Goal: Task Accomplishment & Management: Manage account settings

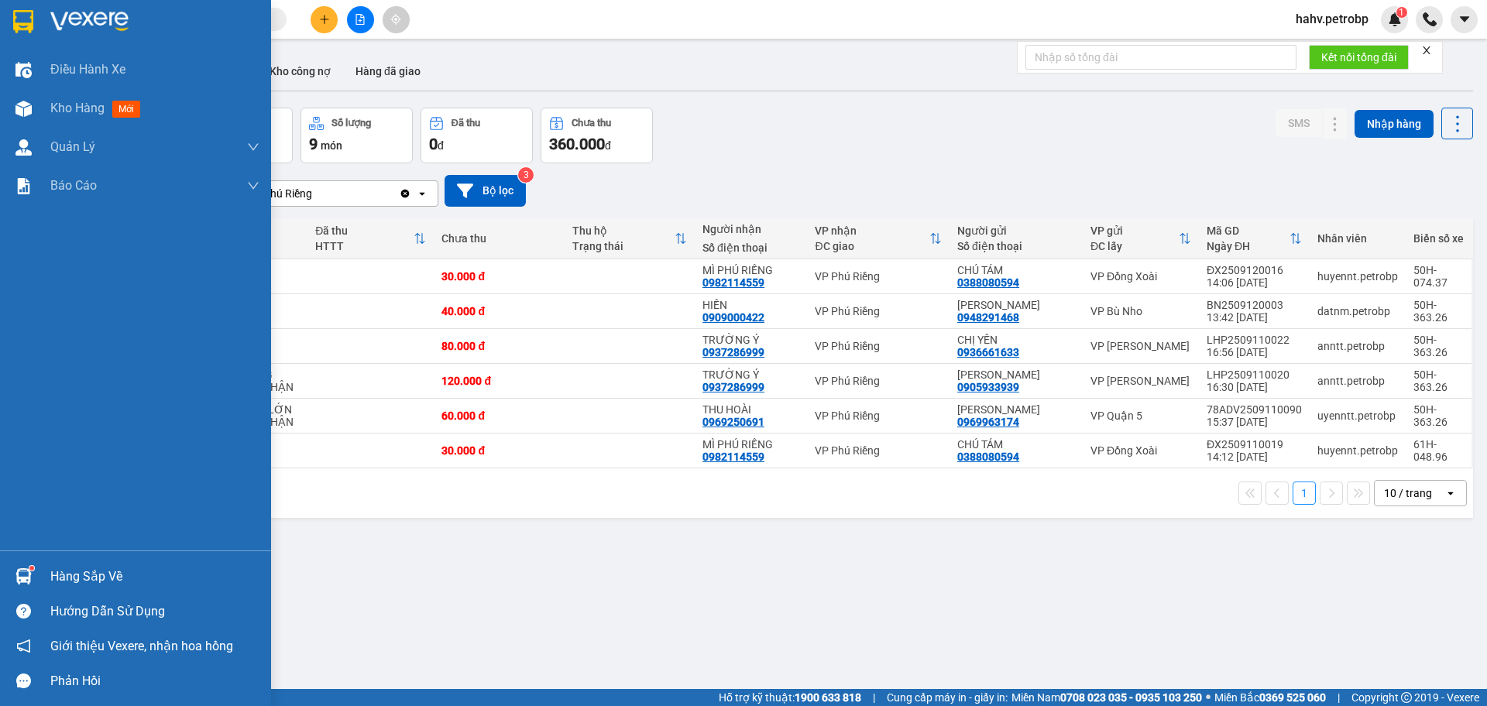
click at [28, 577] on img at bounding box center [23, 576] width 16 height 16
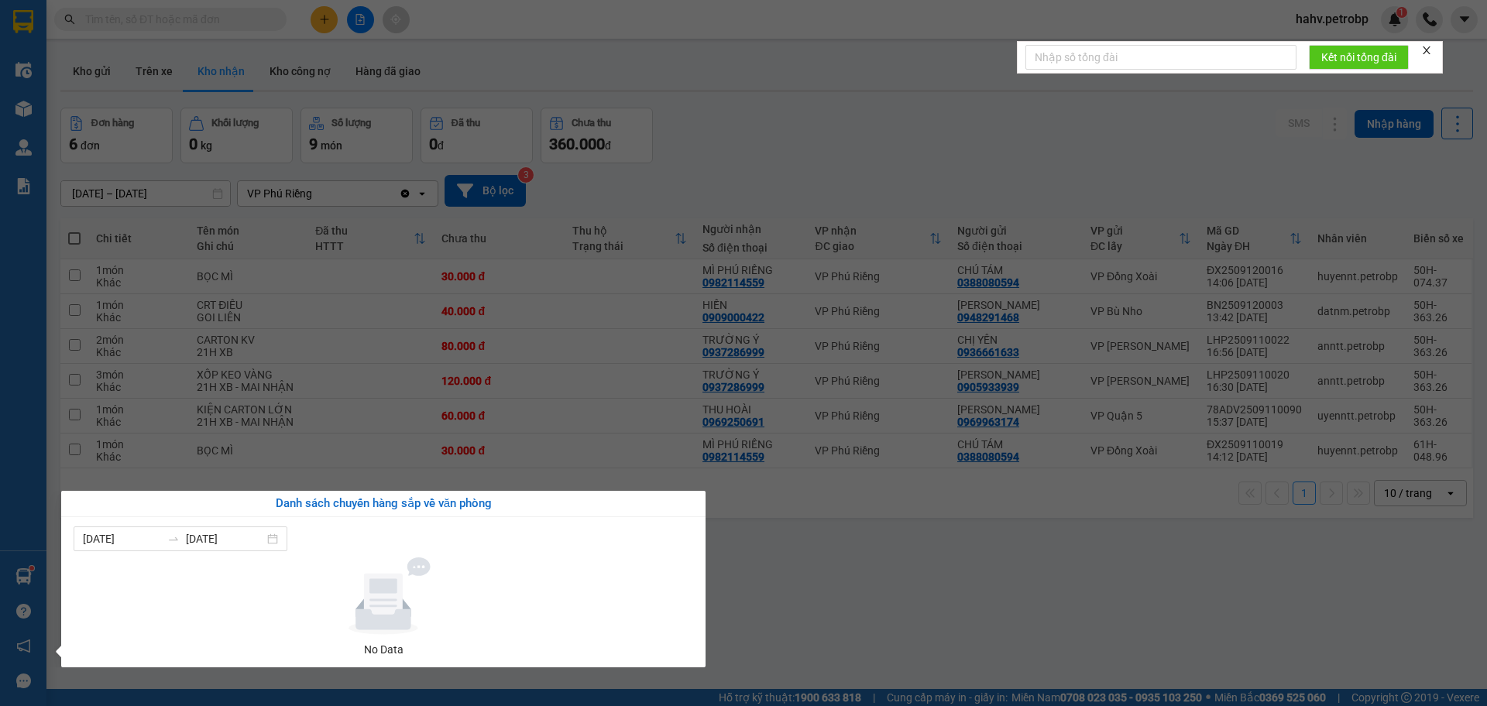
click at [0, 509] on div "Điều hành xe Kho hàng mới Quản [PERSON_NAME] lý chuyến Quản lý giao nhận mới Qu…" at bounding box center [23, 353] width 46 height 706
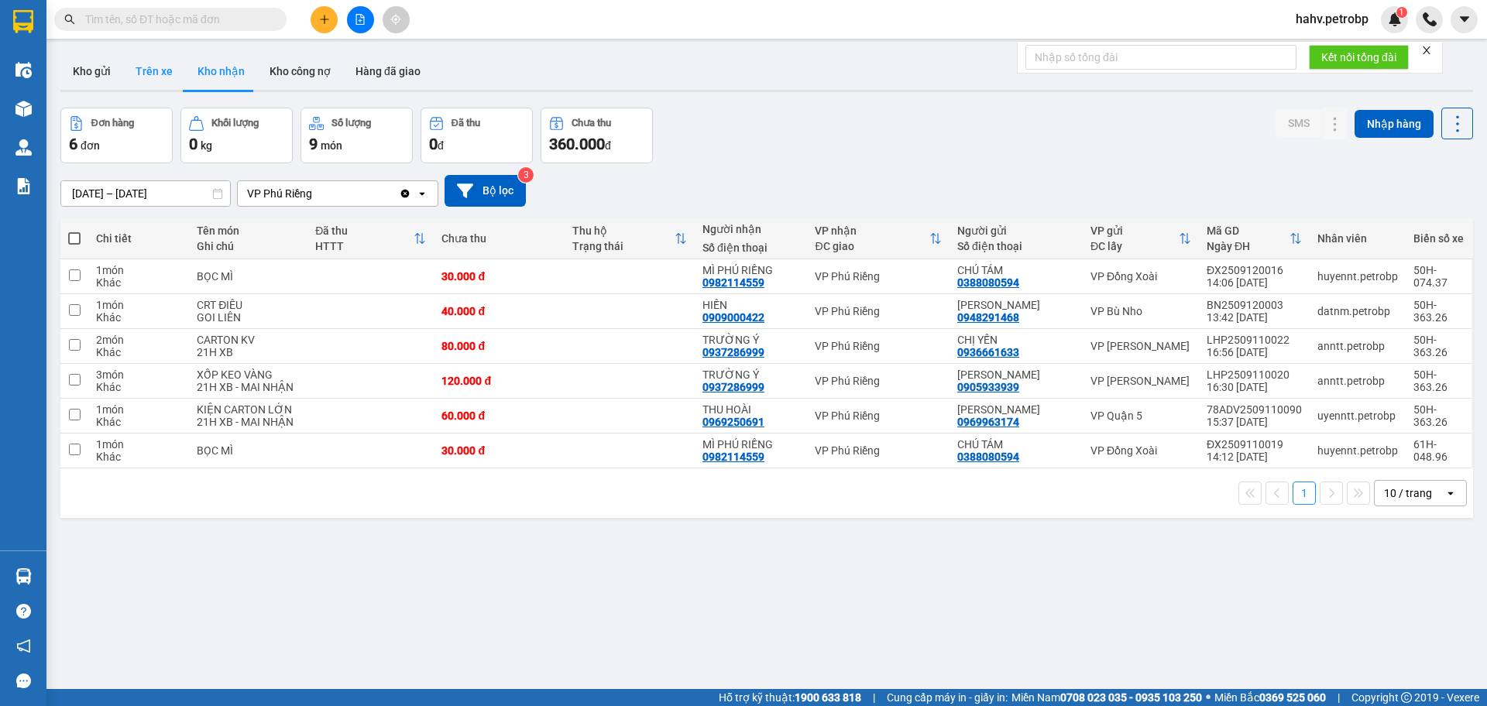
click at [170, 85] on button "Trên xe" at bounding box center [154, 71] width 62 height 37
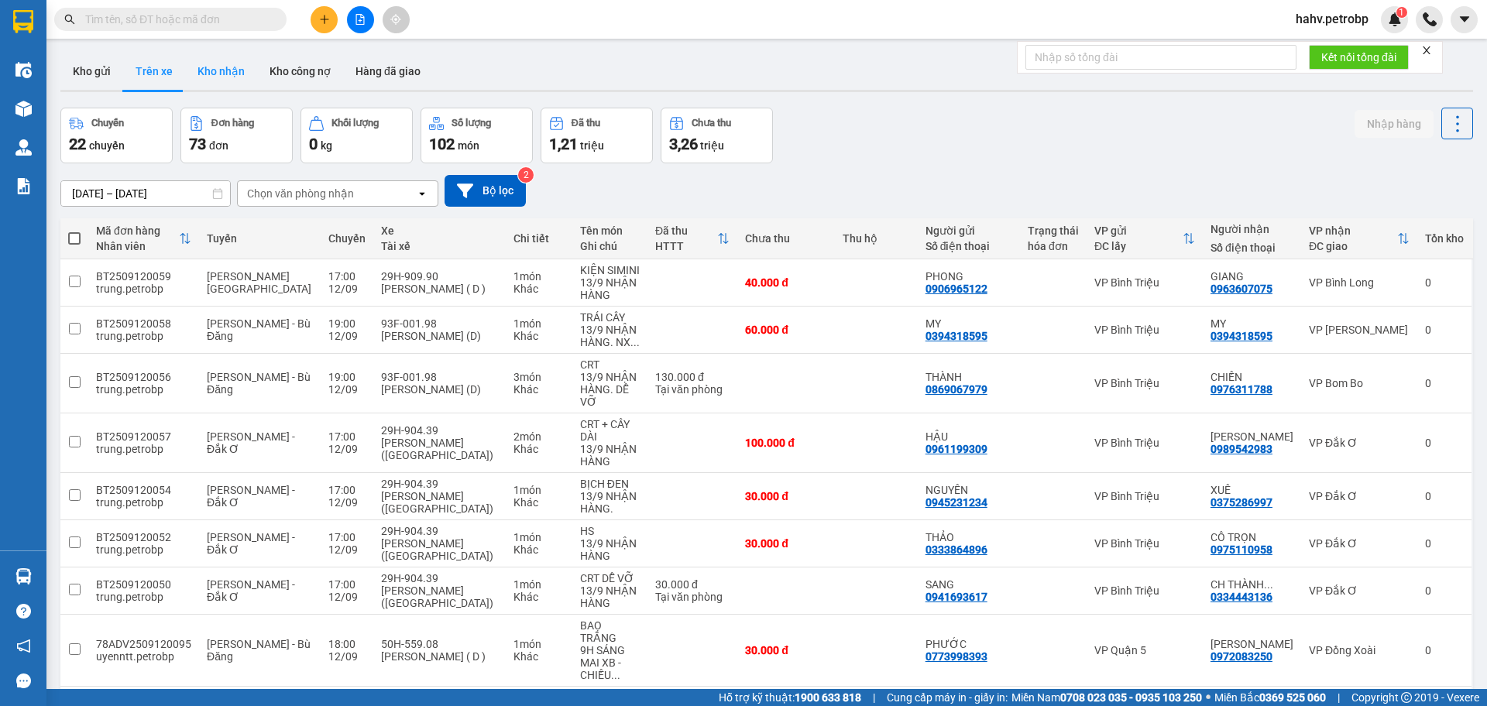
click at [232, 79] on button "Kho nhận" at bounding box center [221, 71] width 72 height 37
type input "[DATE] – [DATE]"
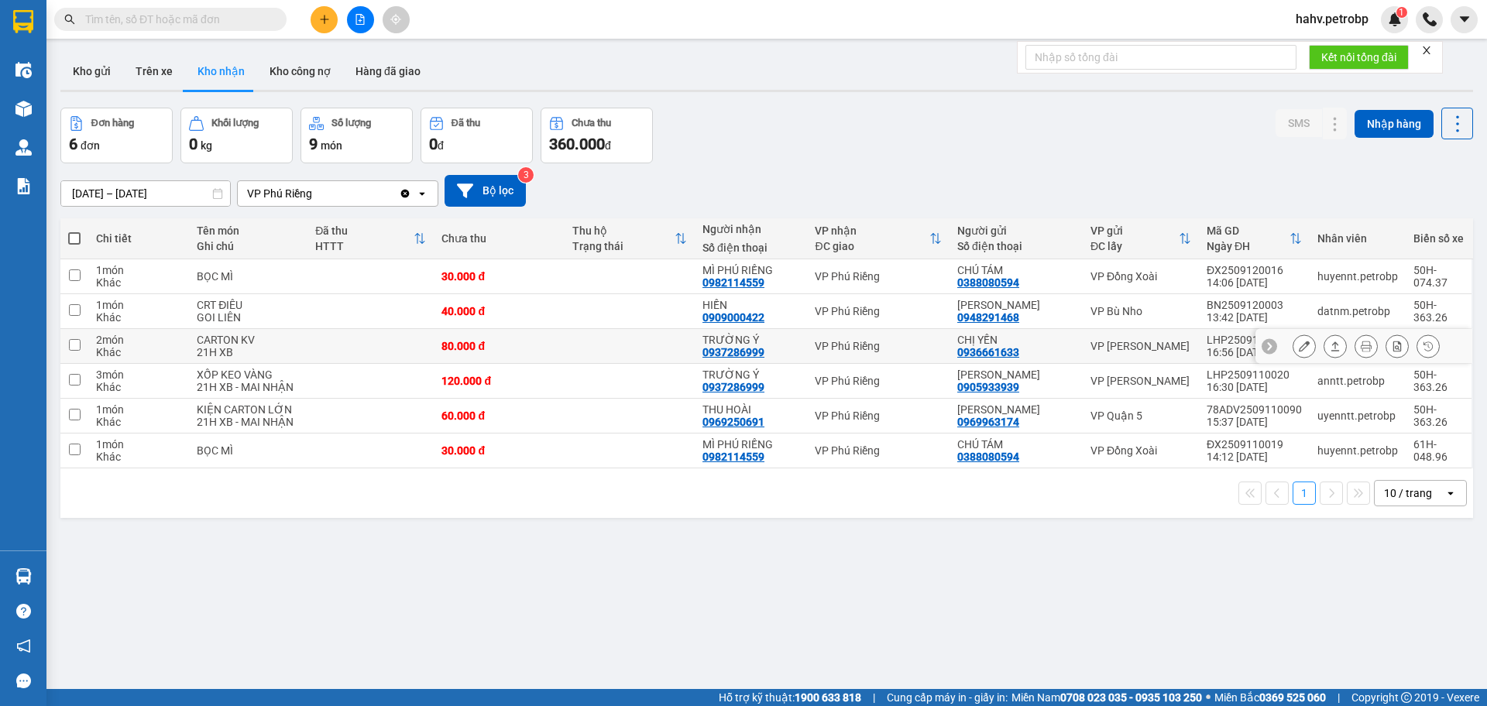
click at [1293, 346] on button at bounding box center [1304, 346] width 22 height 27
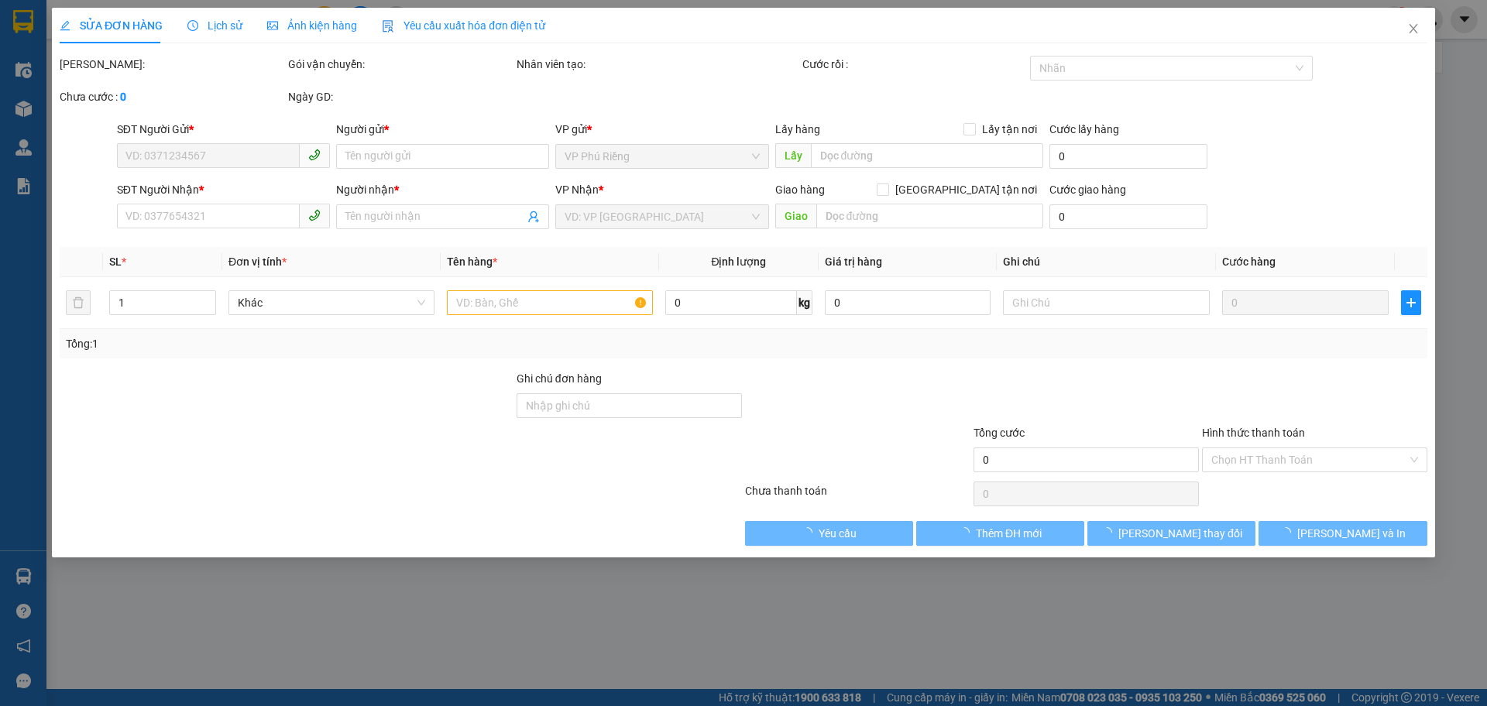
type input "0936661633"
type input "CHỊ YẾN"
type input "0937286999"
type input "TRƯỜNG Ý"
type input "80.000"
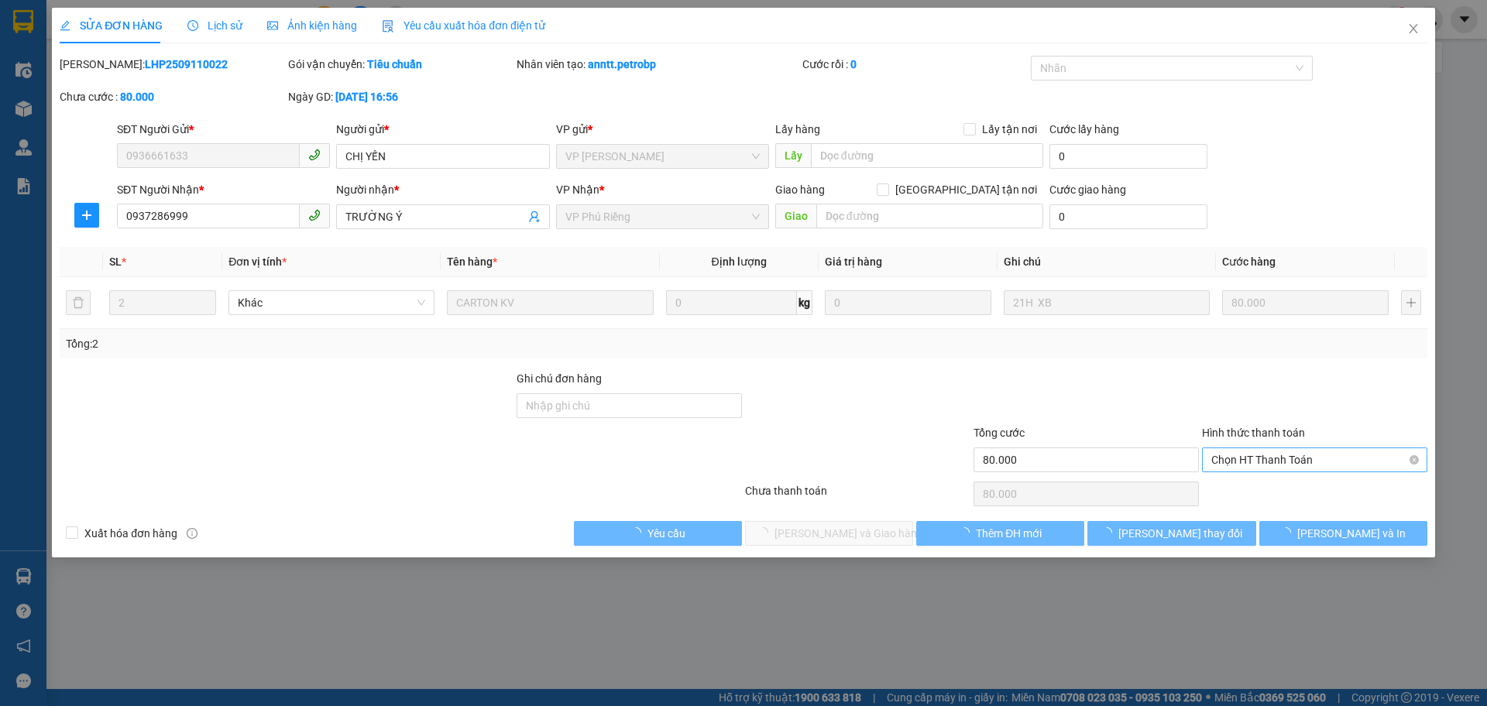
click at [1282, 464] on span "Chọn HT Thanh Toán" at bounding box center [1314, 459] width 207 height 23
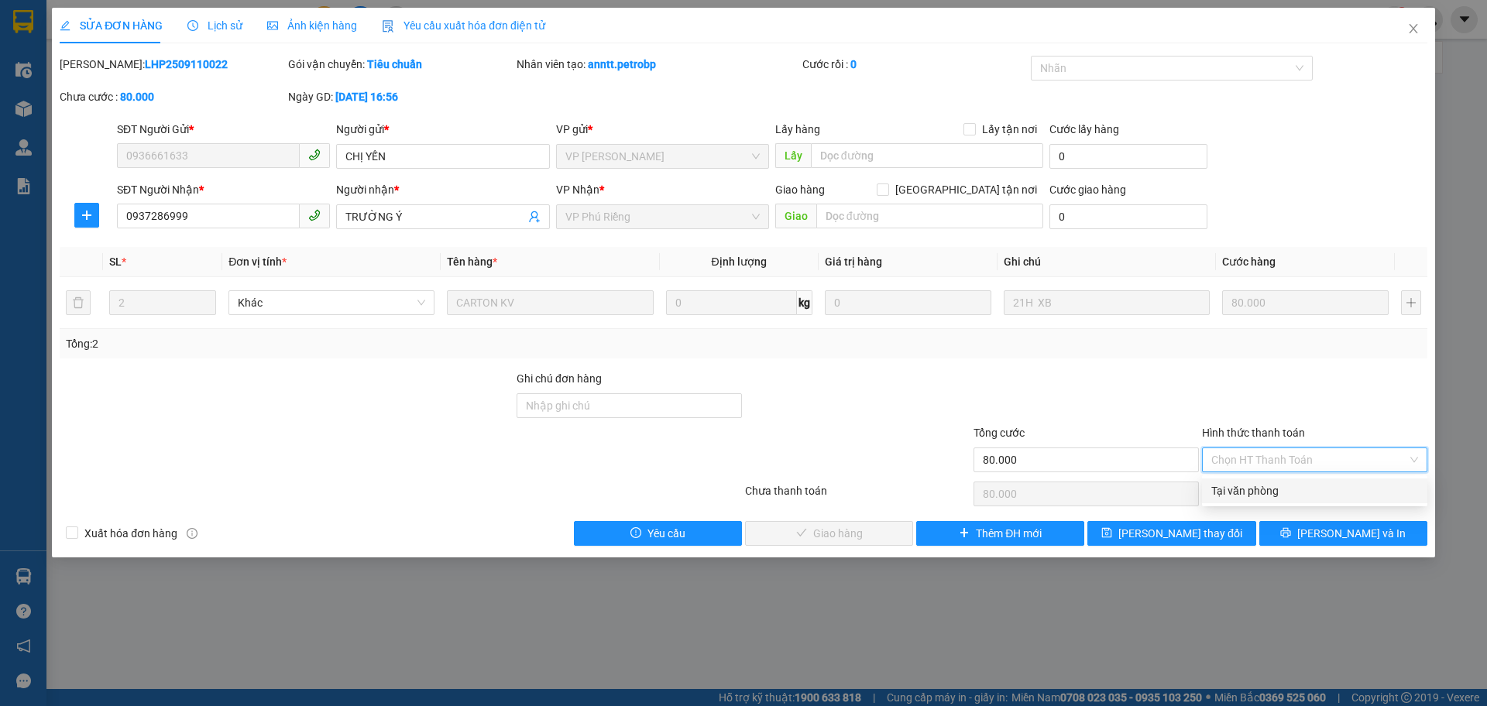
drag, startPoint x: 1272, startPoint y: 495, endPoint x: 1252, endPoint y: 494, distance: 20.2
click at [1272, 496] on div "Tại văn phòng" at bounding box center [1314, 490] width 207 height 17
type input "0"
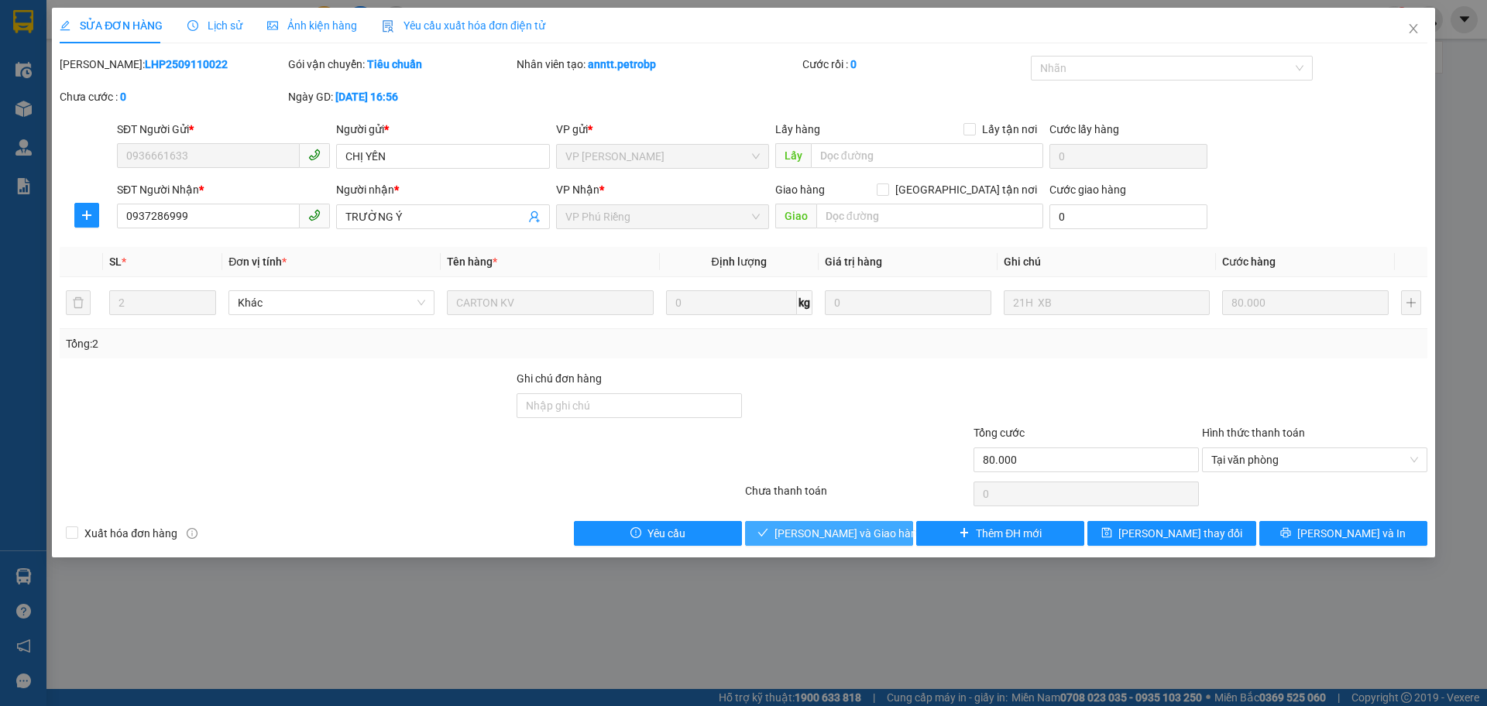
click at [877, 543] on button "[PERSON_NAME] và Giao hàng" at bounding box center [829, 533] width 168 height 25
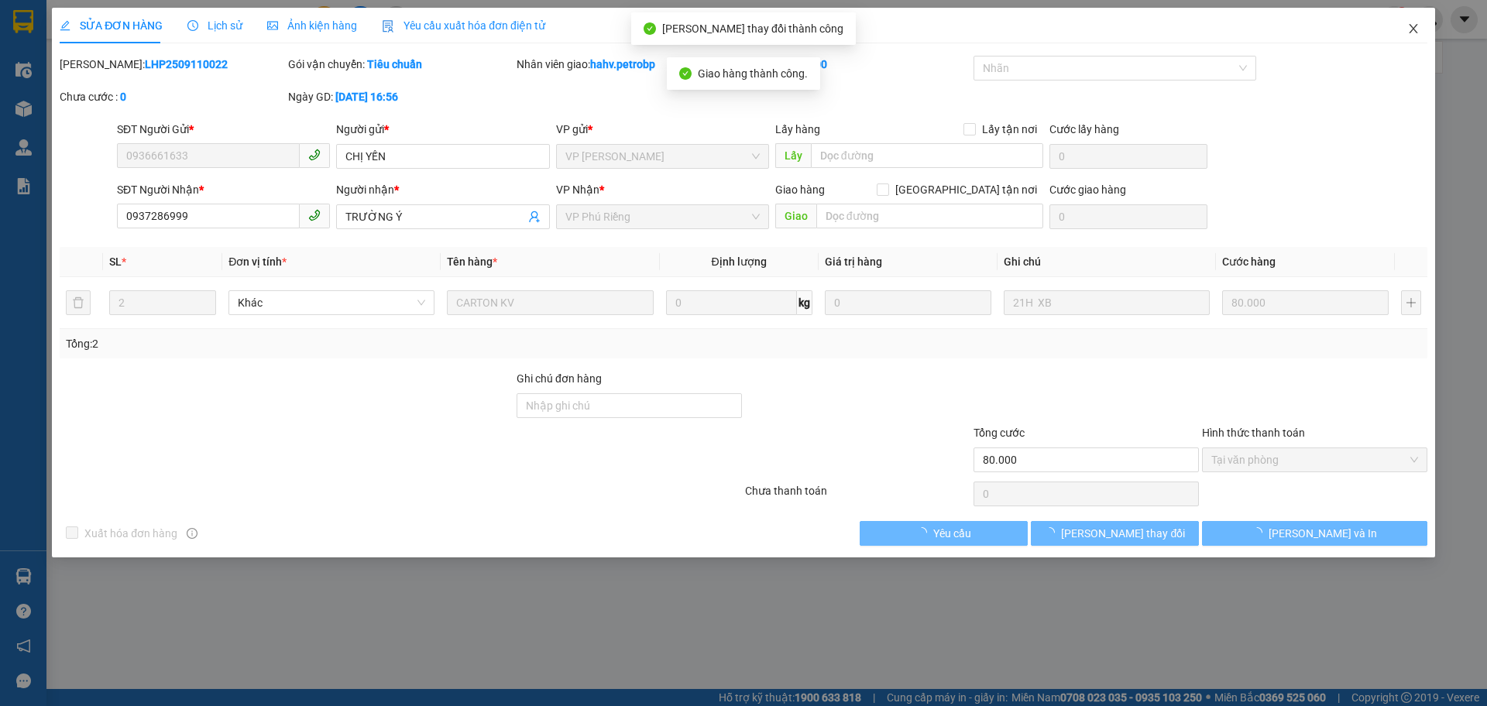
click at [1415, 29] on icon "close" at bounding box center [1413, 28] width 12 height 12
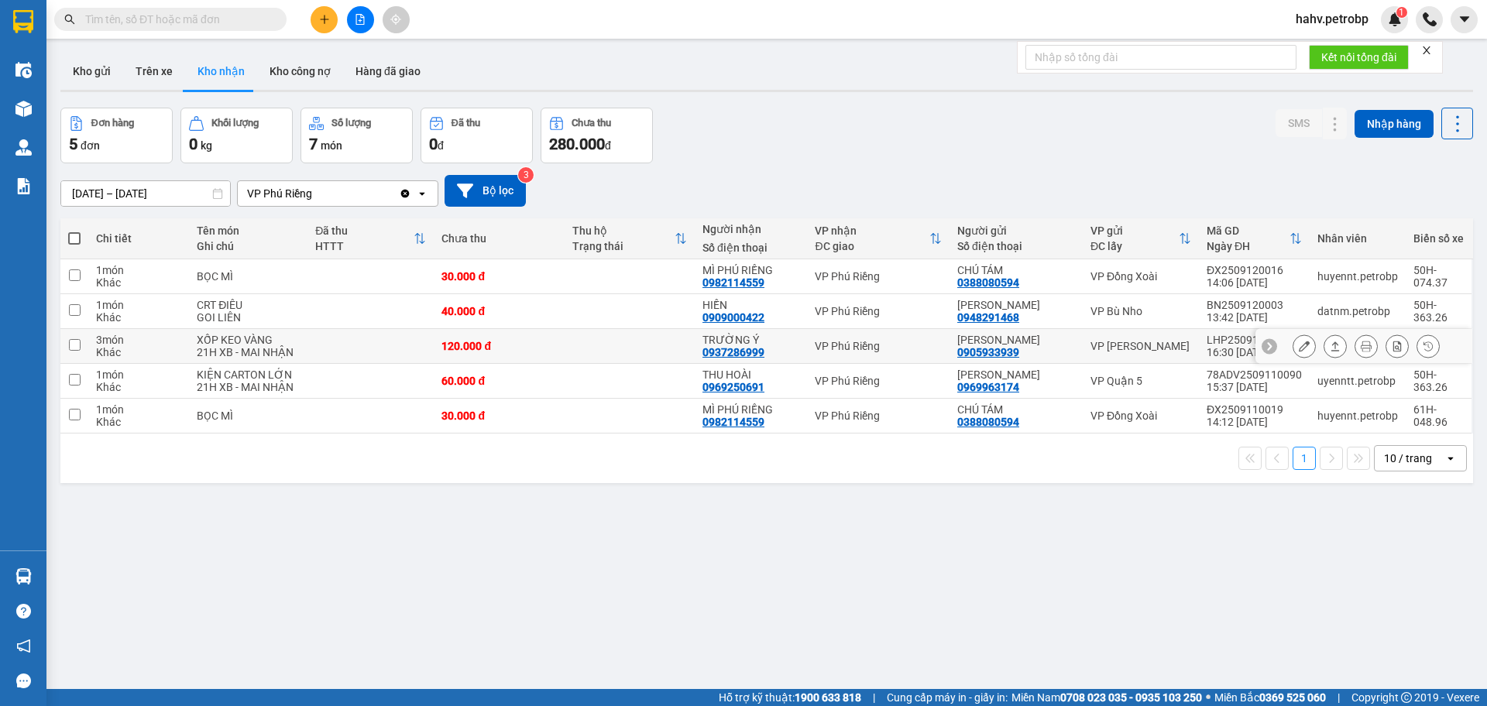
click at [1299, 350] on icon at bounding box center [1304, 346] width 11 height 11
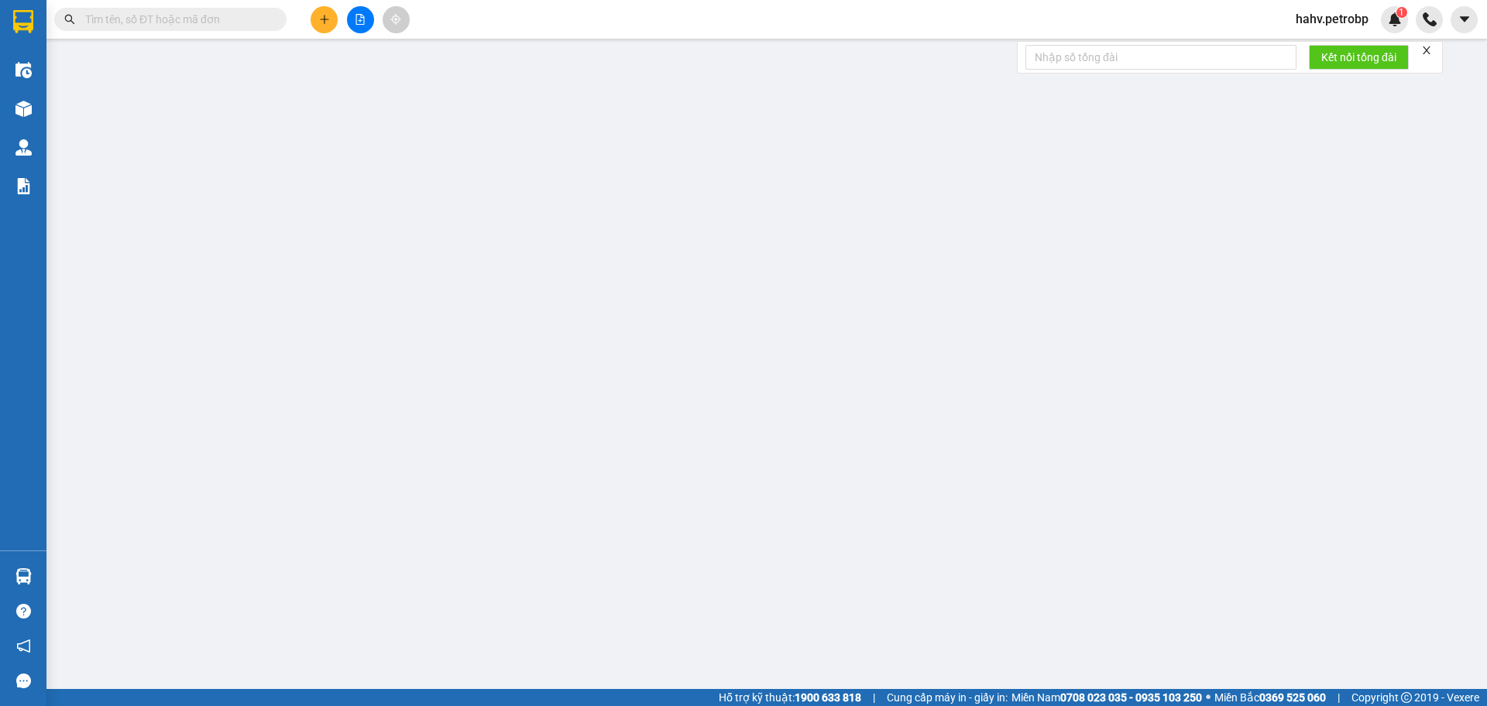
type input "0905933939"
type input "[PERSON_NAME]"
type input "0937286999"
type input "TRƯỜNG Ý"
type input "120.000"
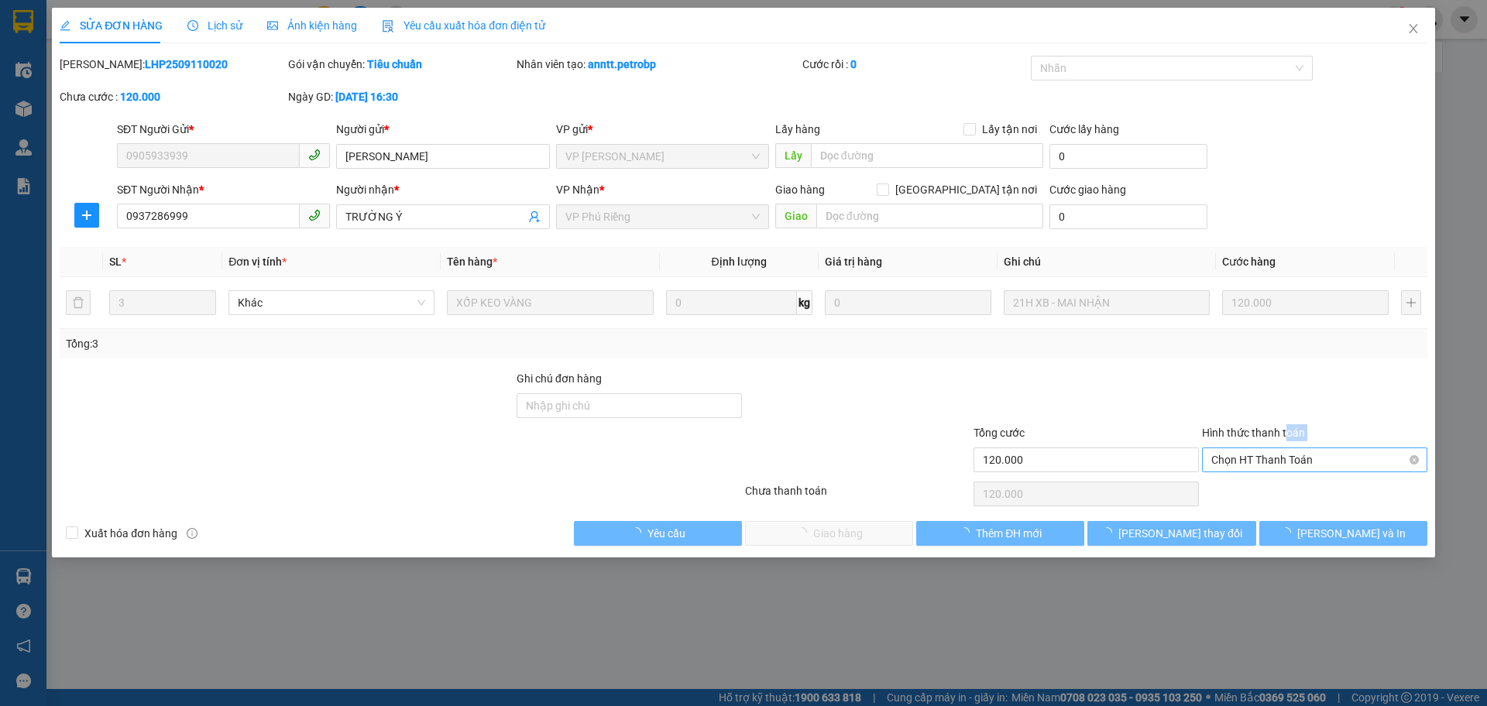
click at [1288, 448] on div "Hình thức thanh toán Chọn HT Thanh Toán" at bounding box center [1314, 451] width 225 height 54
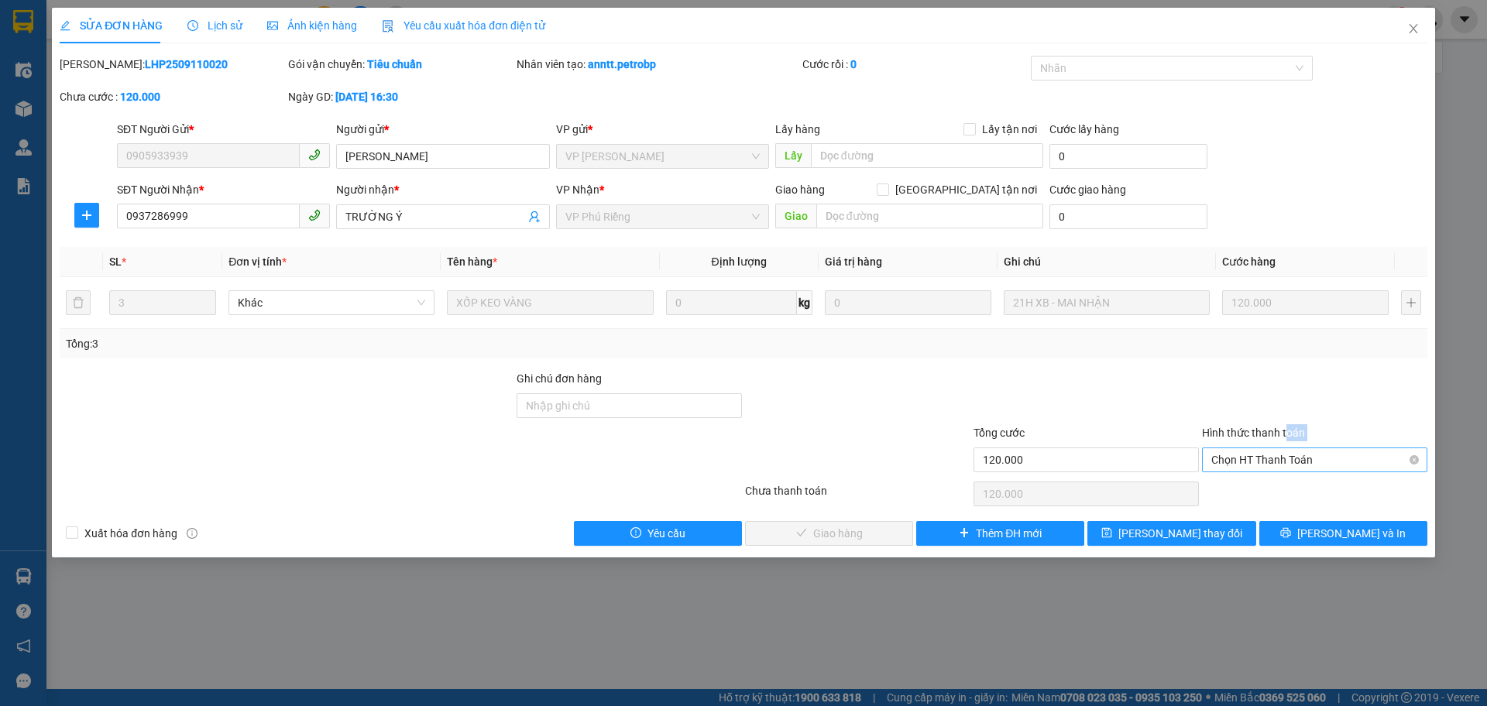
click at [1286, 458] on span "Chọn HT Thanh Toán" at bounding box center [1314, 459] width 207 height 23
click at [1277, 486] on div "Tại văn phòng" at bounding box center [1314, 490] width 207 height 17
type input "0"
click at [814, 534] on span "[PERSON_NAME] và Giao hàng" at bounding box center [848, 533] width 149 height 17
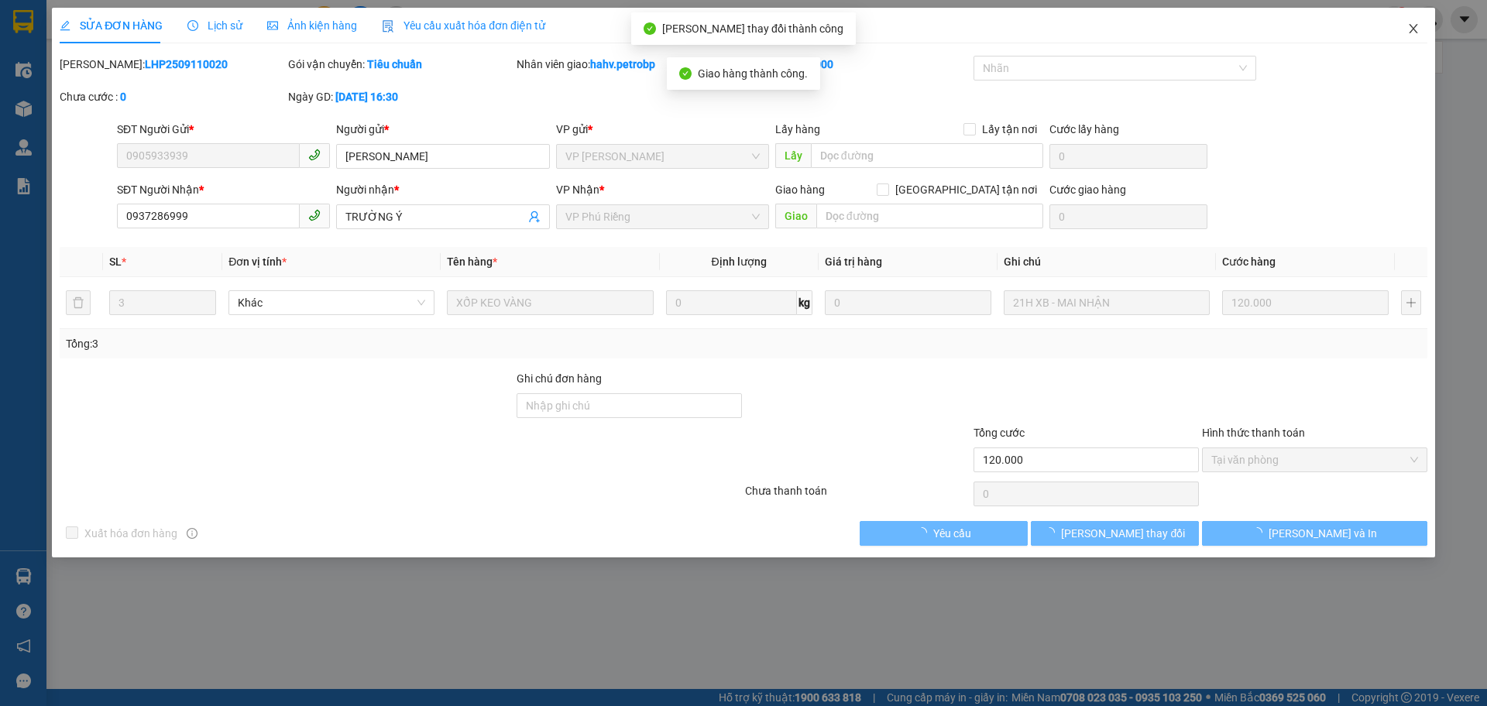
click at [1420, 26] on span "Close" at bounding box center [1413, 29] width 43 height 43
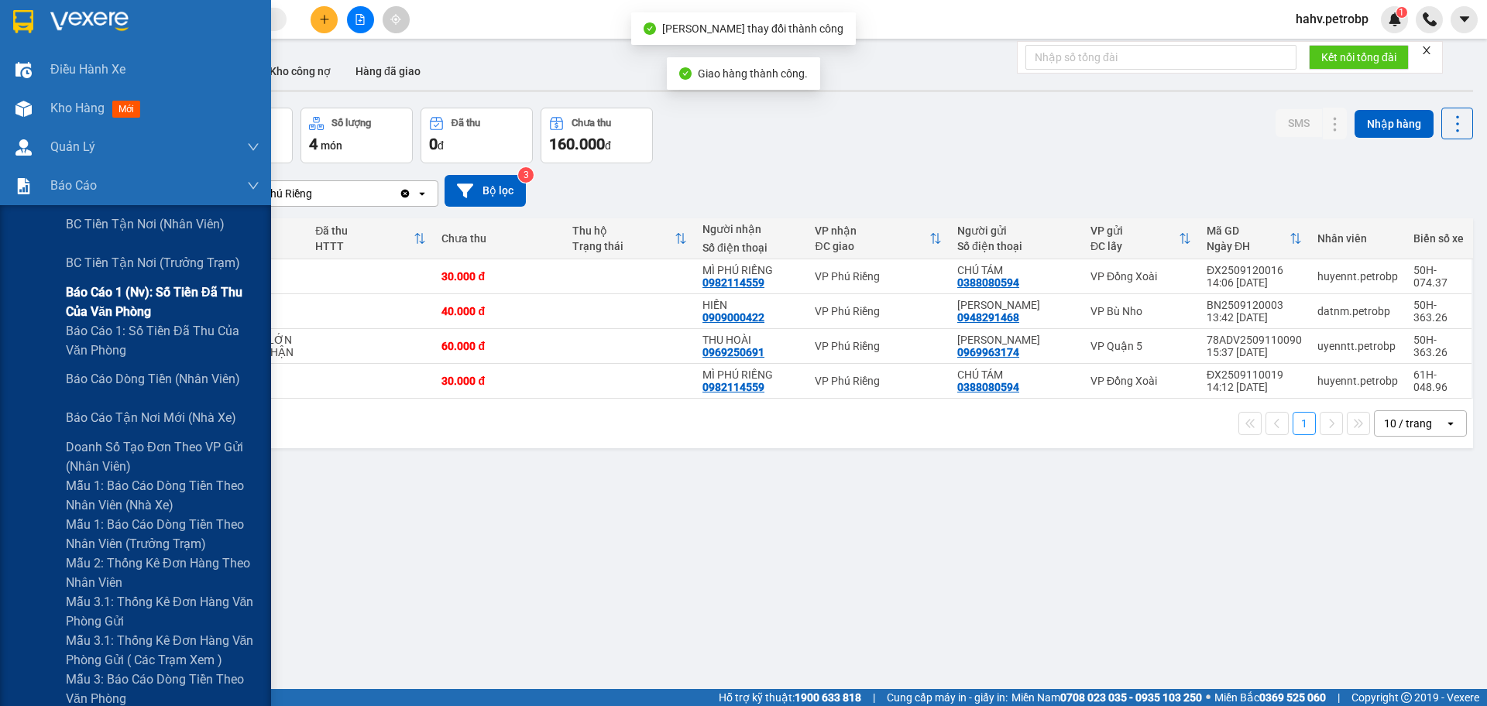
click at [35, 312] on div "Báo cáo 1 (nv): Số tiền đã thu của văn phòng" at bounding box center [135, 302] width 271 height 39
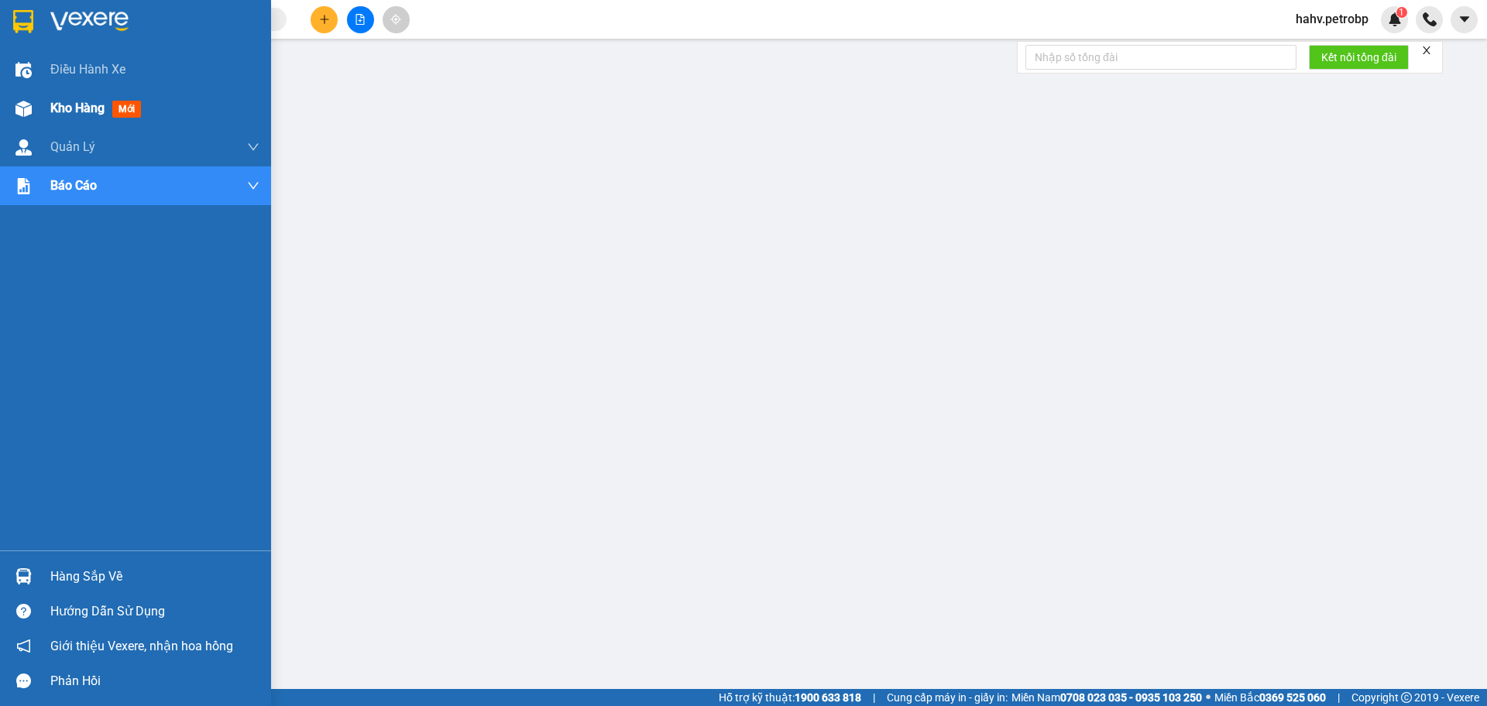
click at [3, 127] on div "Kho hàng mới" at bounding box center [135, 108] width 271 height 39
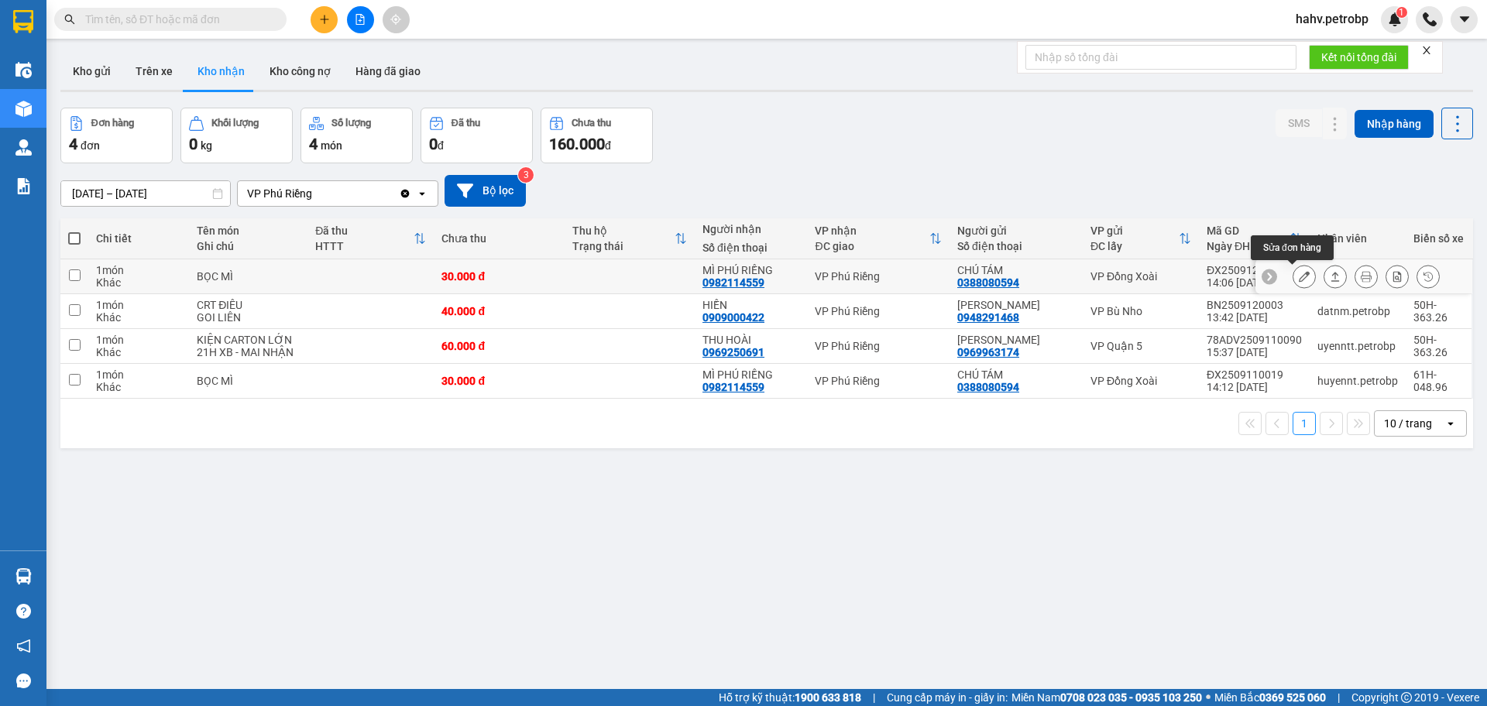
click at [1299, 274] on icon at bounding box center [1304, 276] width 11 height 11
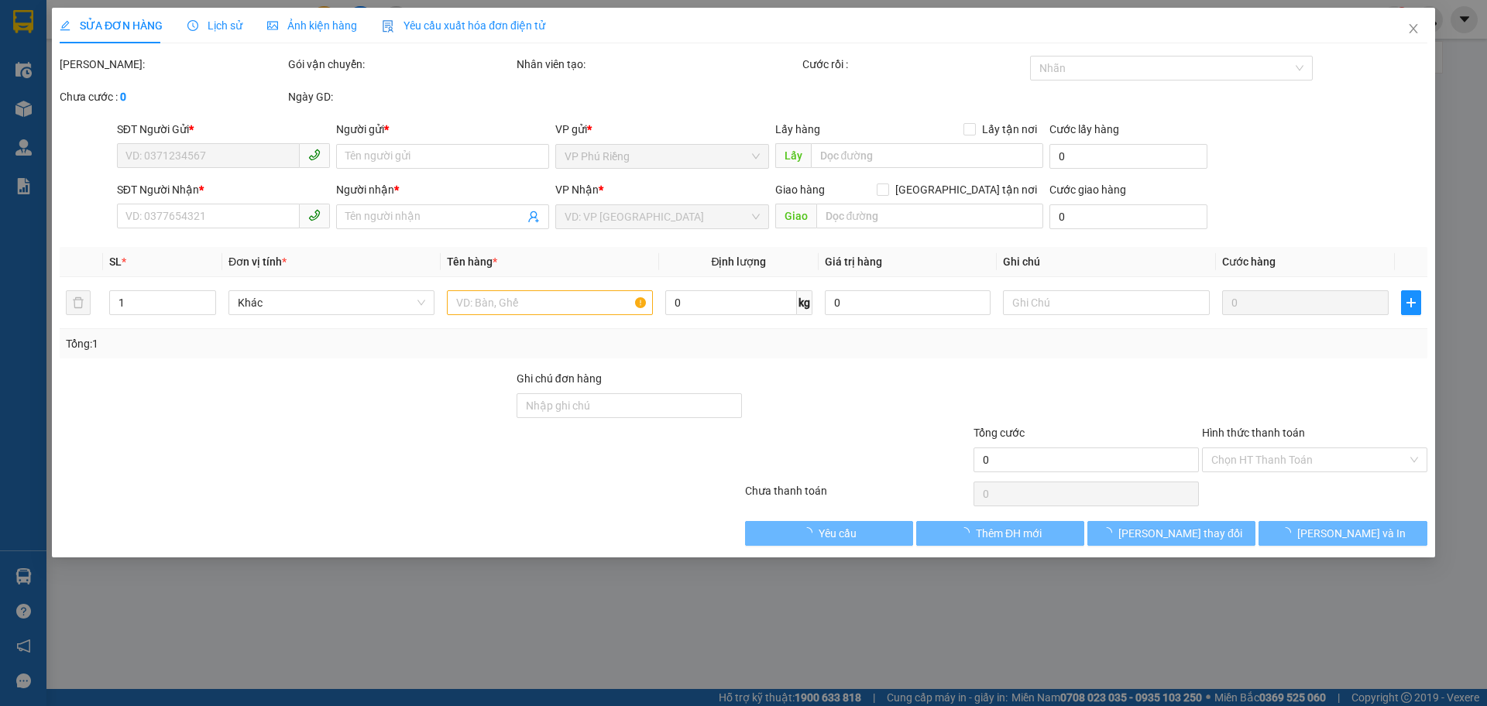
type input "0388080594"
type input "CHÚ TÁM"
type input "0982114559"
type input "MÌ PHÚ RIỀNG"
type input "30.000"
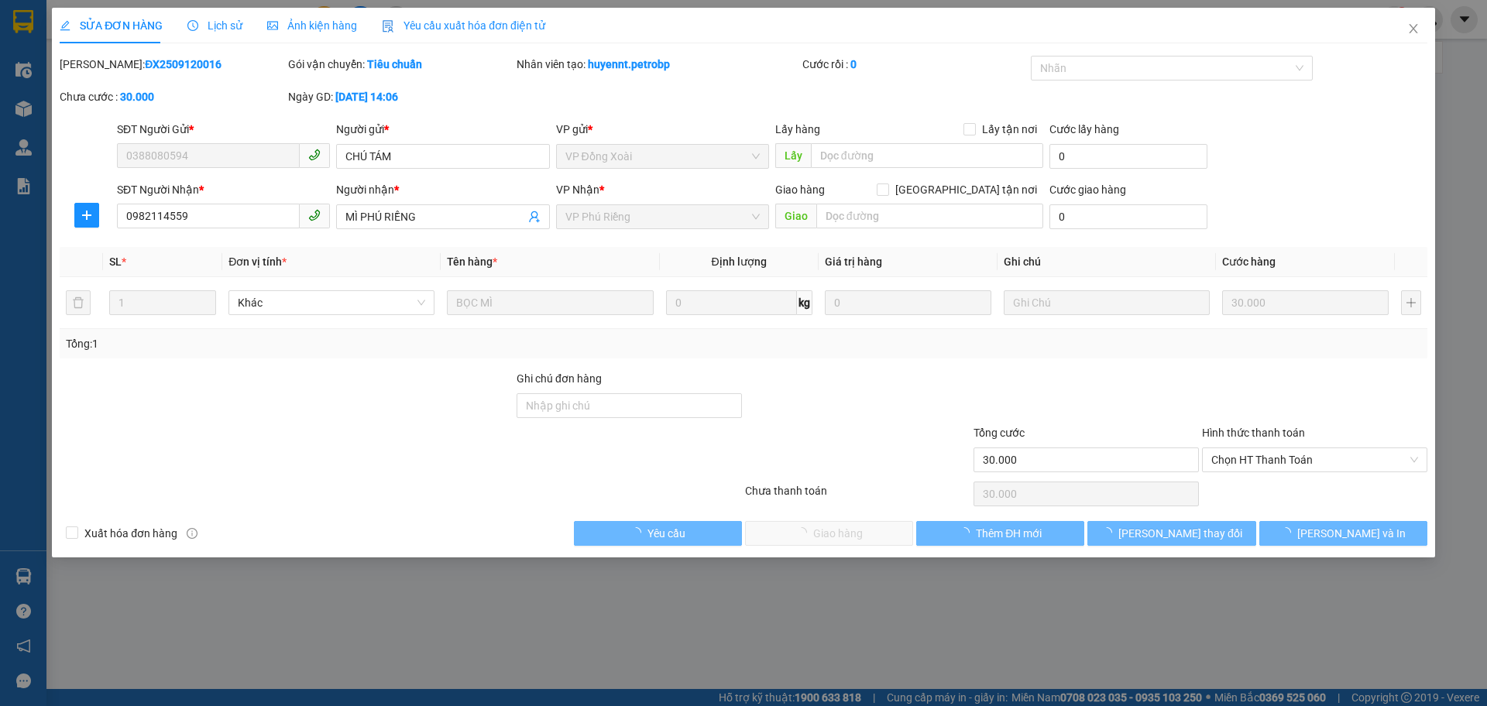
click at [1306, 452] on span "Chọn HT Thanh Toán" at bounding box center [1314, 459] width 207 height 23
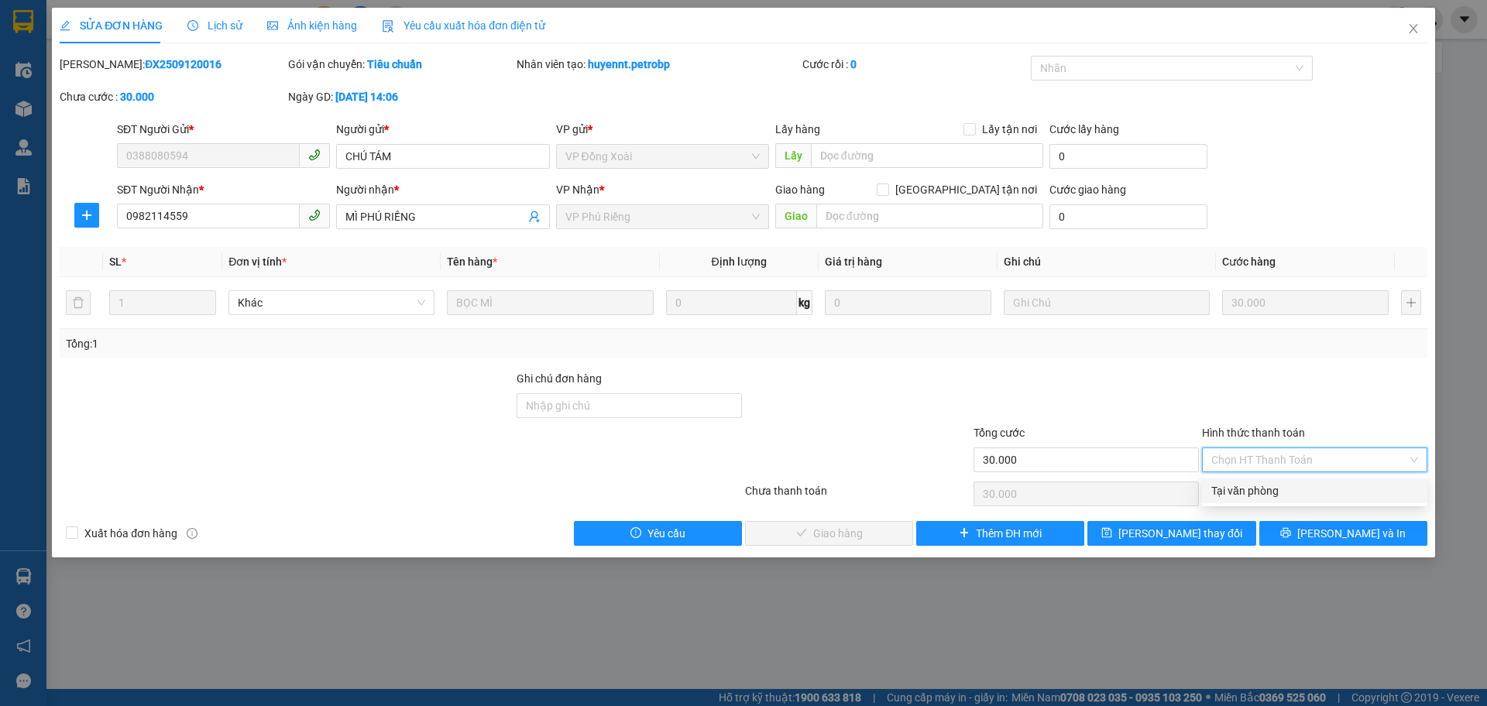
click at [1300, 489] on div "Tại văn phòng" at bounding box center [1314, 490] width 207 height 17
type input "0"
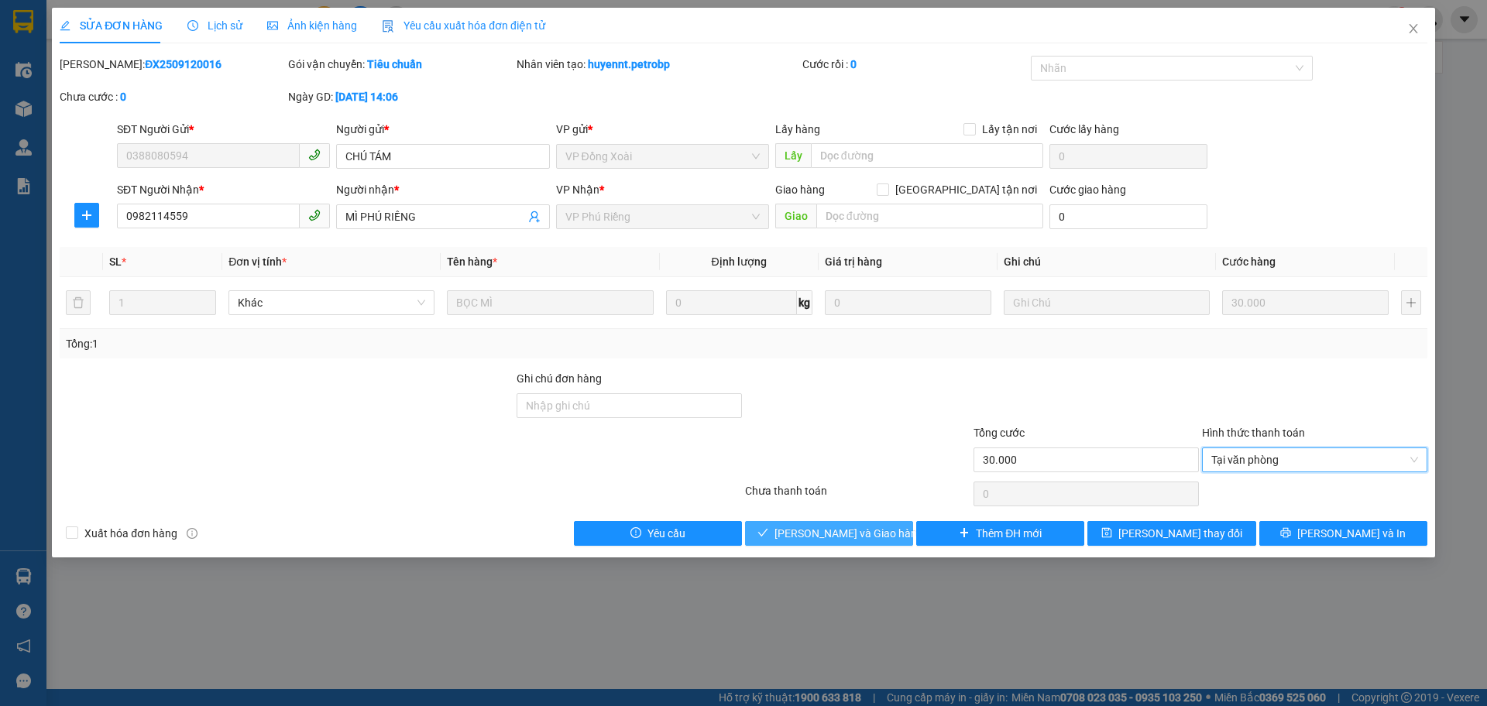
click at [840, 534] on span "[PERSON_NAME] và Giao hàng" at bounding box center [848, 533] width 149 height 17
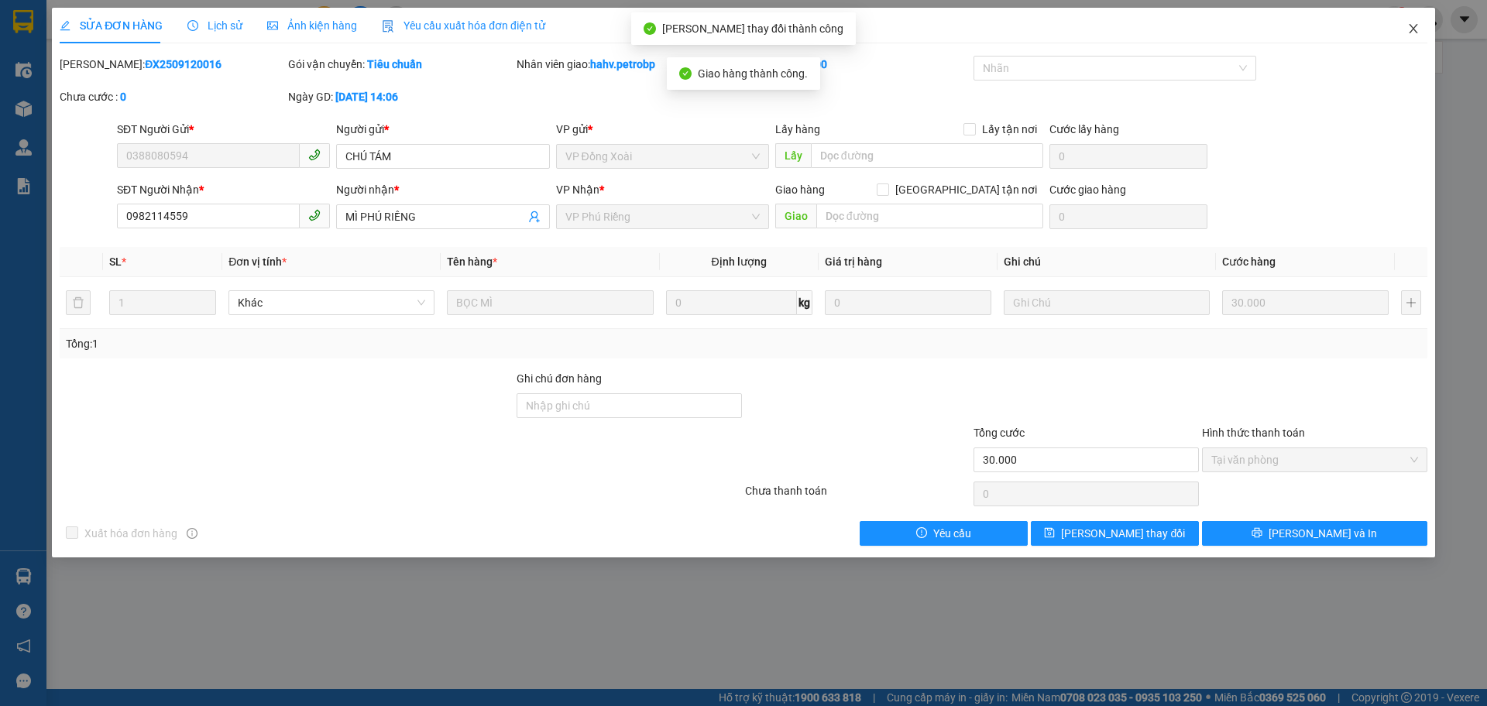
click at [1419, 36] on span "Close" at bounding box center [1413, 29] width 43 height 43
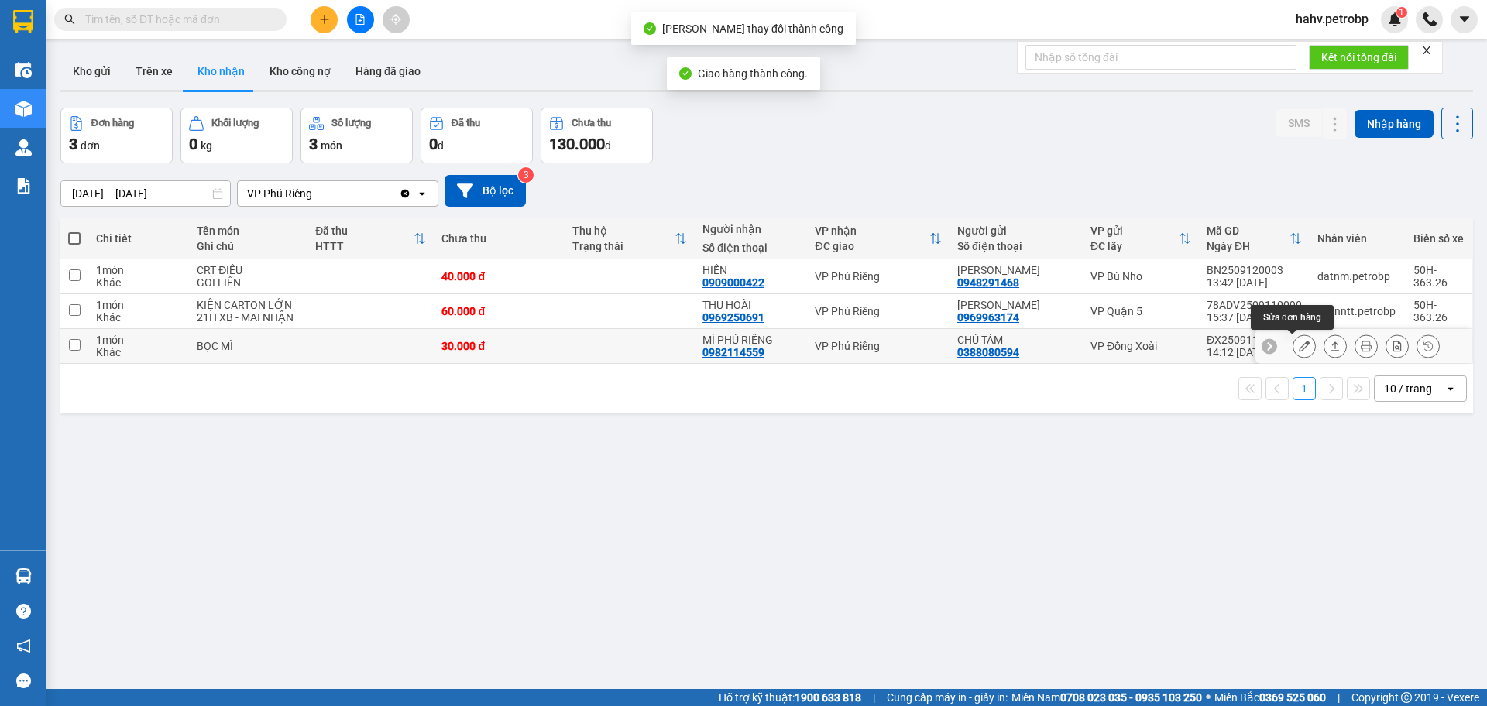
click at [1299, 343] on icon at bounding box center [1304, 346] width 11 height 11
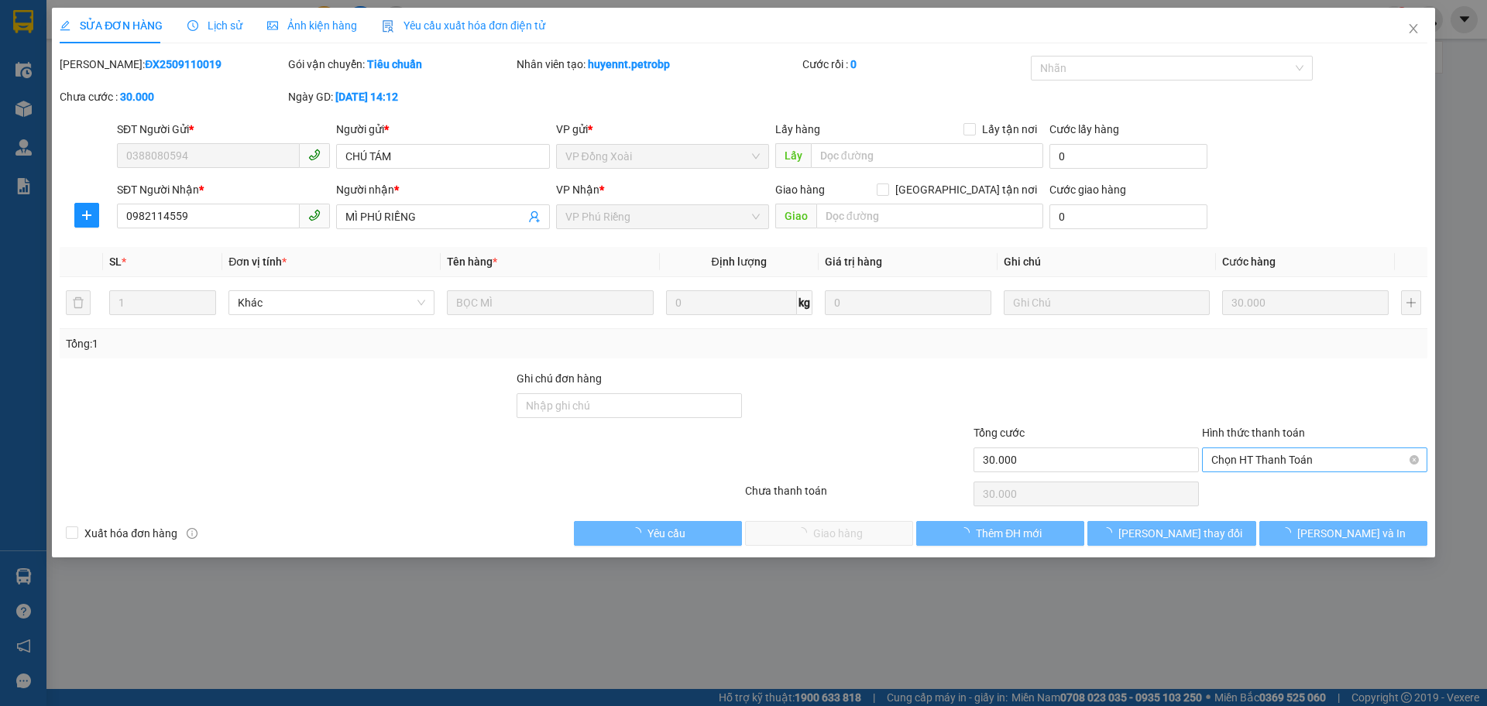
click at [1262, 457] on span "Chọn HT Thanh Toán" at bounding box center [1314, 459] width 207 height 23
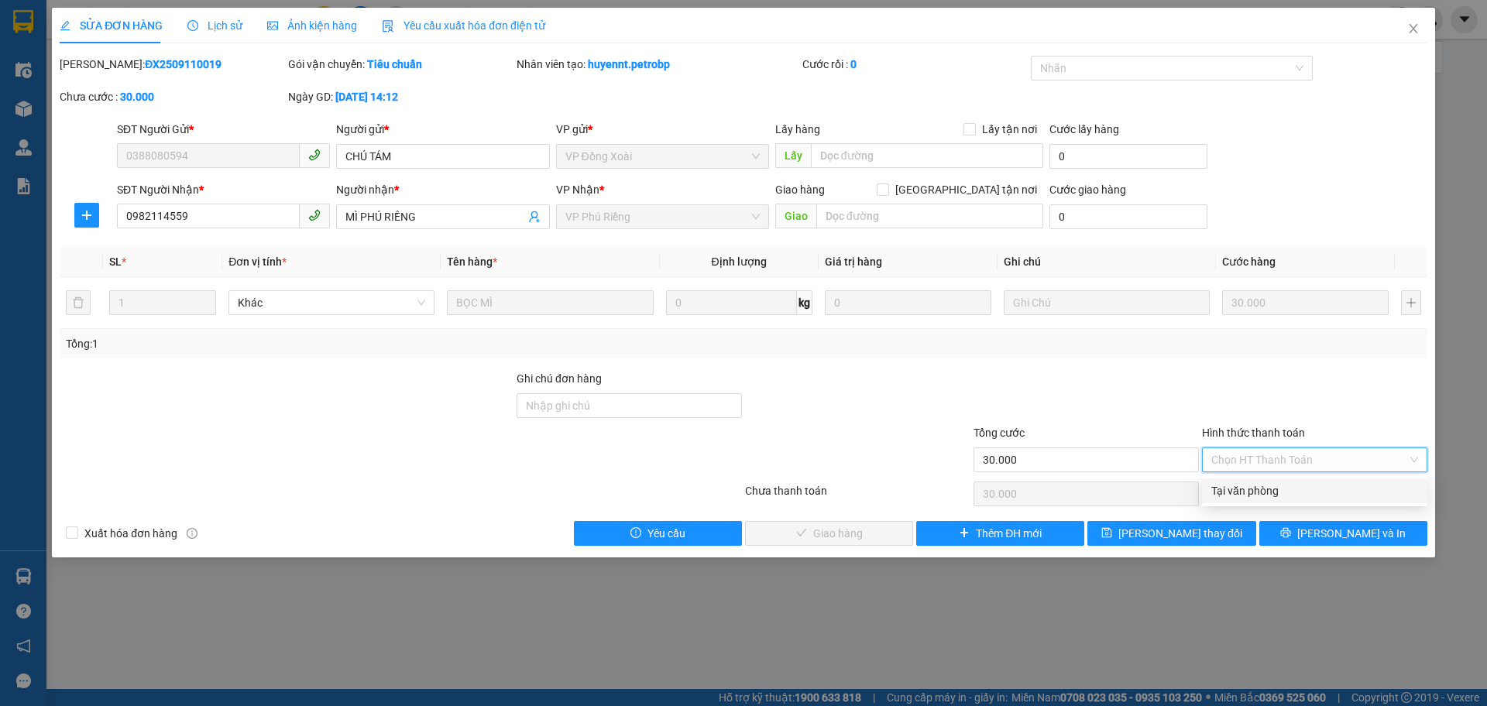
click at [1262, 481] on div "Tại văn phòng" at bounding box center [1314, 491] width 225 height 25
type input "0"
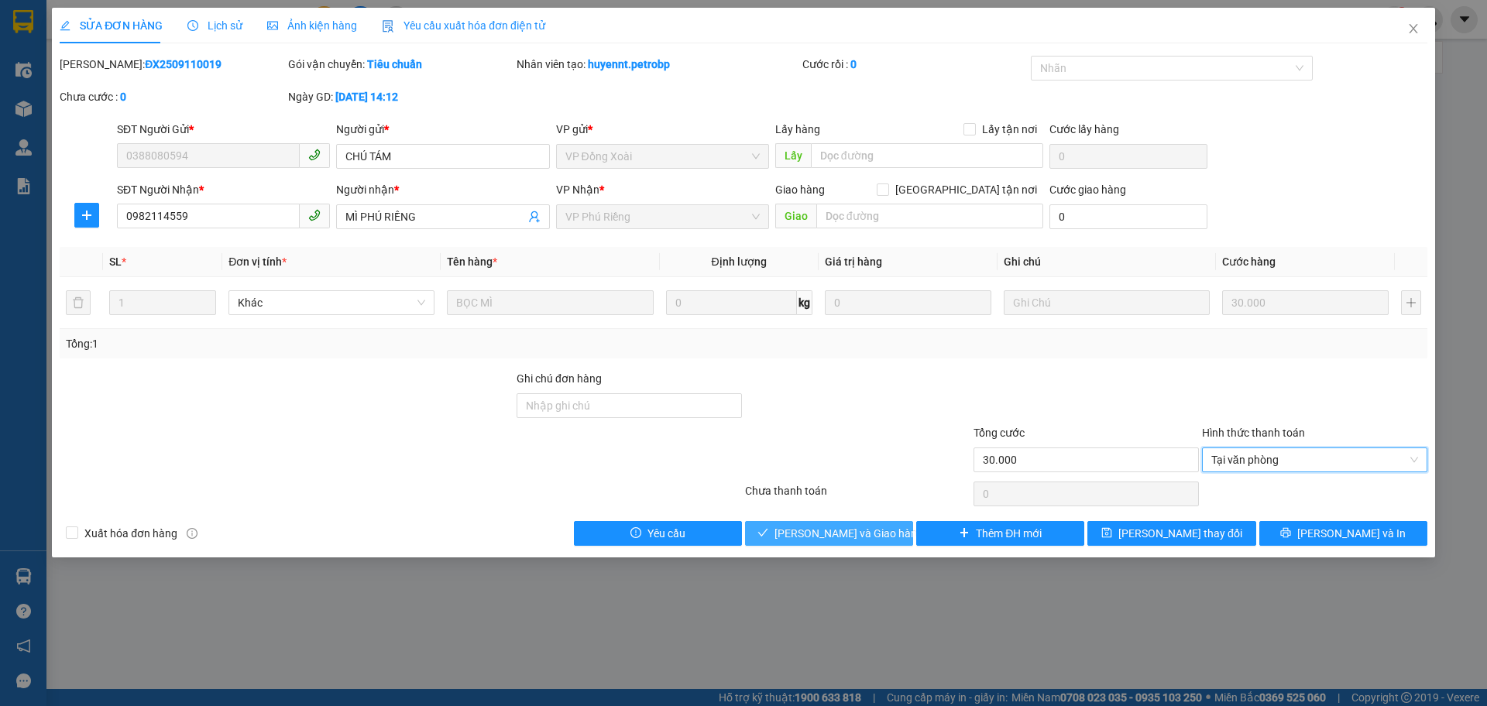
click at [798, 538] on span "[PERSON_NAME] và Giao hàng" at bounding box center [848, 533] width 149 height 17
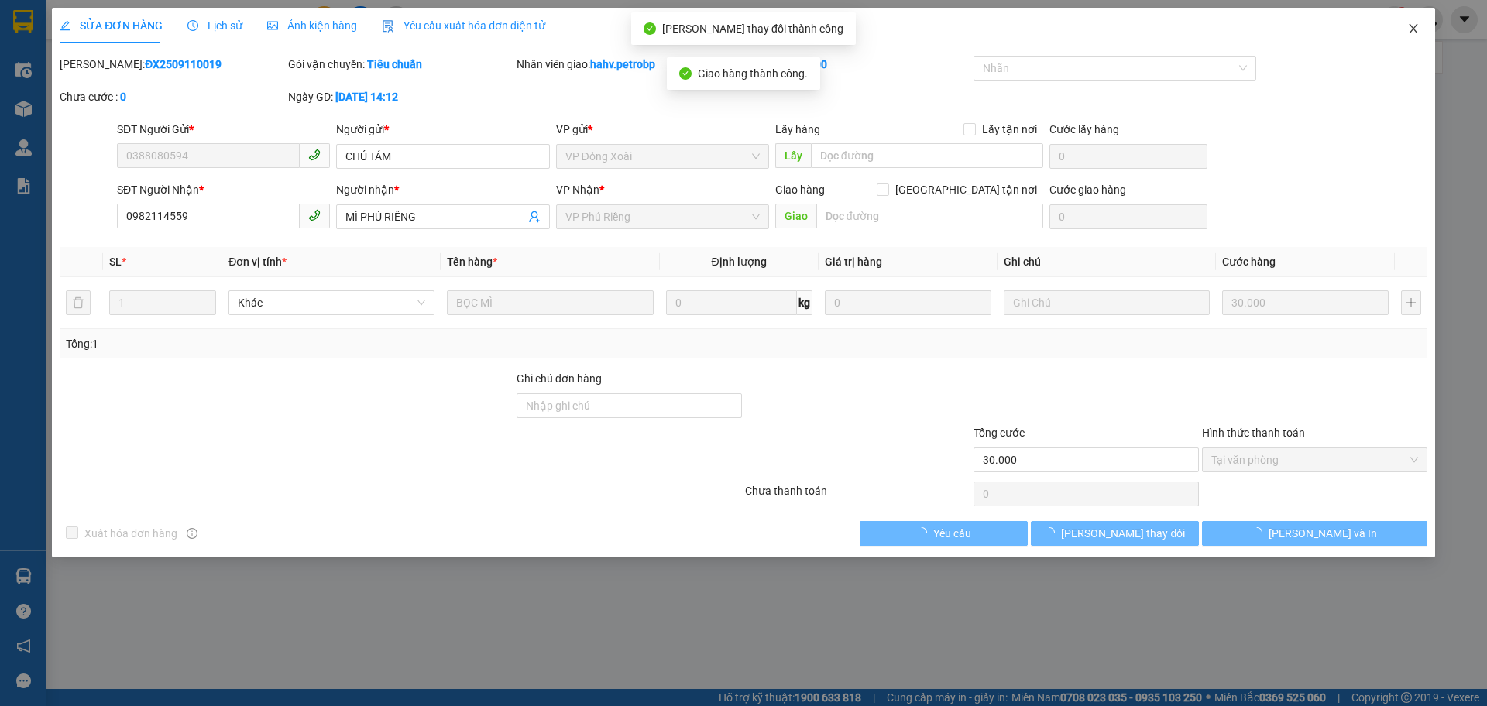
click at [1418, 29] on icon "close" at bounding box center [1413, 28] width 12 height 12
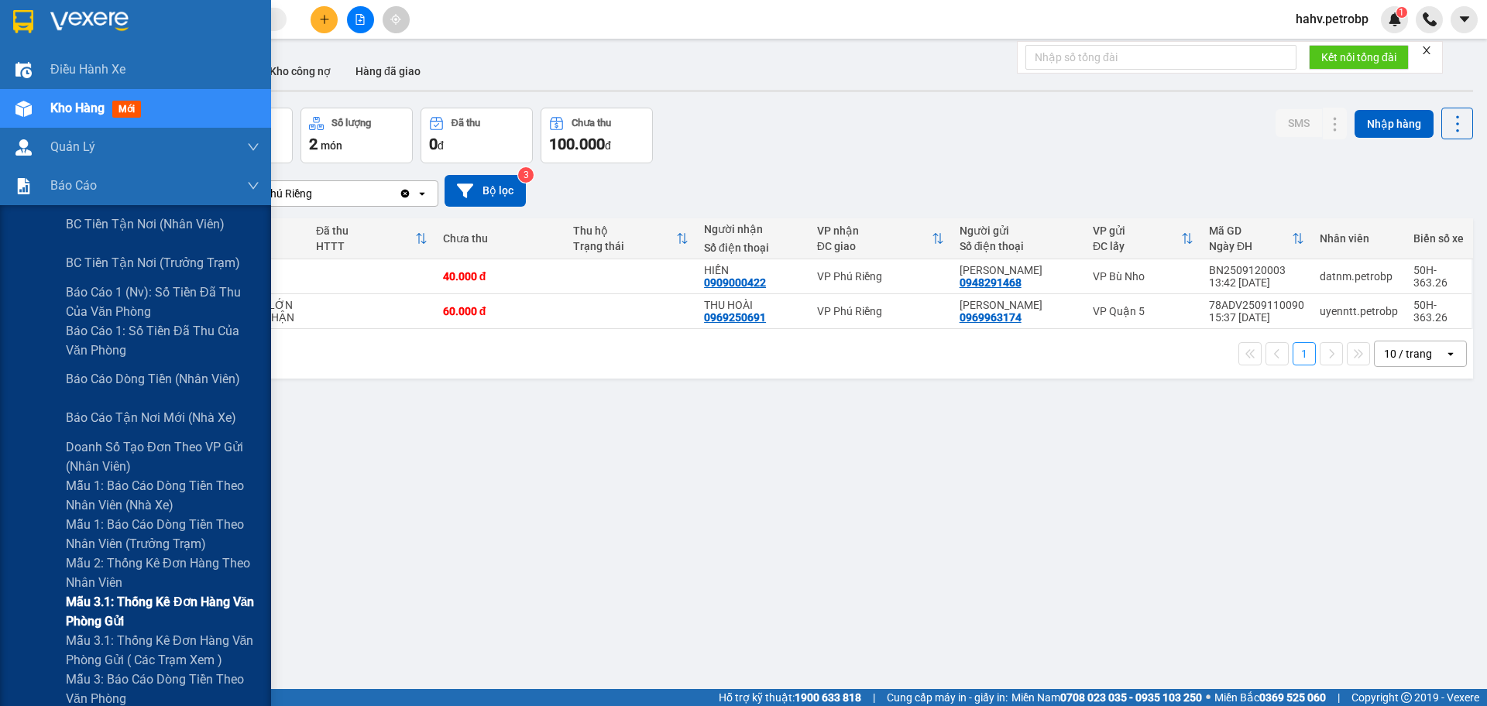
click at [51, 596] on div "Mẫu 3.1: Thống kê đơn hàng văn phòng gửi" at bounding box center [135, 611] width 271 height 39
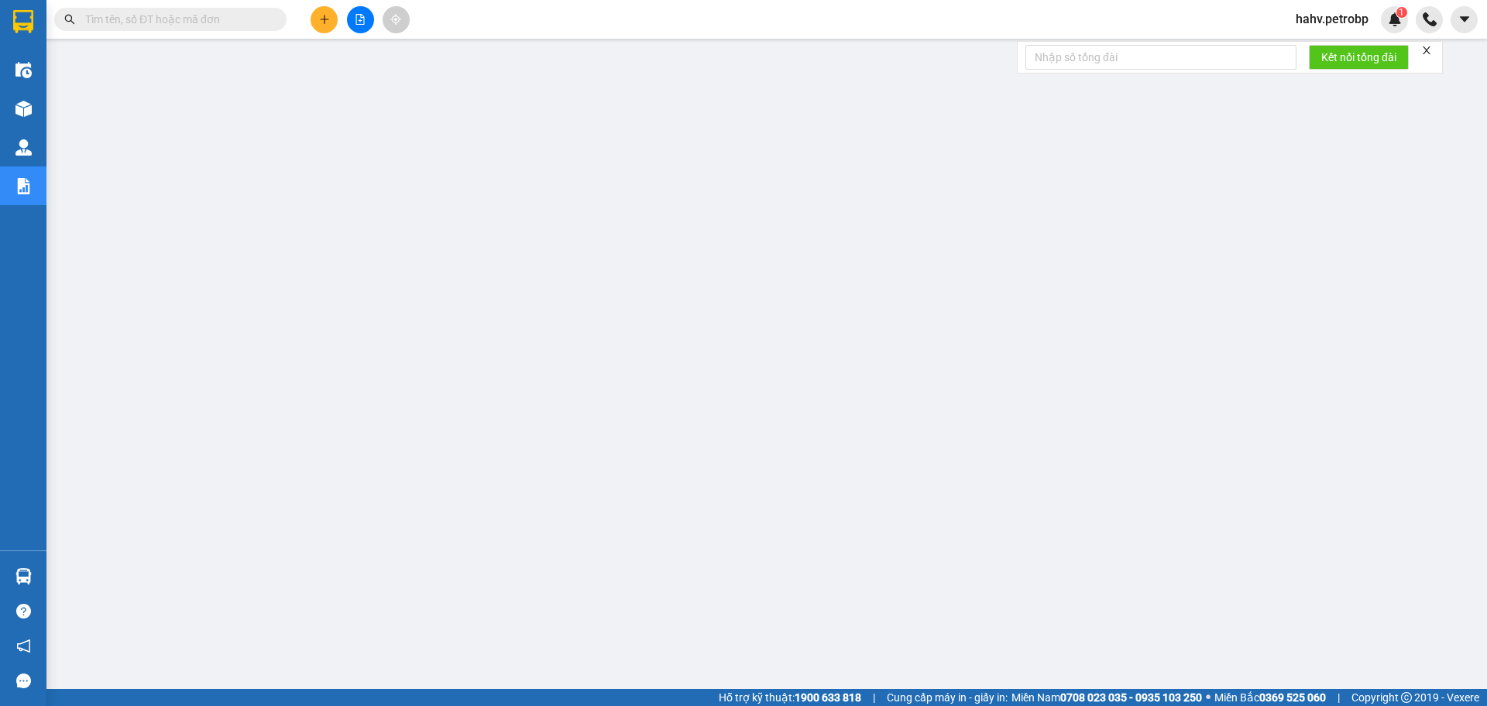
scroll to position [10, 0]
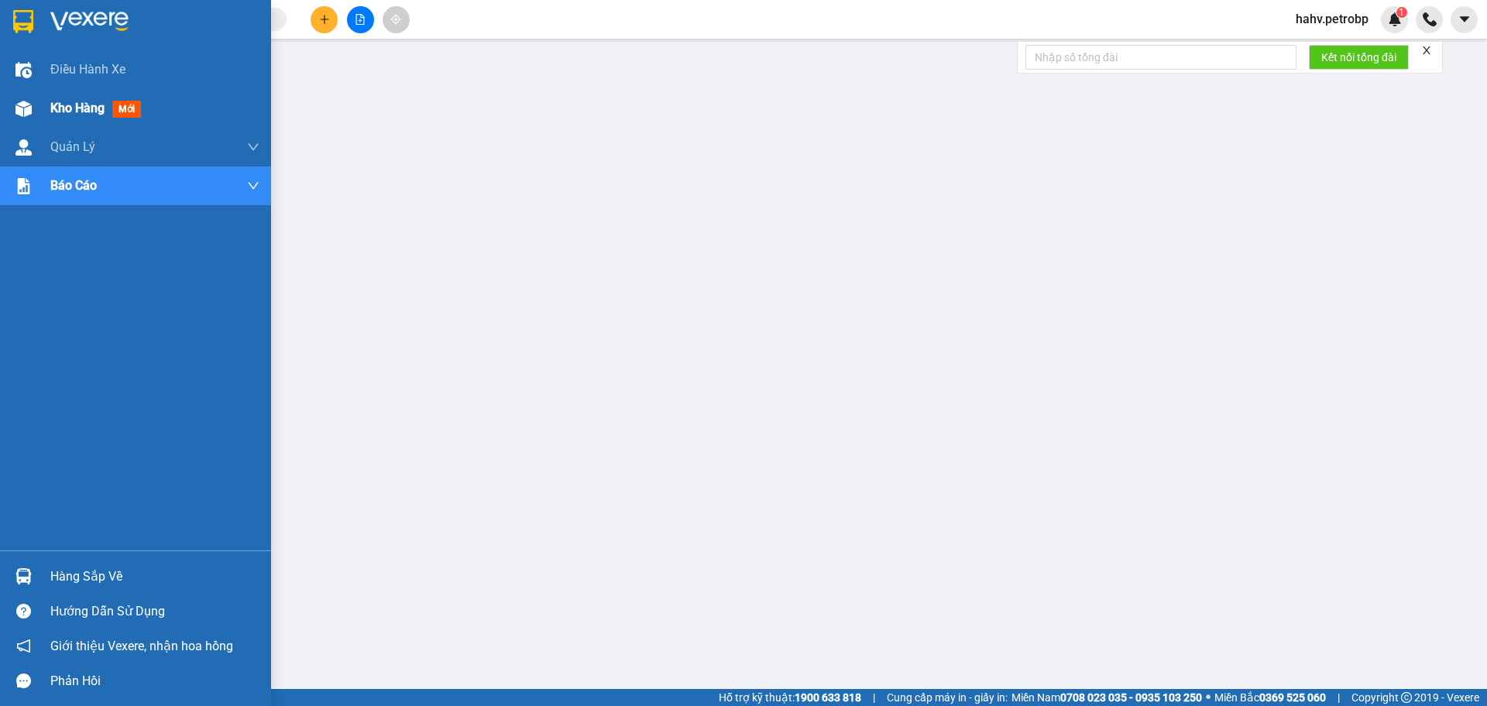
click at [8, 97] on div "Kho hàng mới" at bounding box center [135, 108] width 271 height 39
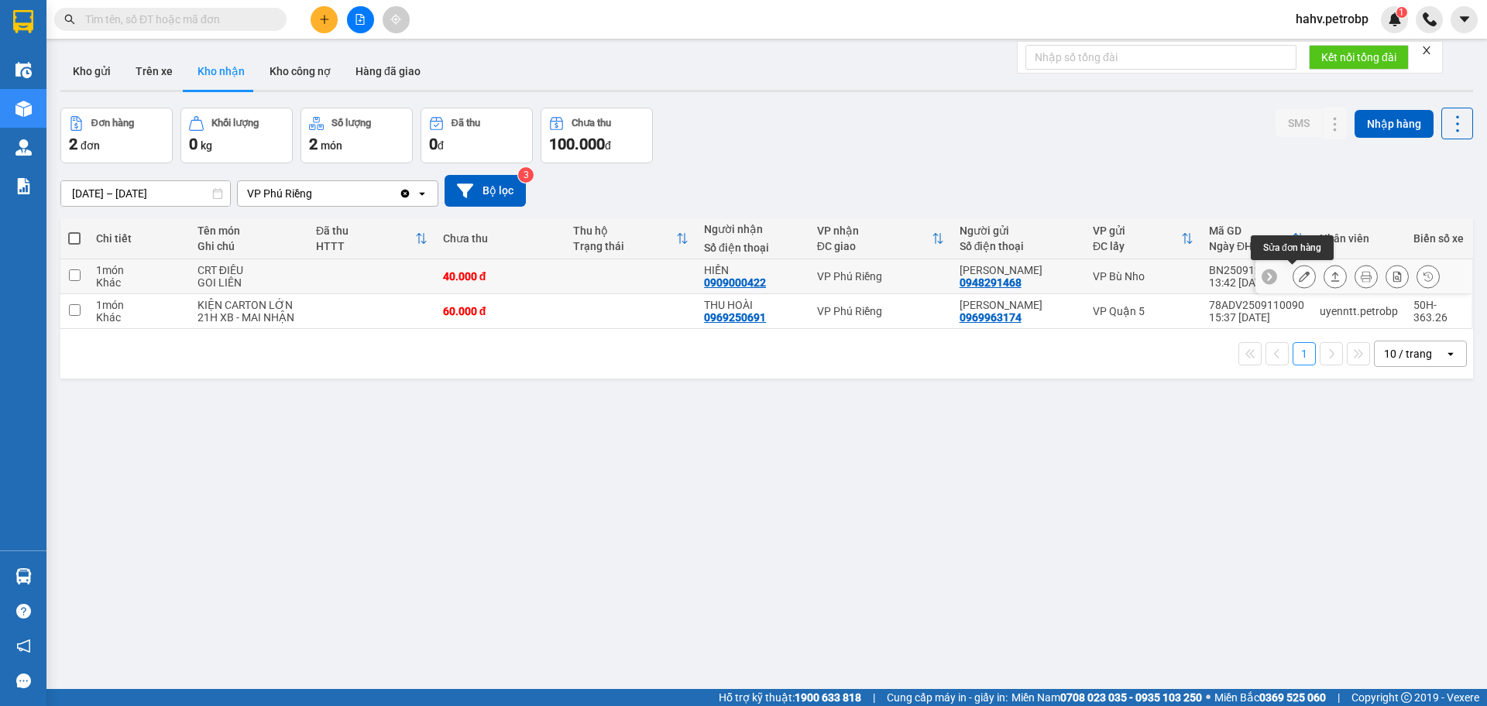
click at [1299, 275] on icon at bounding box center [1304, 276] width 11 height 11
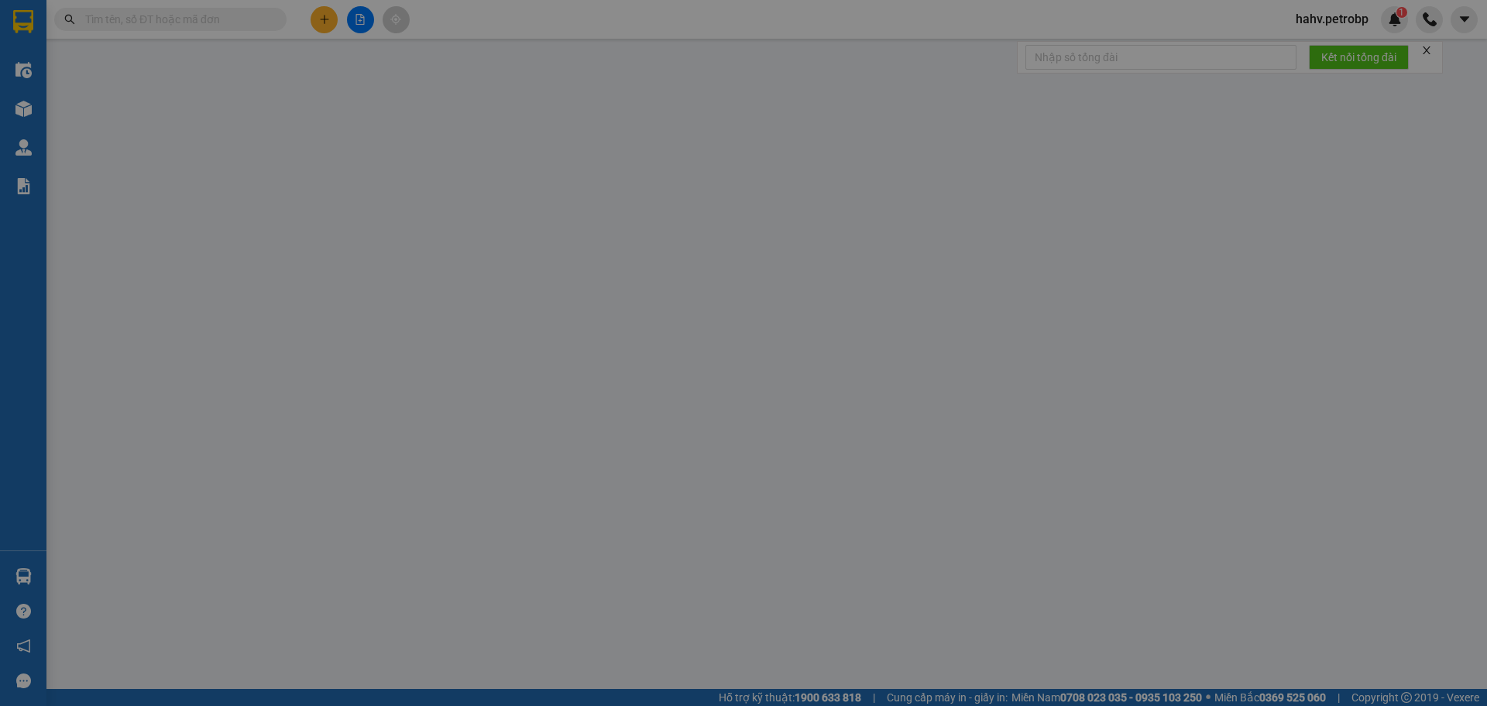
type input "0948291468"
type input "[PERSON_NAME]"
type input "0909000422"
type input "HIỀN"
type input "40.000"
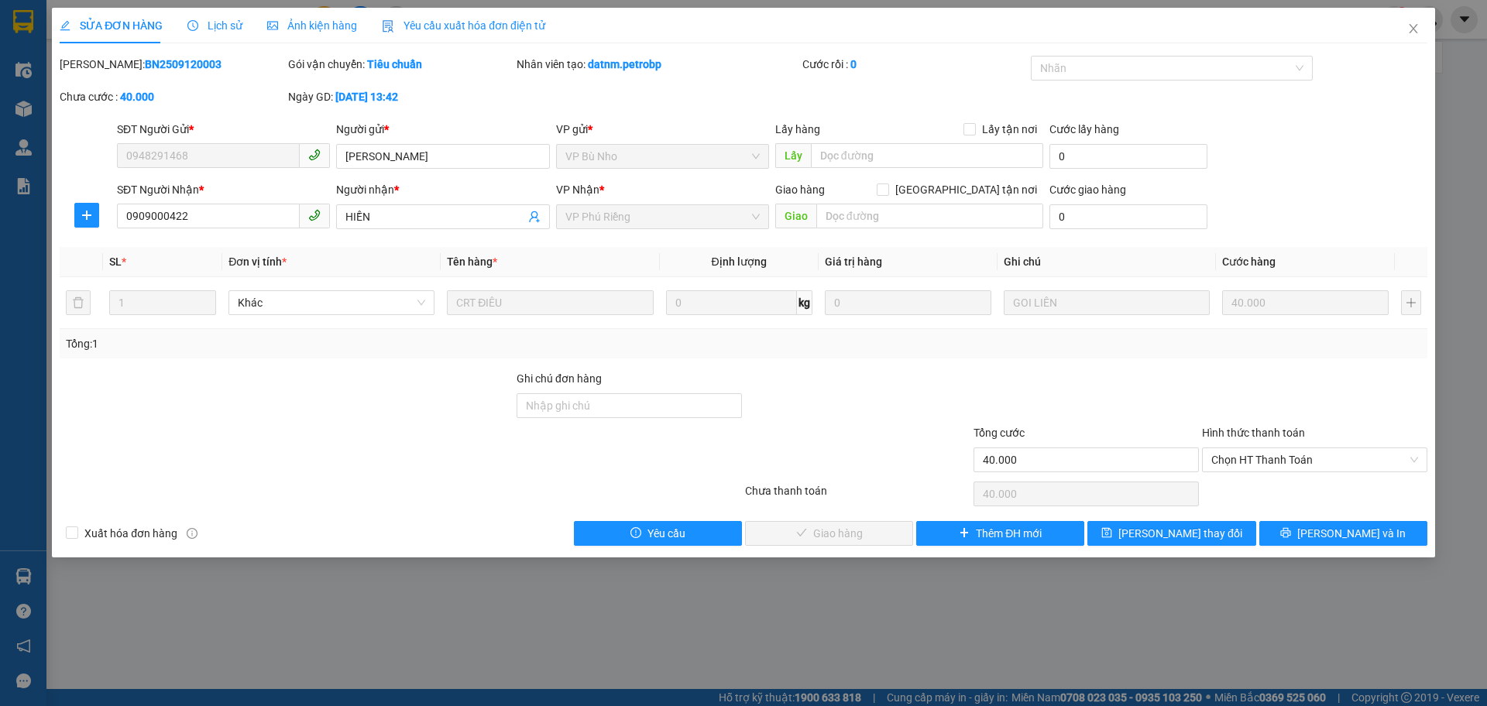
click at [1282, 457] on span "Chọn HT Thanh Toán" at bounding box center [1314, 459] width 207 height 23
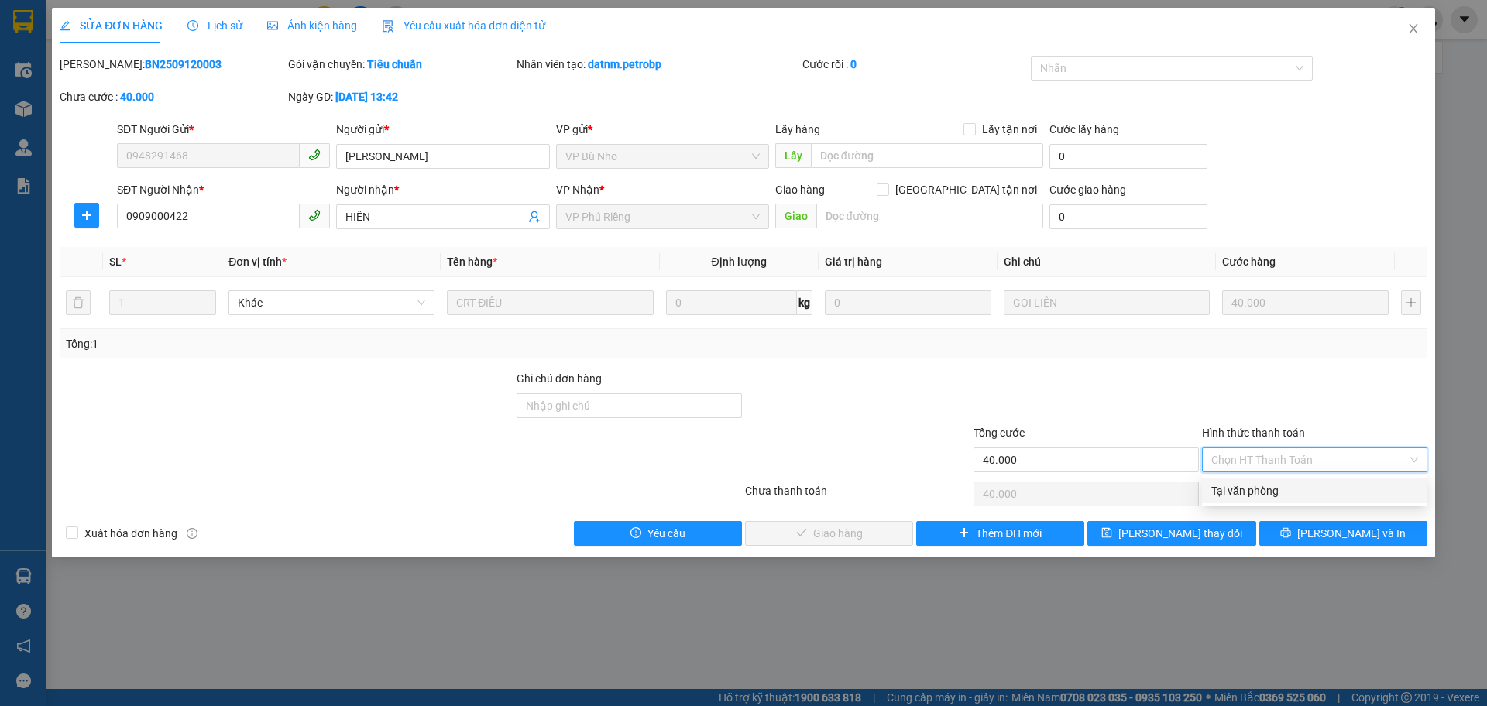
click at [1278, 483] on div "Tại văn phòng" at bounding box center [1314, 490] width 207 height 17
type input "0"
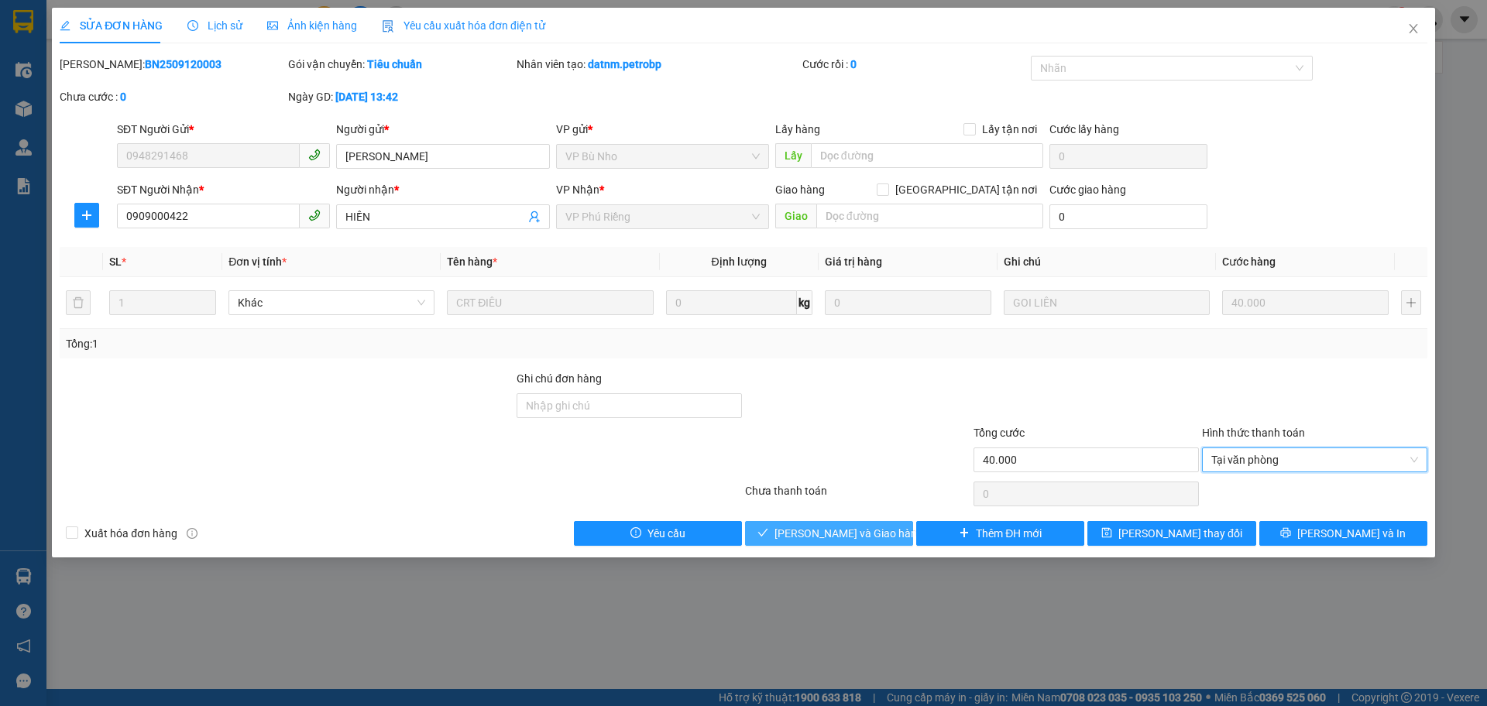
click at [877, 534] on span "[PERSON_NAME] và Giao hàng" at bounding box center [848, 533] width 149 height 17
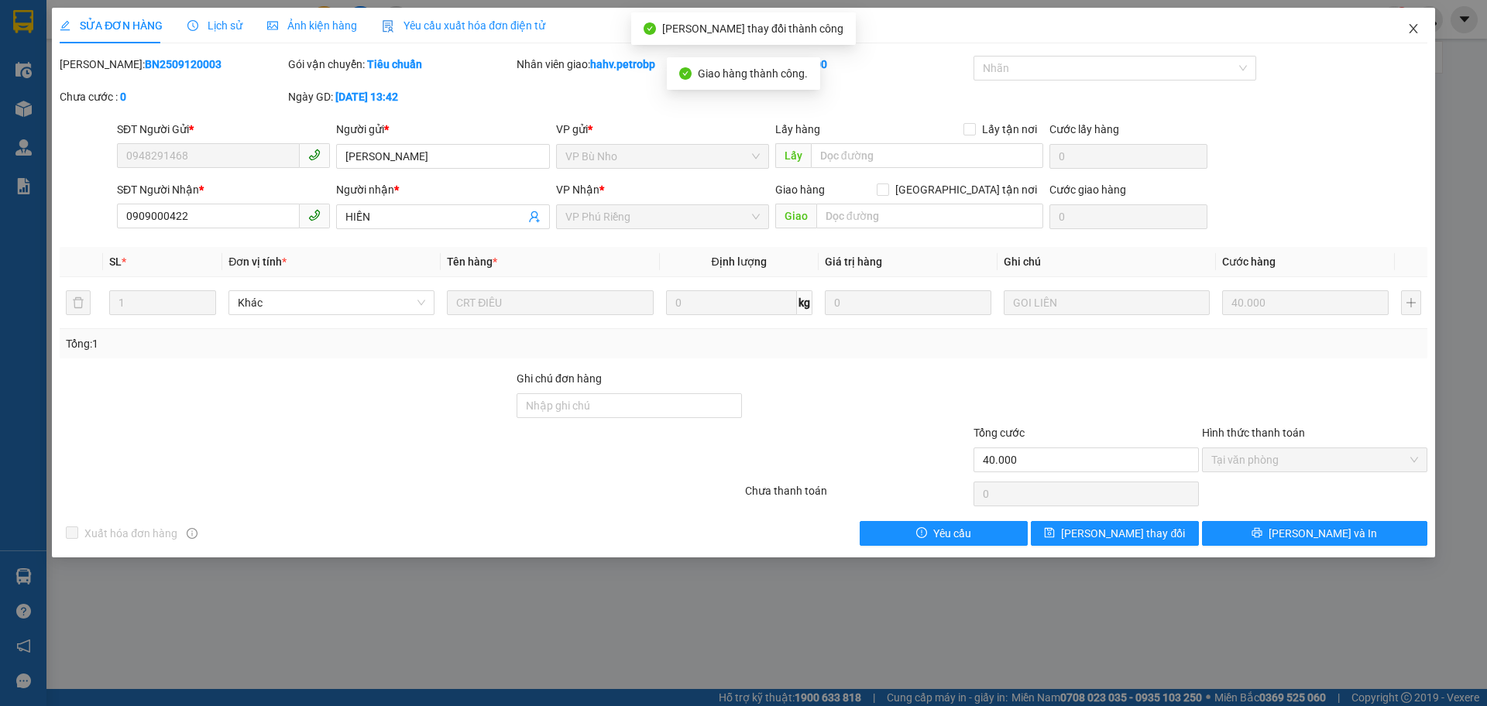
click at [1417, 30] on icon "close" at bounding box center [1413, 28] width 12 height 12
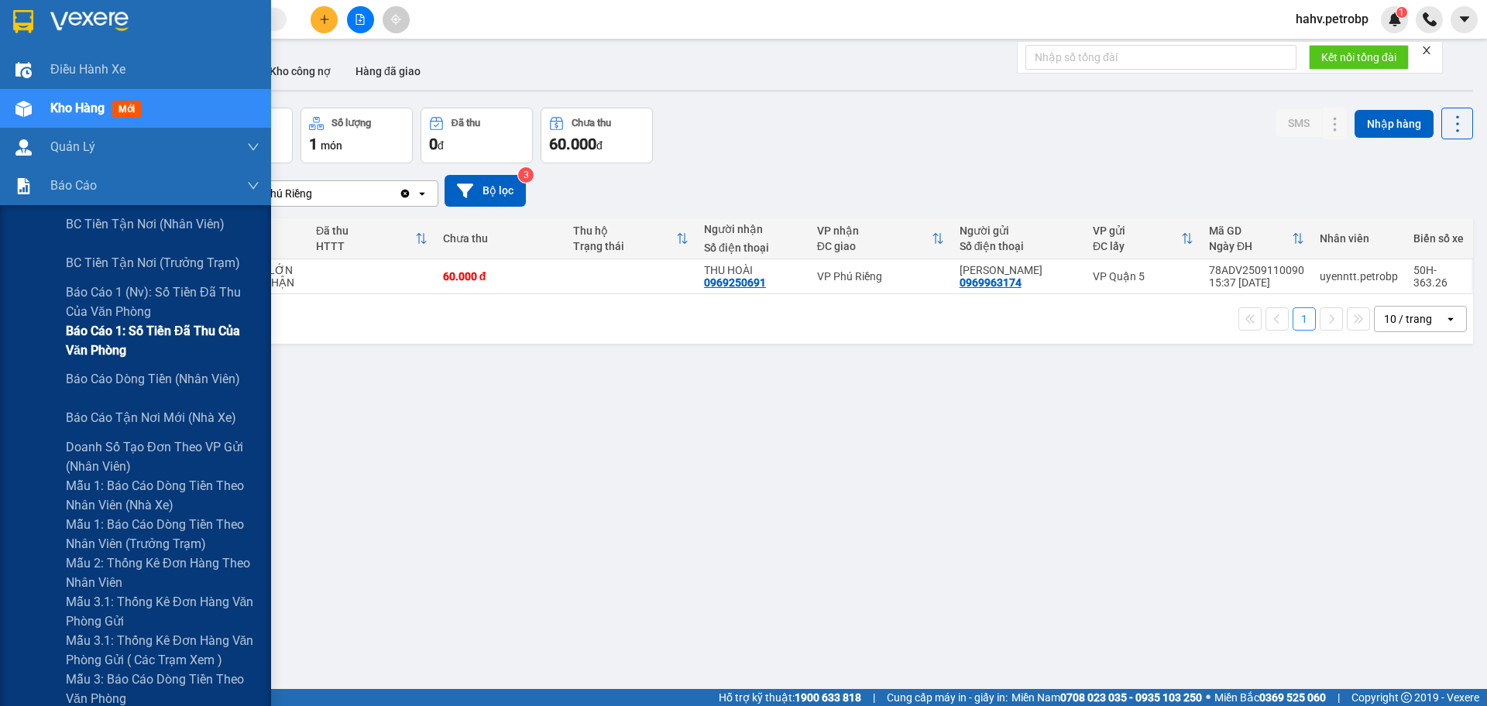
click at [38, 331] on div "Báo cáo 1: Số tiền đã thu của văn phòng" at bounding box center [135, 340] width 271 height 39
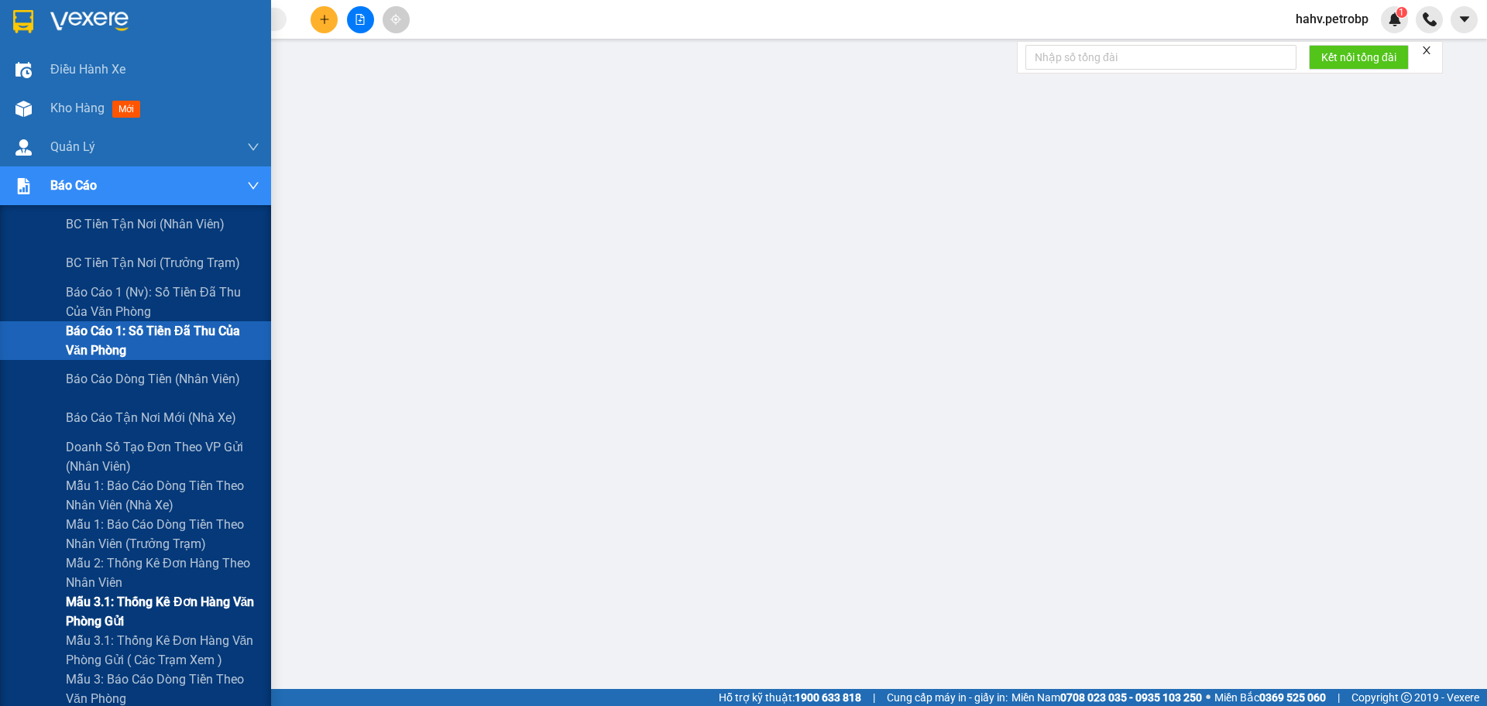
click at [22, 617] on div "Mẫu 3.1: Thống kê đơn hàng văn phòng gửi" at bounding box center [135, 611] width 271 height 39
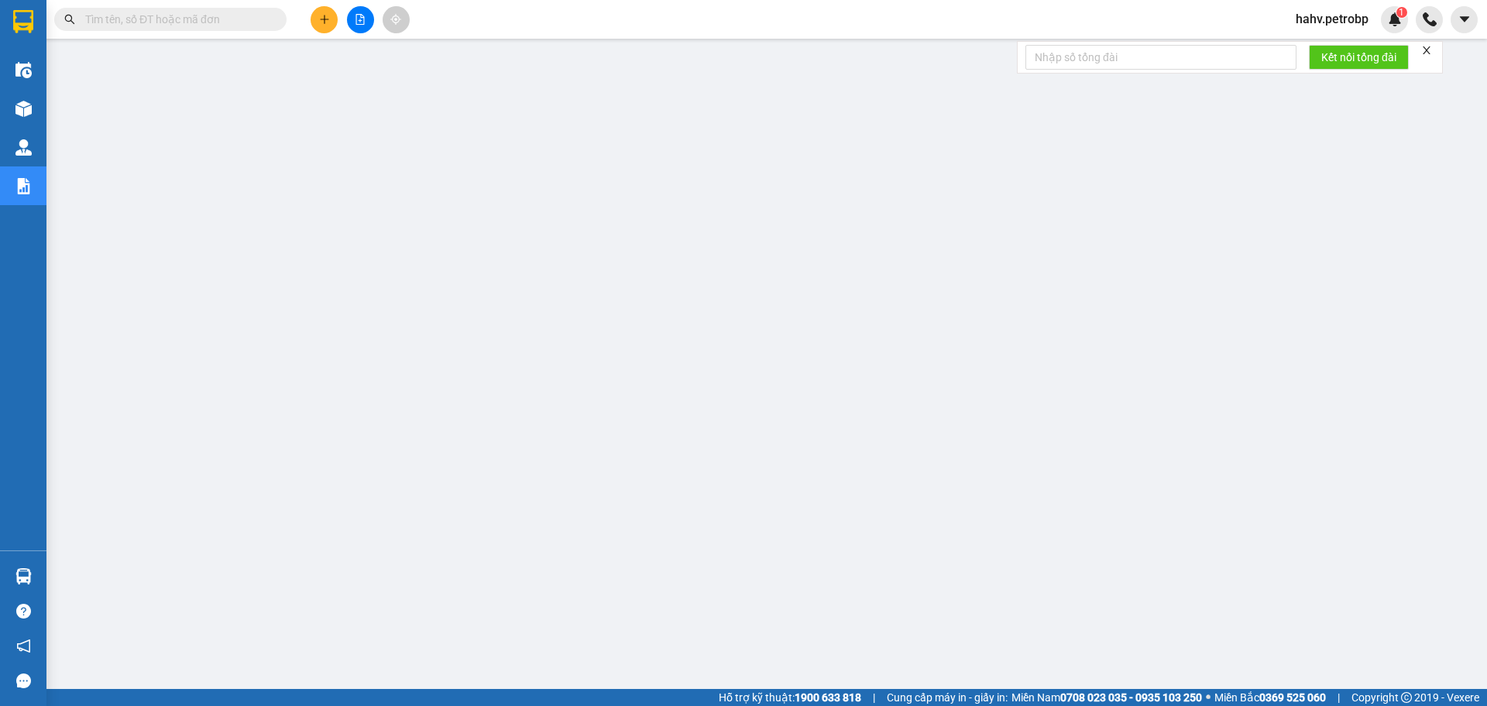
click at [0, 571] on div "Hàng sắp về" at bounding box center [23, 576] width 46 height 35
paste input "0961490617"
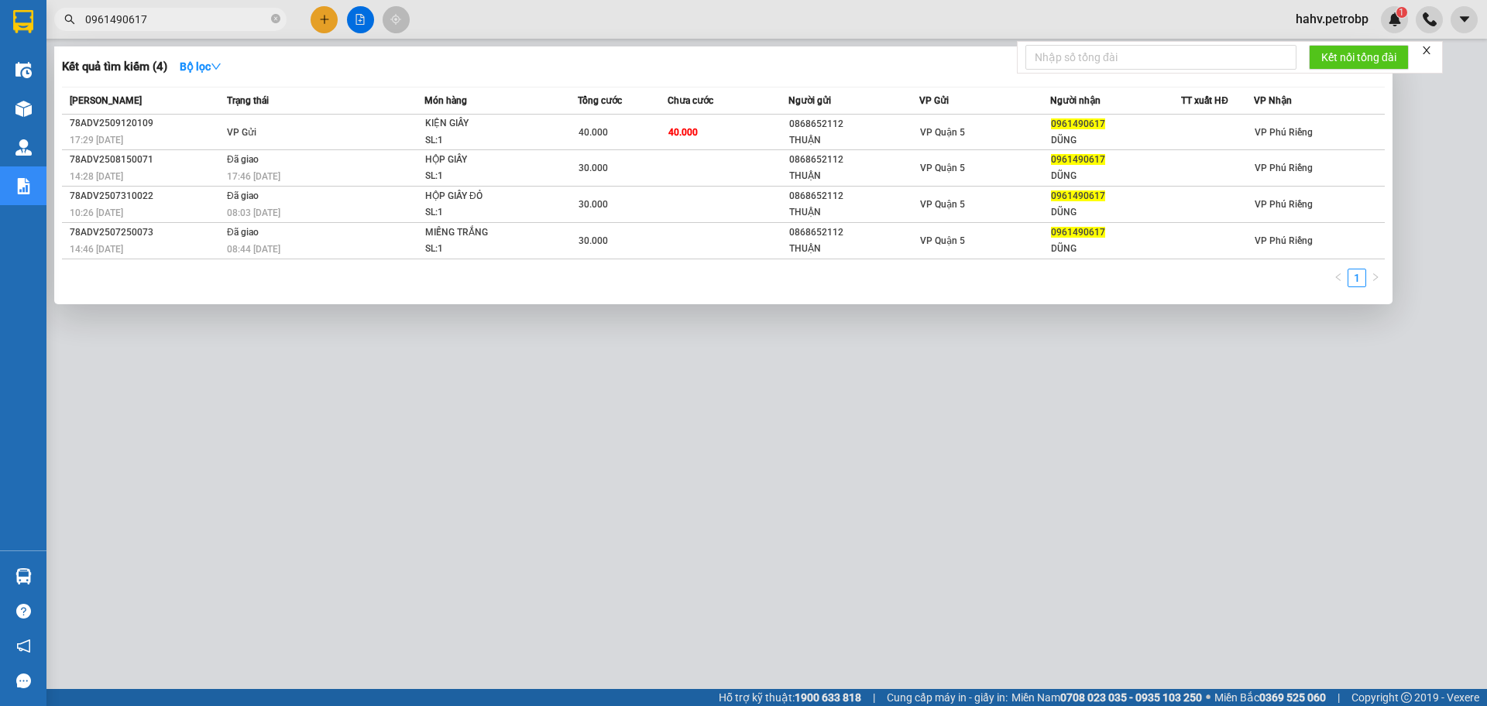
type input "0961490617"
click at [516, 551] on div at bounding box center [743, 353] width 1487 height 706
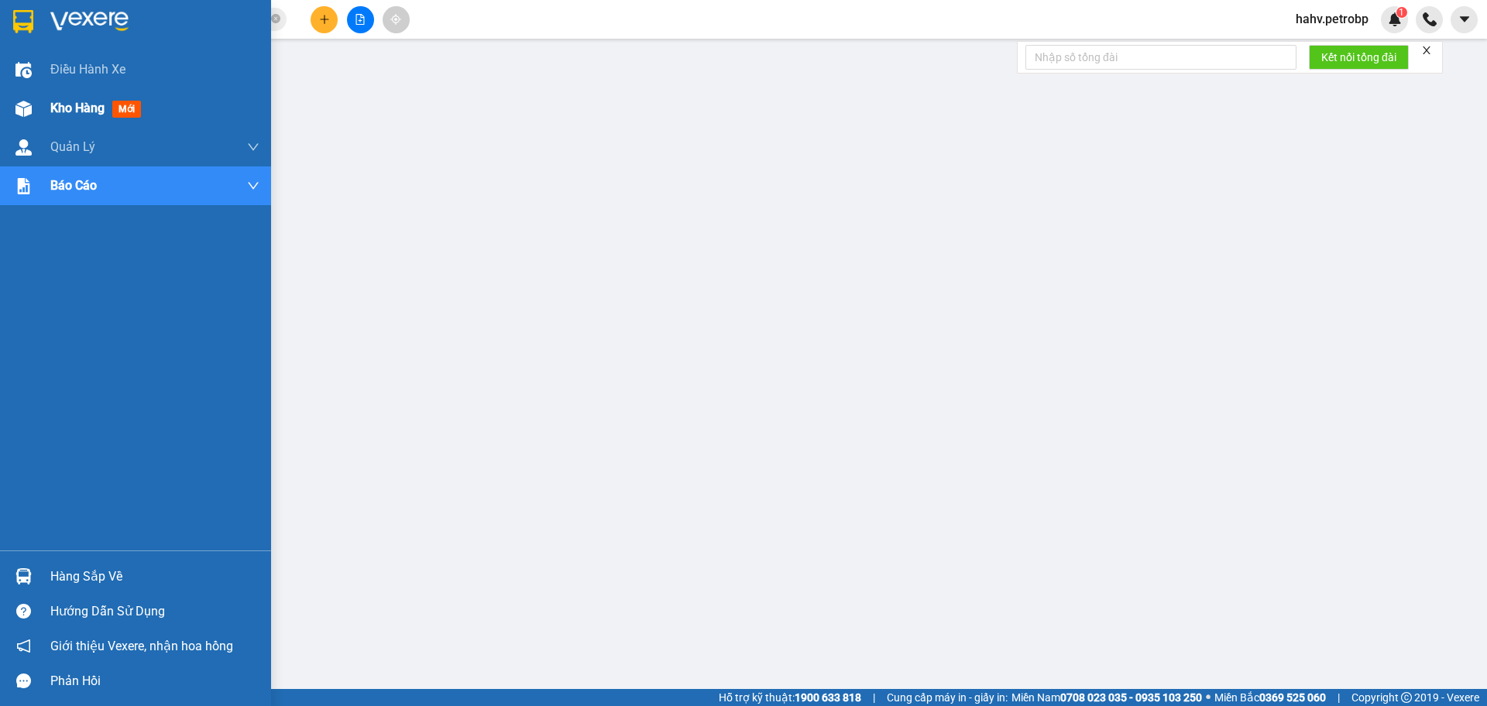
click at [2, 94] on div "Kho hàng mới" at bounding box center [135, 108] width 271 height 39
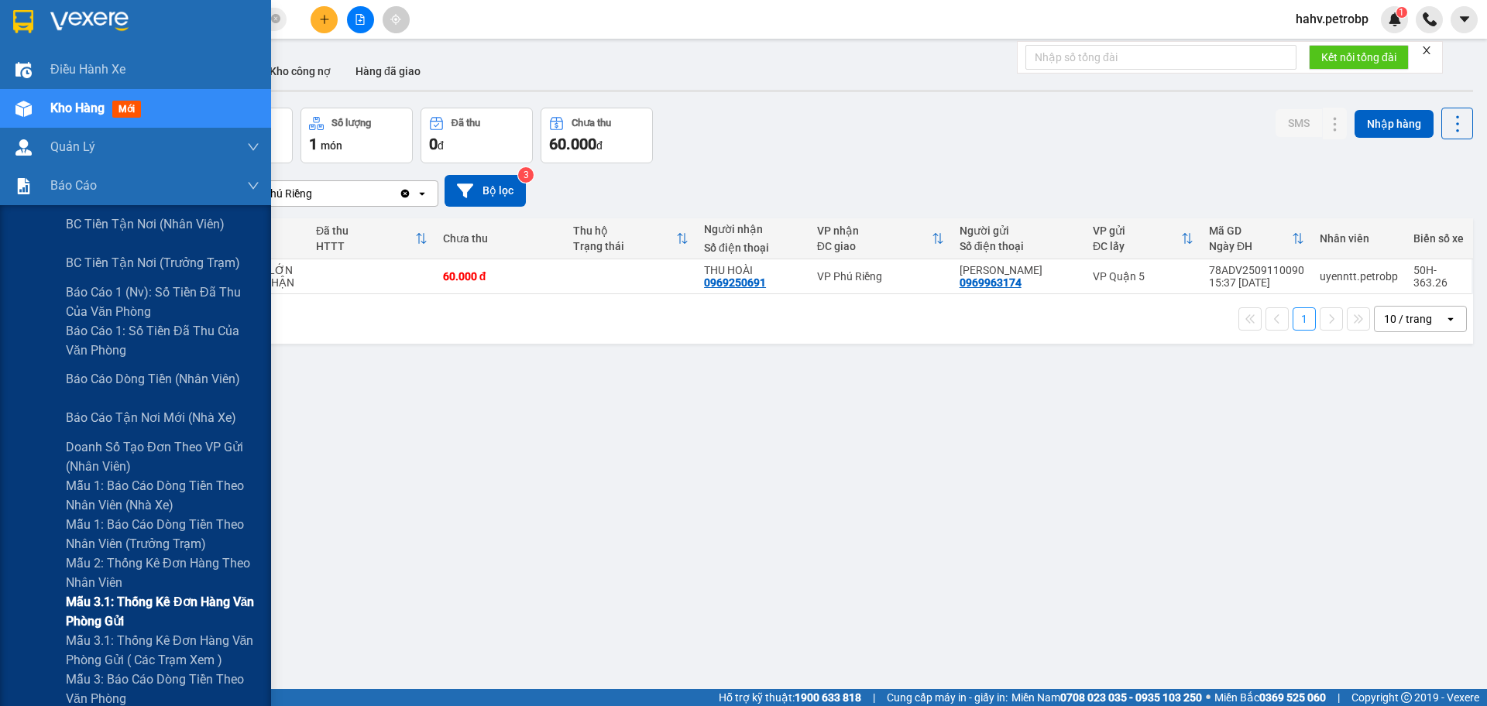
click at [13, 597] on div "Mẫu 3.1: Thống kê đơn hàng văn phòng gửi" at bounding box center [135, 611] width 271 height 39
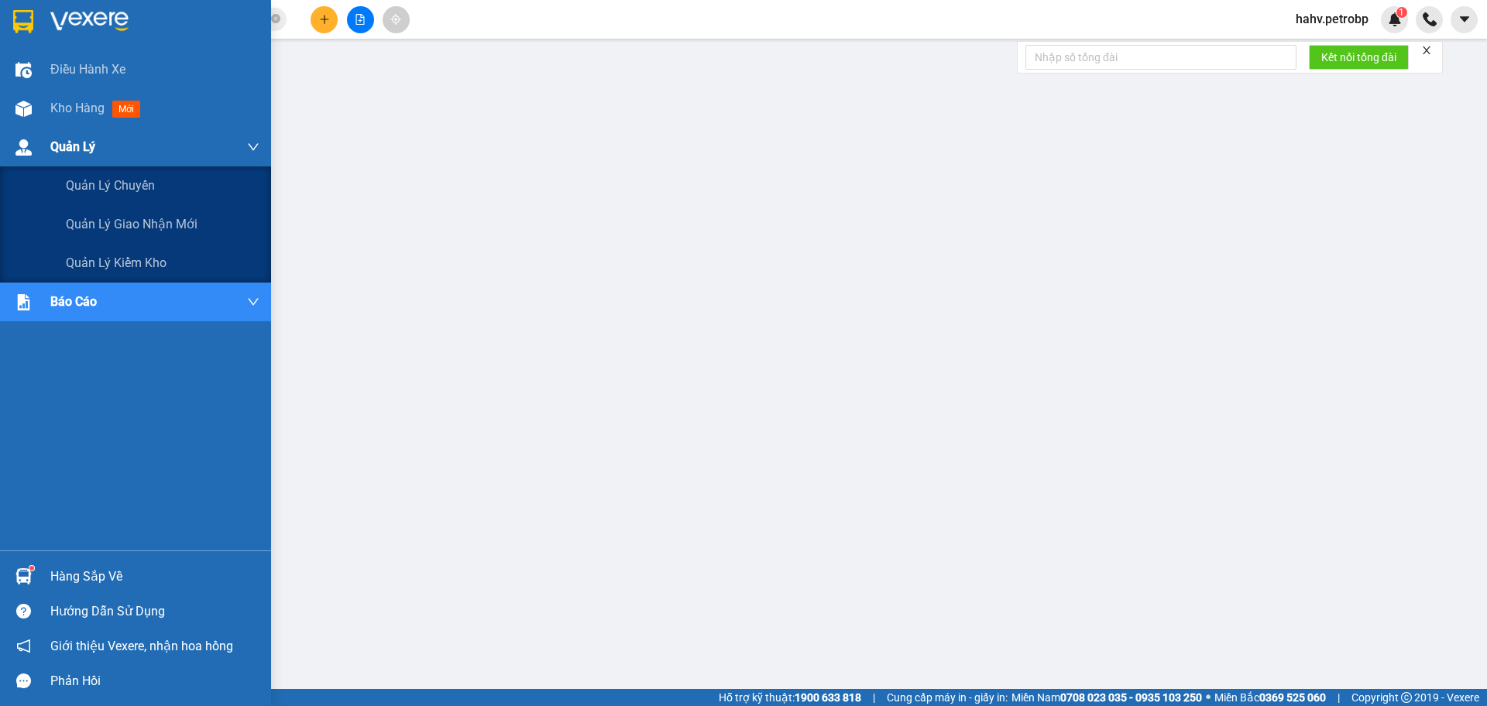
drag, startPoint x: 105, startPoint y: 149, endPoint x: 224, endPoint y: 156, distance: 119.4
click at [112, 150] on div "Quản Lý" at bounding box center [154, 147] width 209 height 39
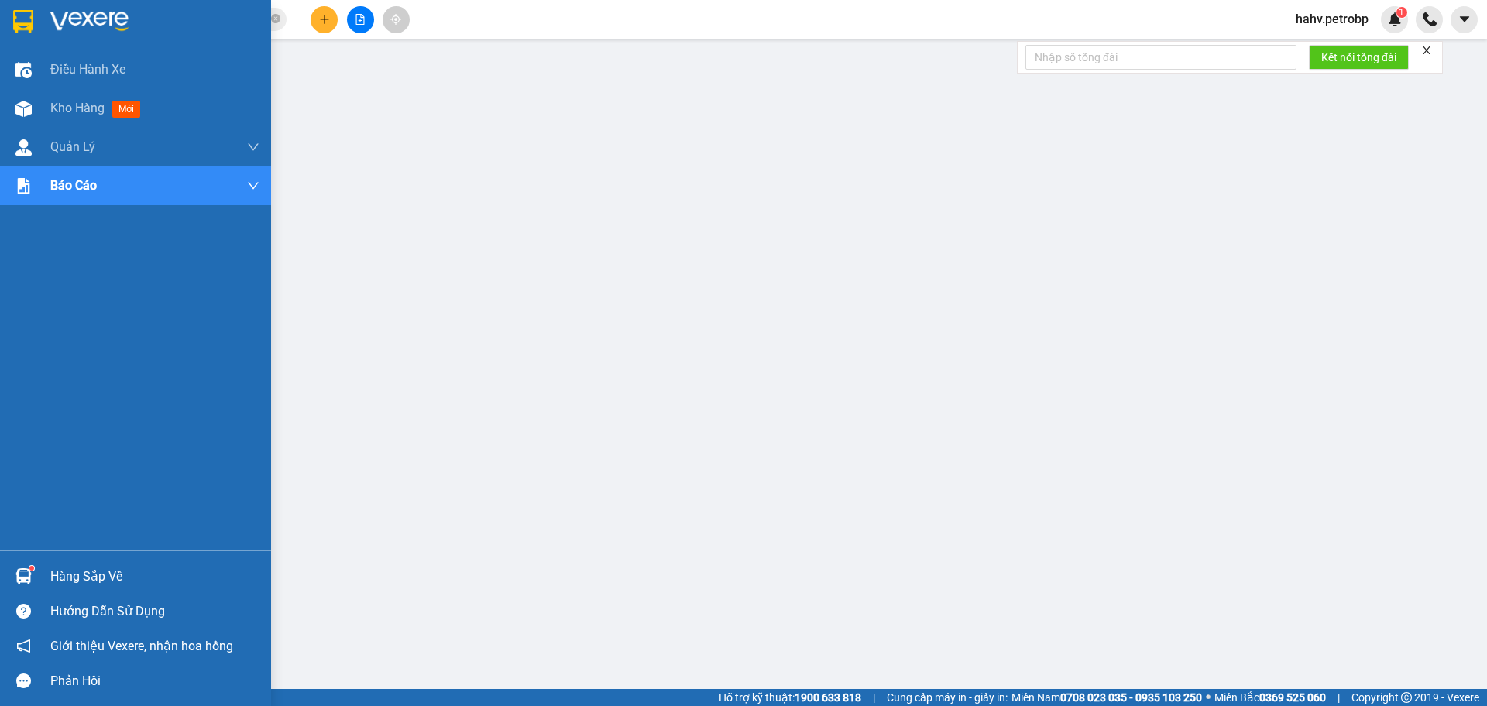
click at [94, 568] on div "Hàng sắp về" at bounding box center [154, 576] width 209 height 23
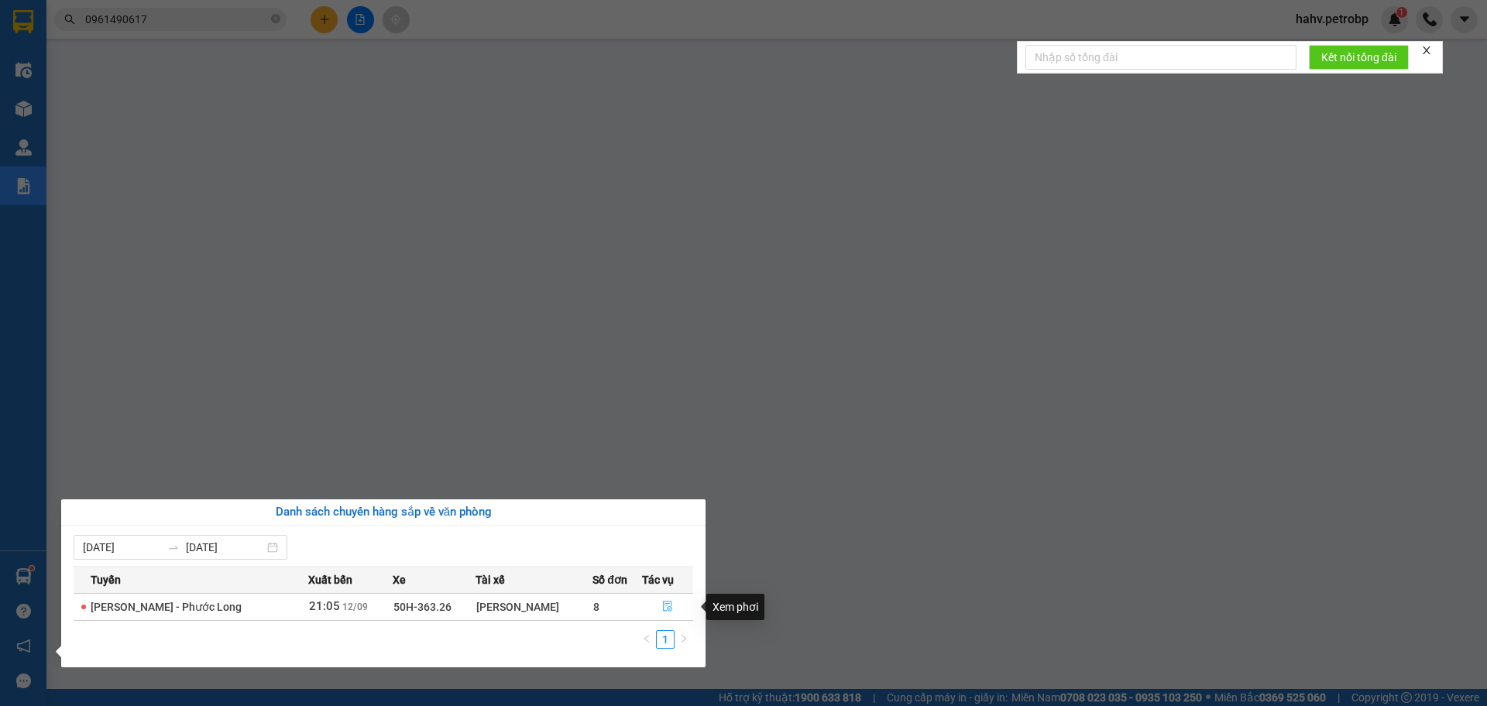
click at [665, 603] on icon "file-done" at bounding box center [667, 606] width 11 height 11
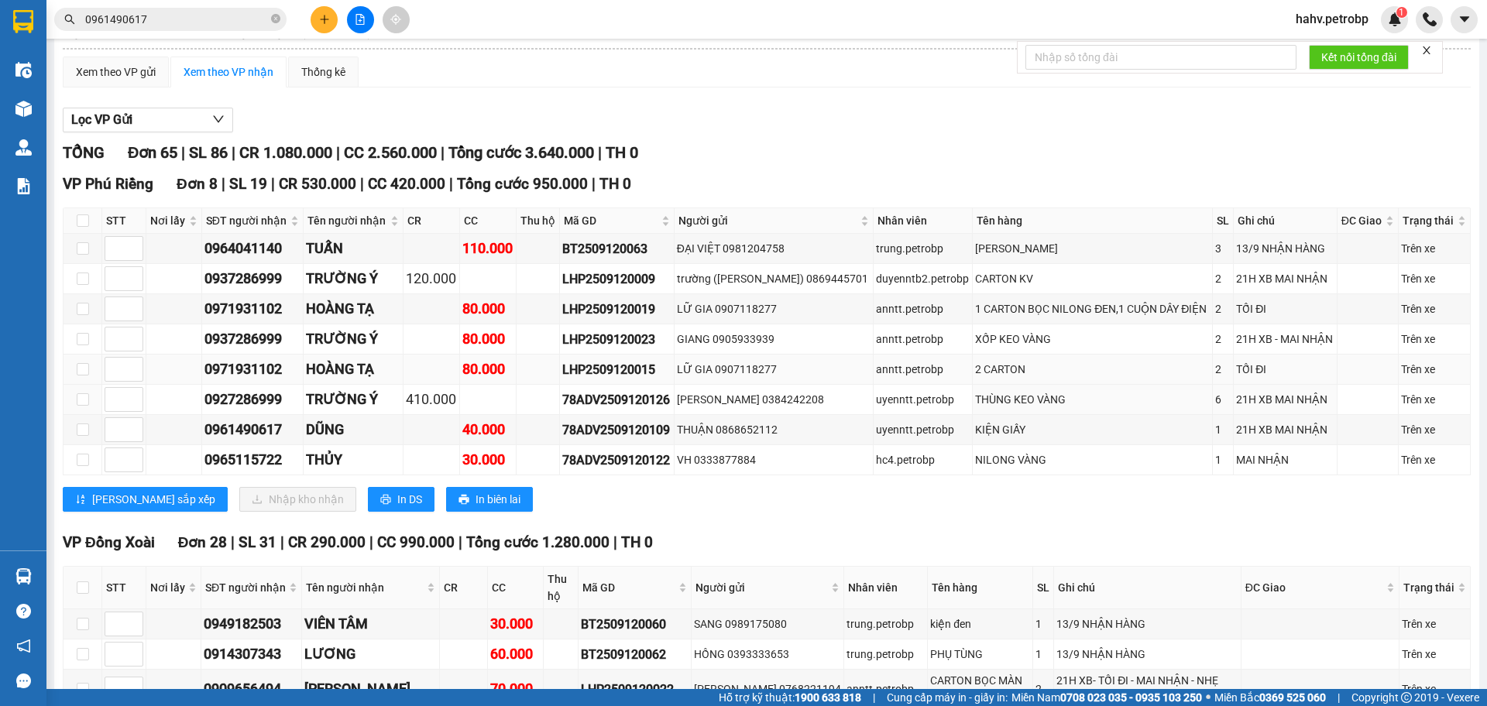
scroll to position [84, 0]
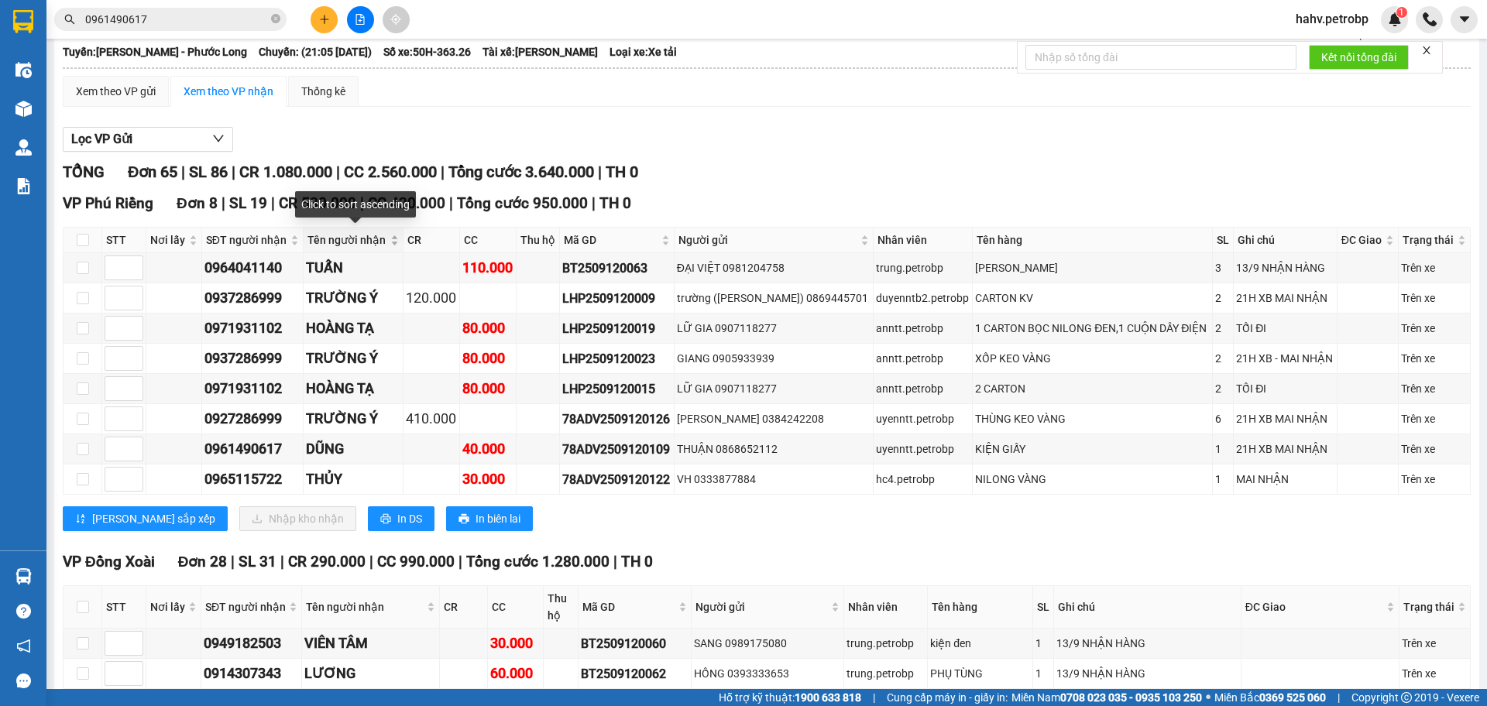
click at [342, 240] on span "Tên người nhận" at bounding box center [346, 240] width 79 height 17
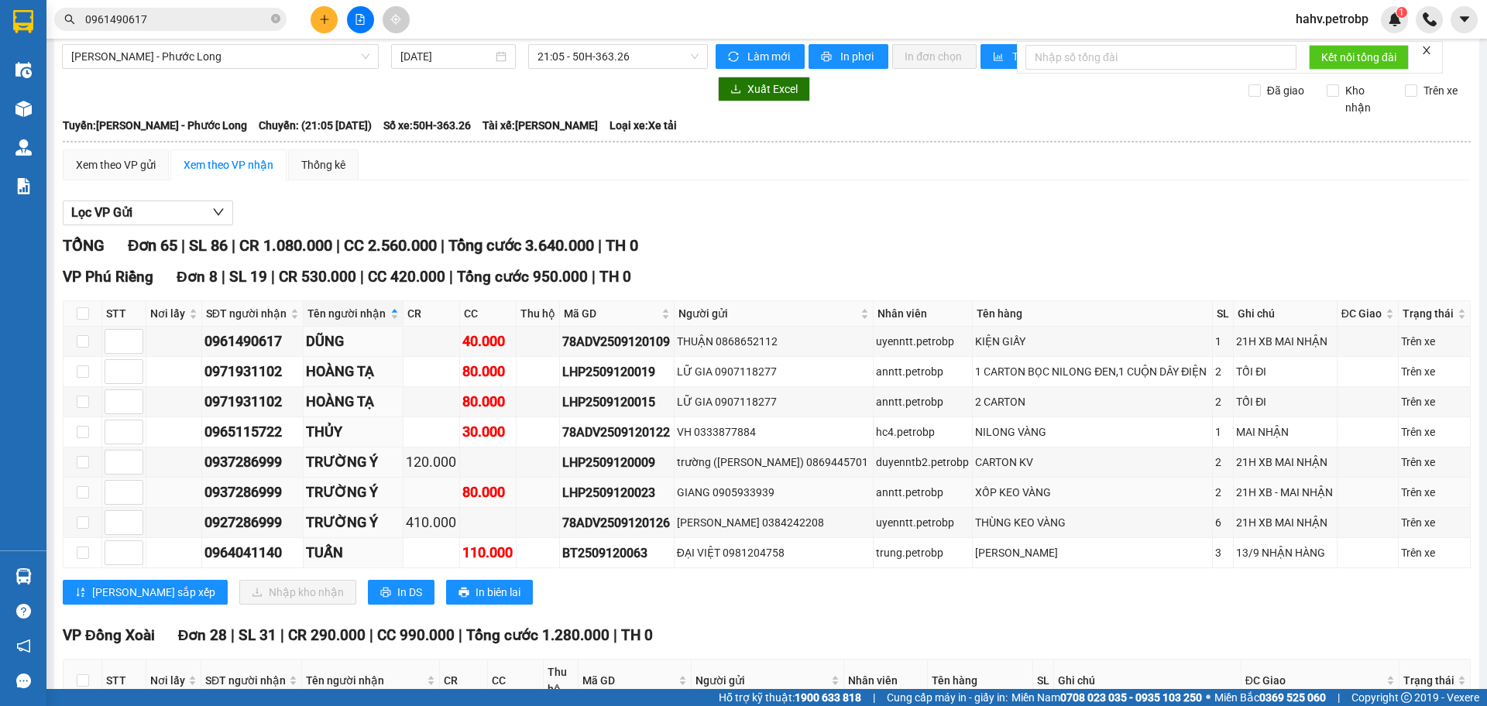
scroll to position [0, 0]
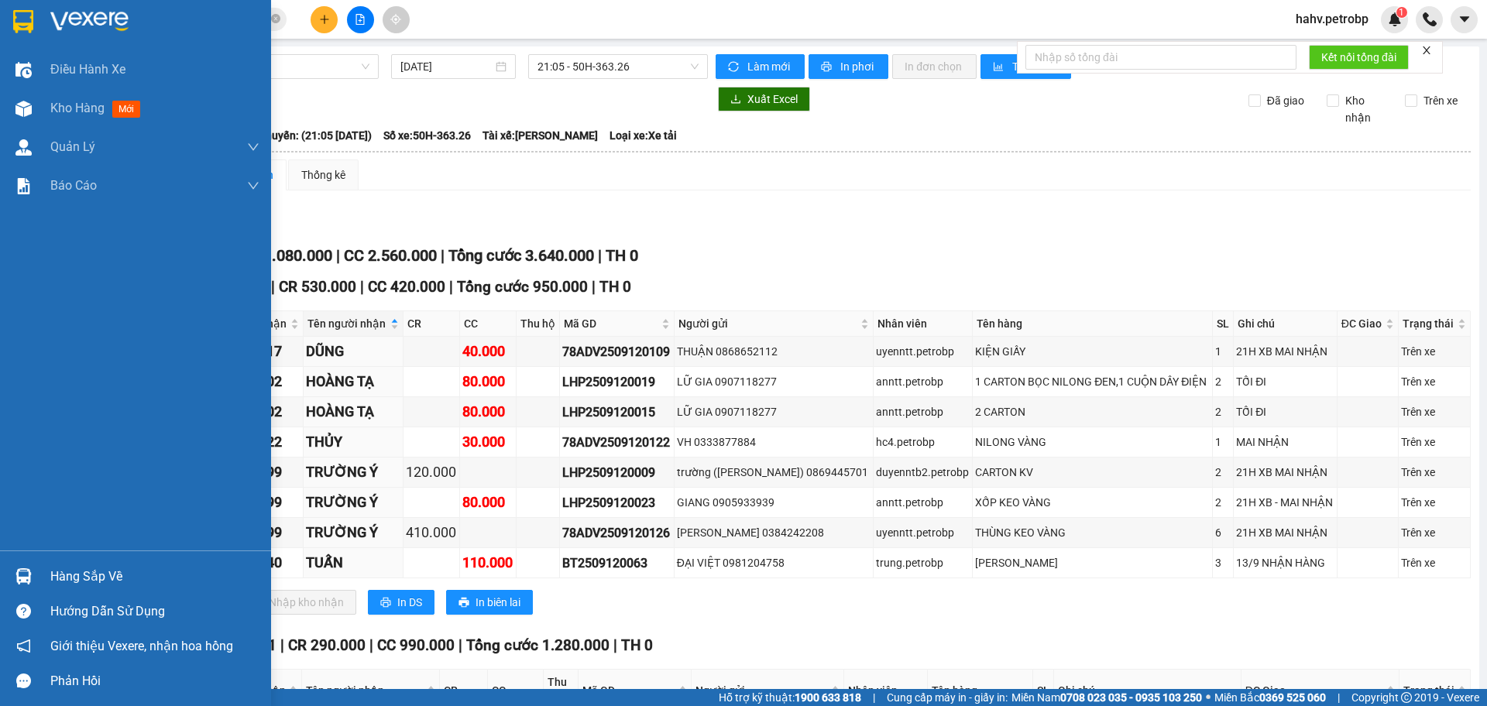
click at [98, 575] on div "Hàng sắp về" at bounding box center [154, 576] width 209 height 23
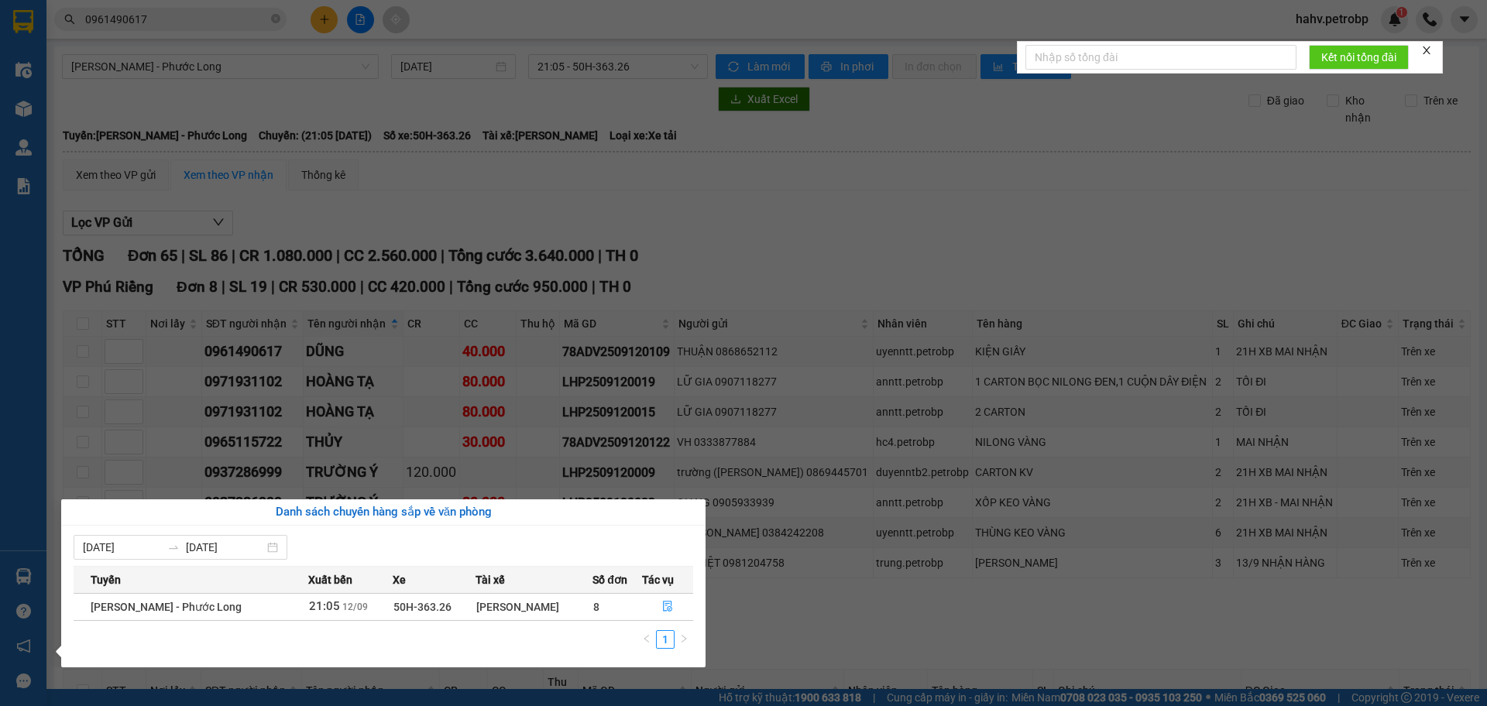
click at [929, 568] on section "Kết quả tìm kiếm ( 4 ) Bộ lọc Mã ĐH Trạng thái Món hàng Tổng cước Chưa cước Ngư…" at bounding box center [743, 353] width 1487 height 706
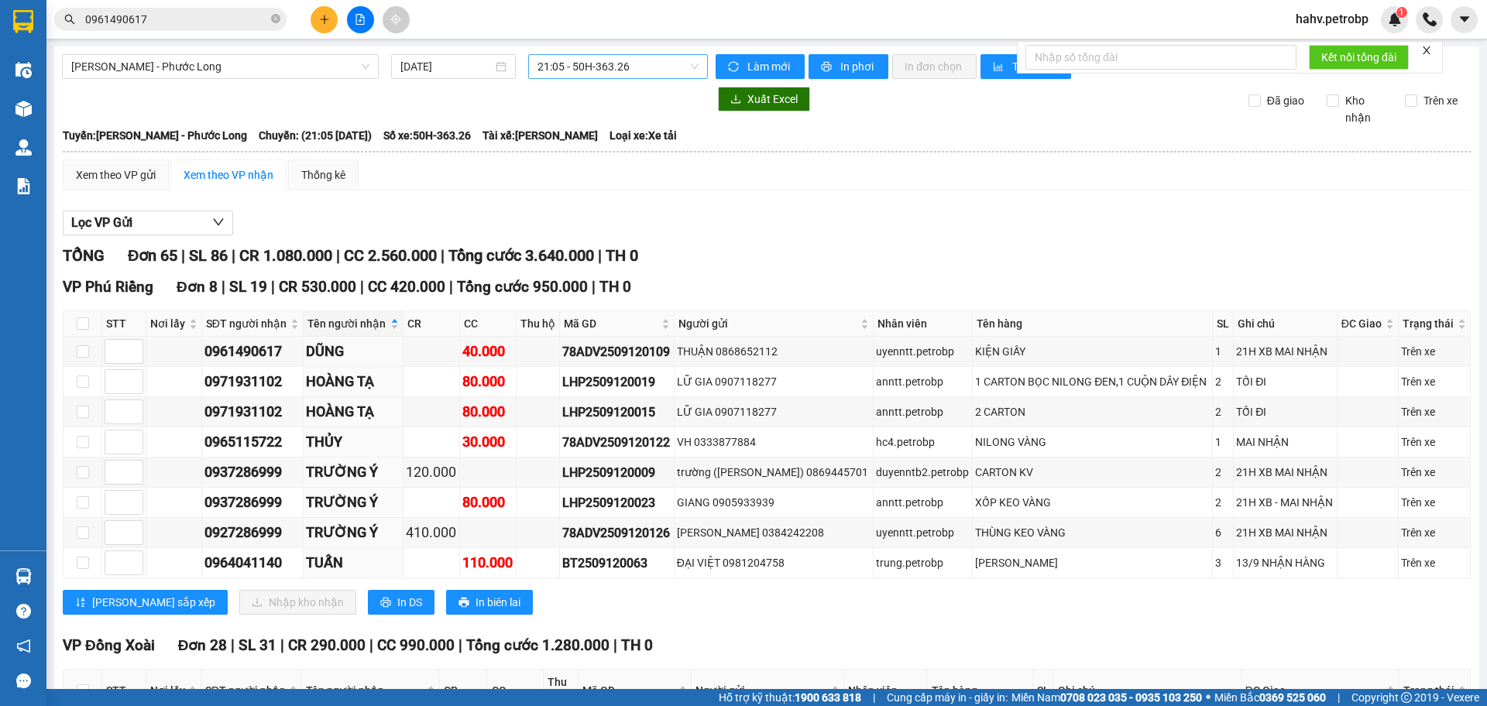
click at [586, 70] on span "21:05 - 50H-363.26" at bounding box center [617, 66] width 161 height 23
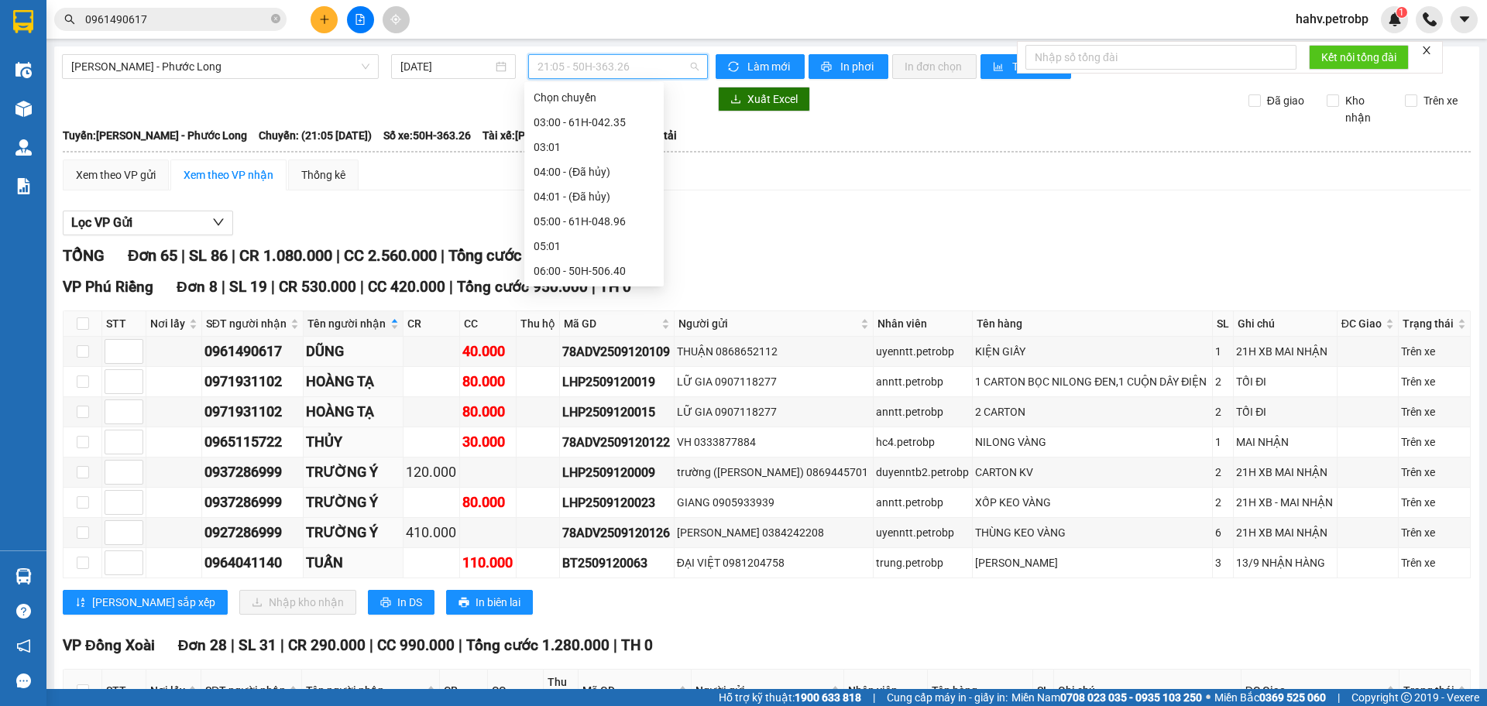
scroll to position [917, 0]
click at [815, 218] on div "Lọc VP Gửi" at bounding box center [767, 224] width 1408 height 26
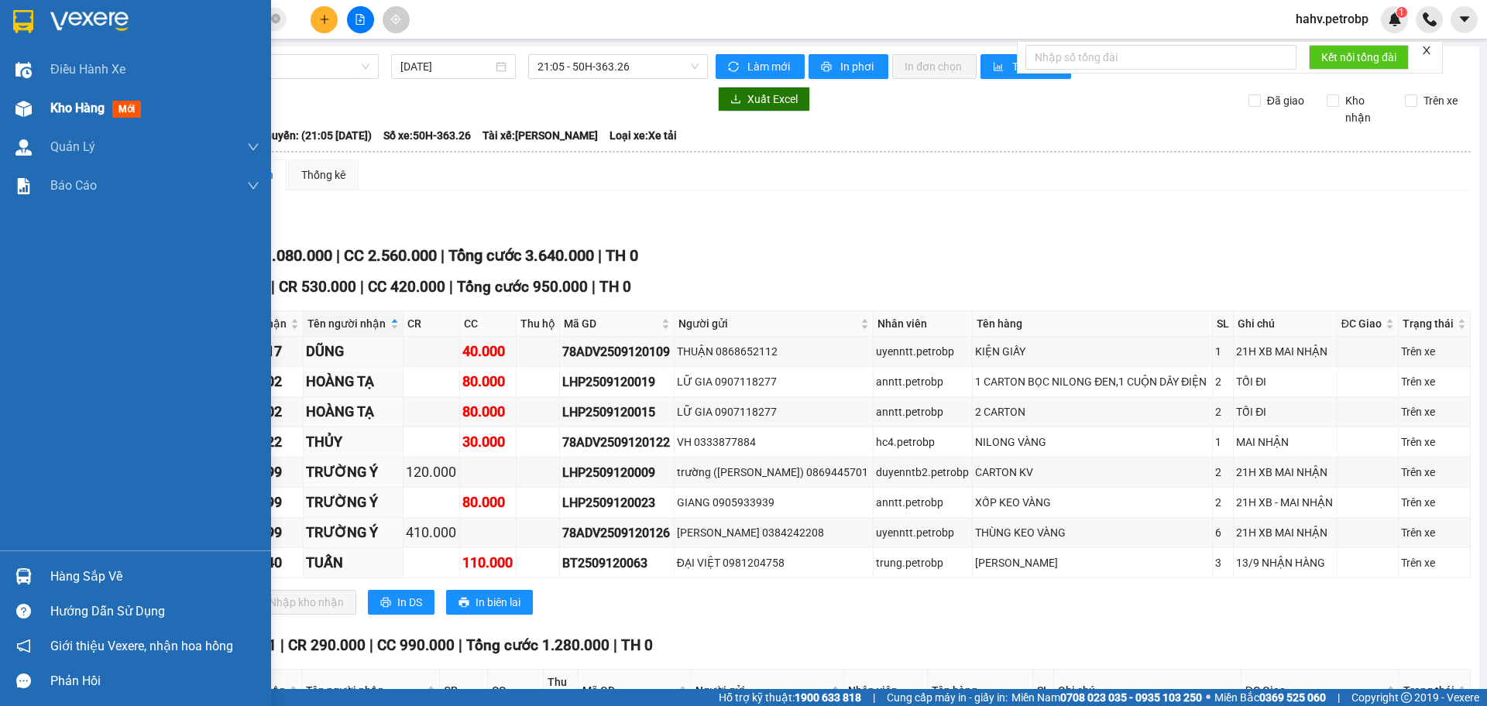
click at [12, 101] on div at bounding box center [23, 108] width 27 height 27
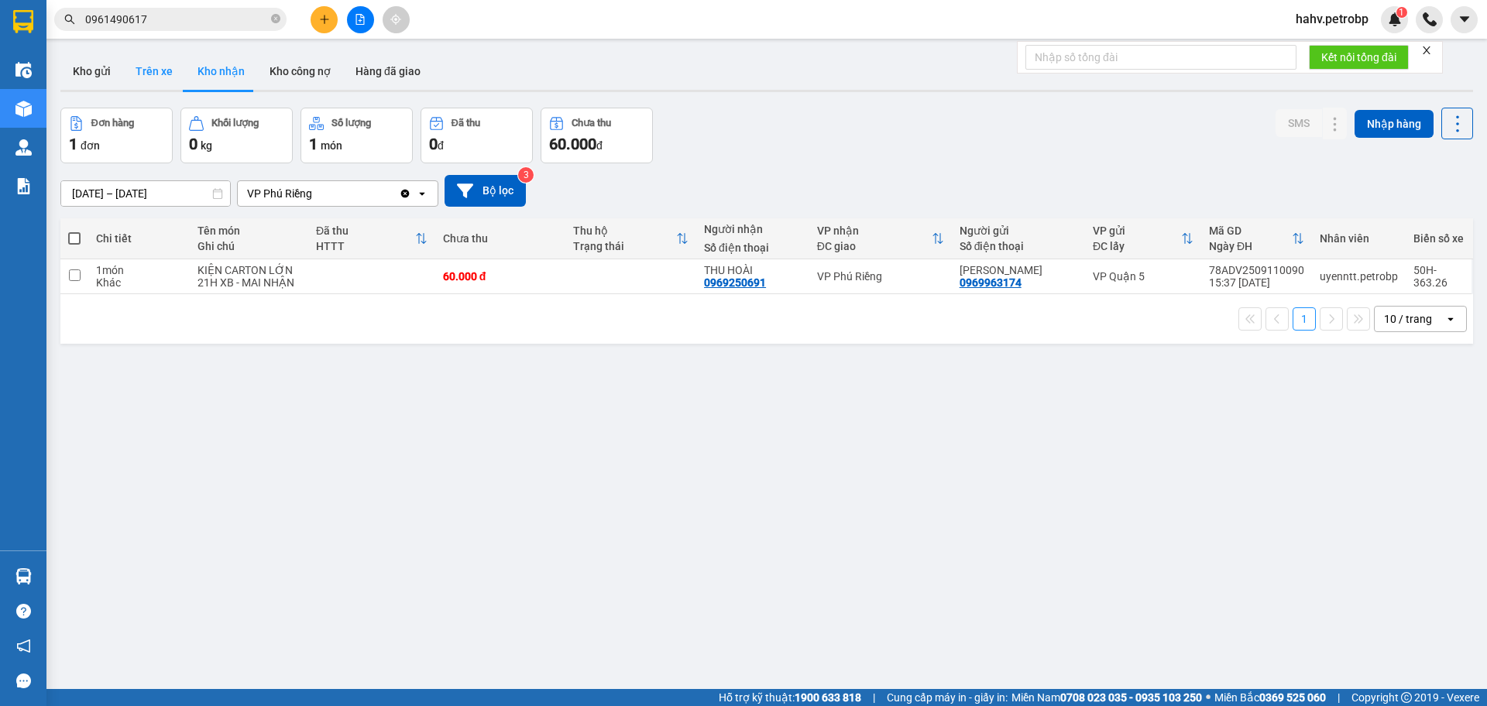
click at [168, 78] on button "Trên xe" at bounding box center [154, 71] width 62 height 37
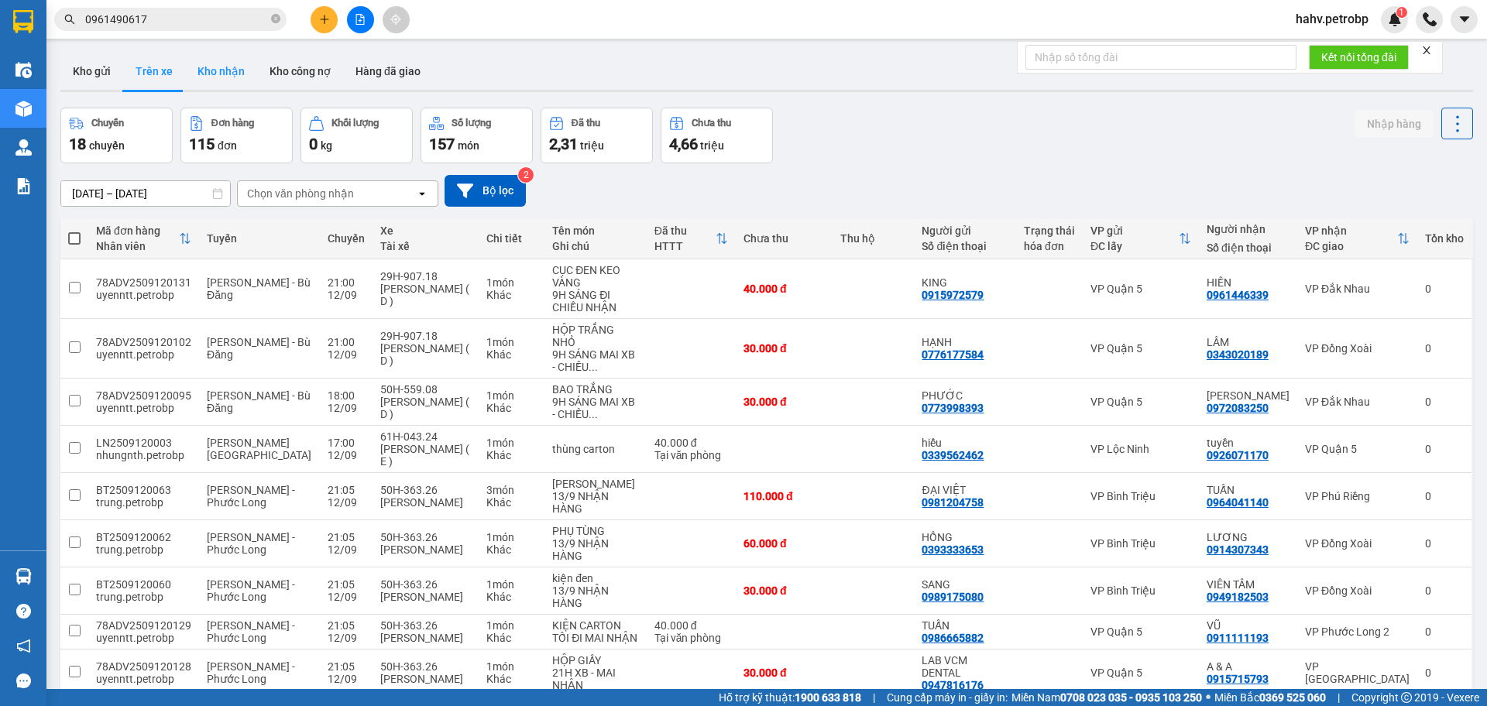
click at [214, 70] on button "Kho nhận" at bounding box center [221, 71] width 72 height 37
type input "[DATE] – [DATE]"
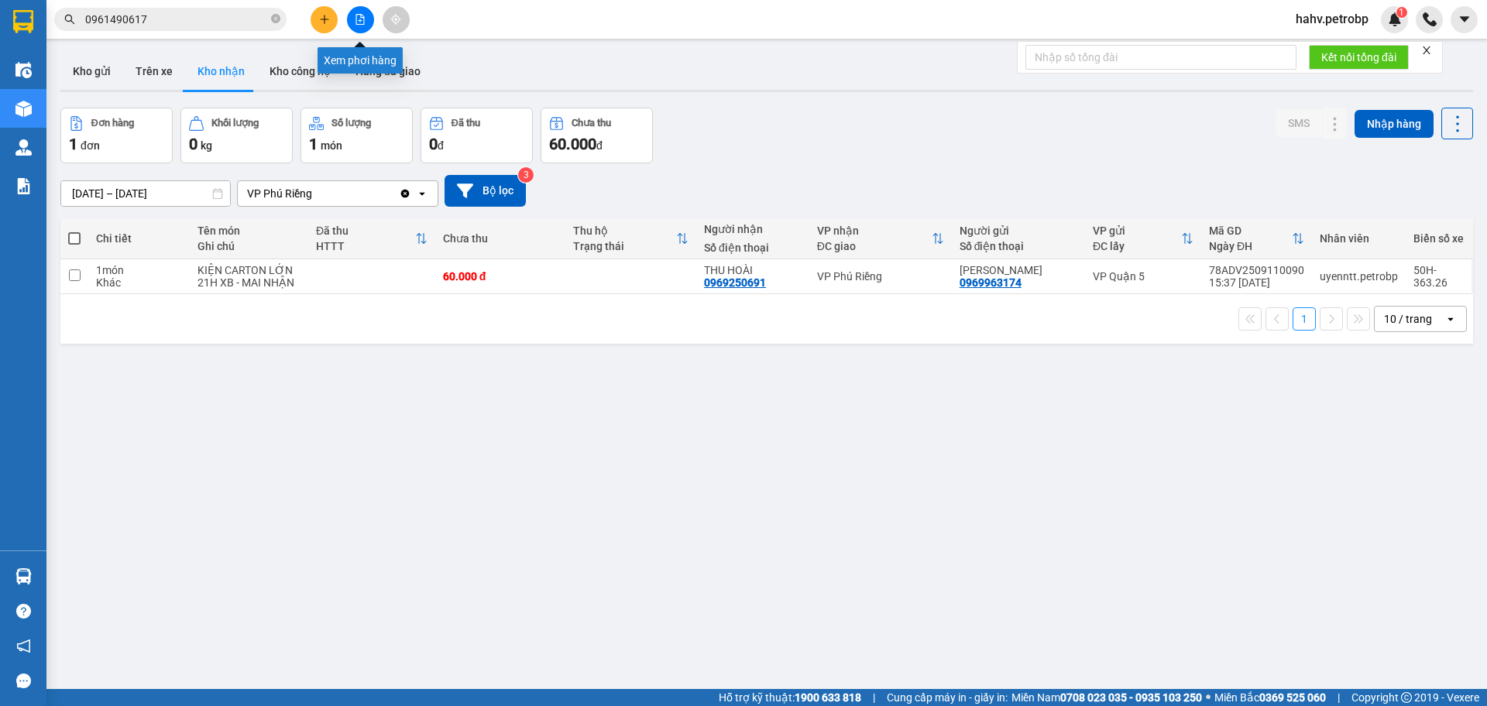
click at [355, 17] on icon "file-add" at bounding box center [360, 19] width 11 height 11
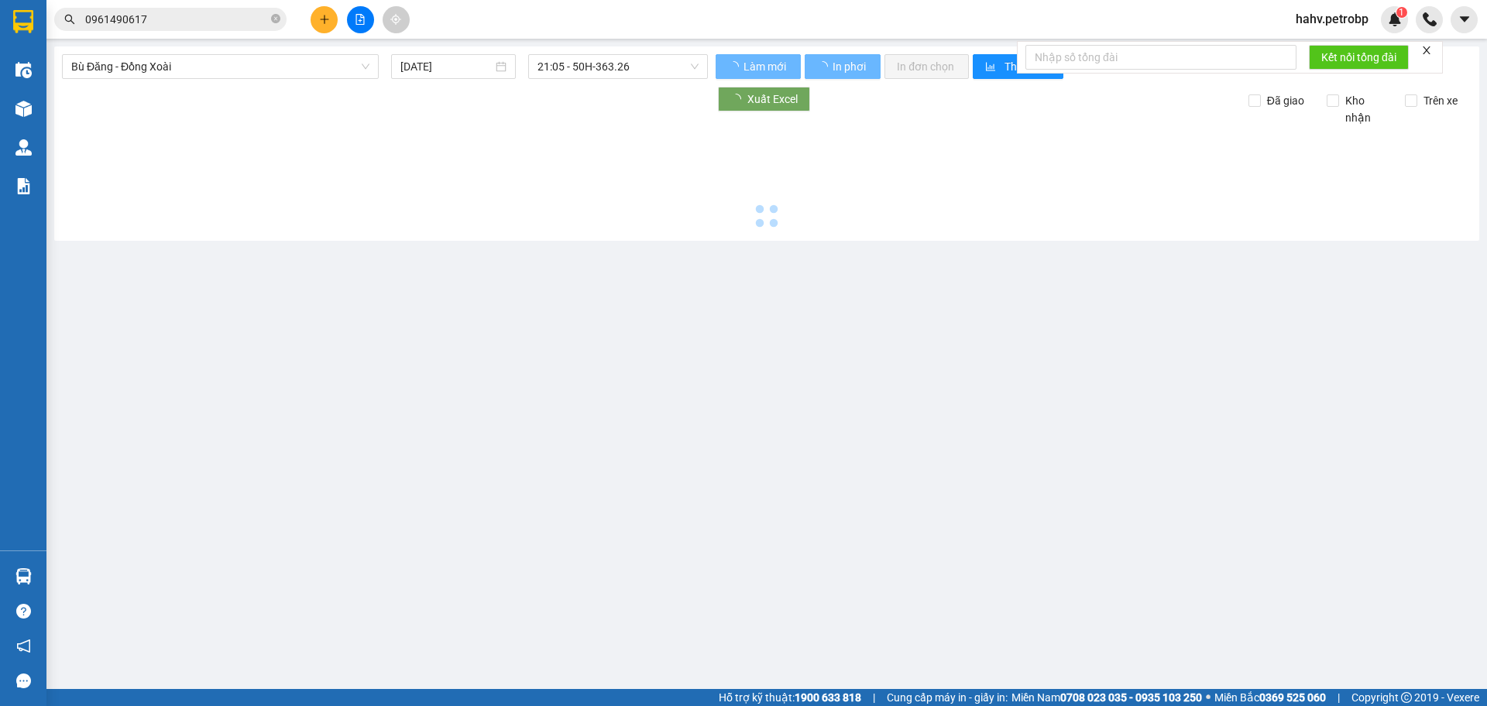
click at [224, 77] on span "Bù Đăng - Đồng Xoài" at bounding box center [220, 66] width 298 height 23
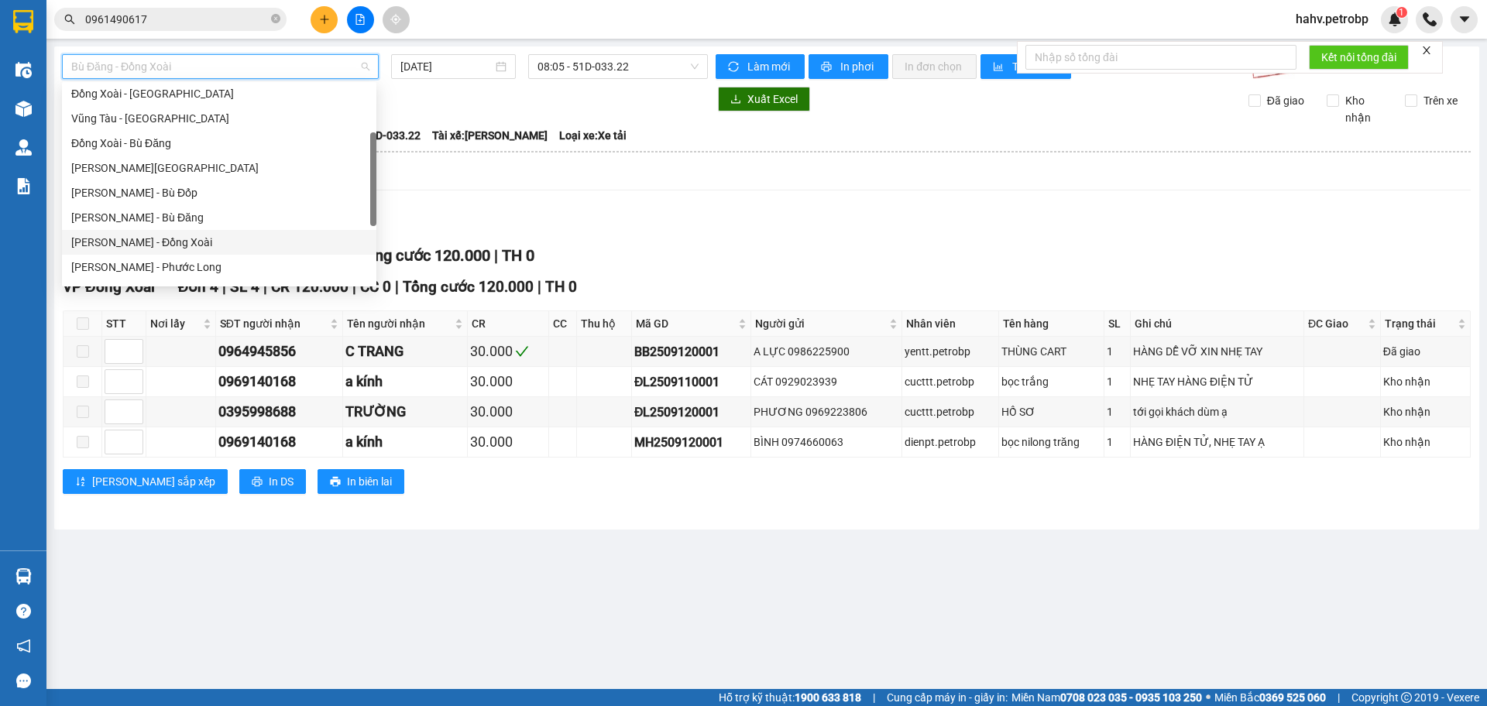
scroll to position [204, 0]
click at [218, 225] on div "[PERSON_NAME] - Đắk Ơ" at bounding box center [219, 215] width 314 height 25
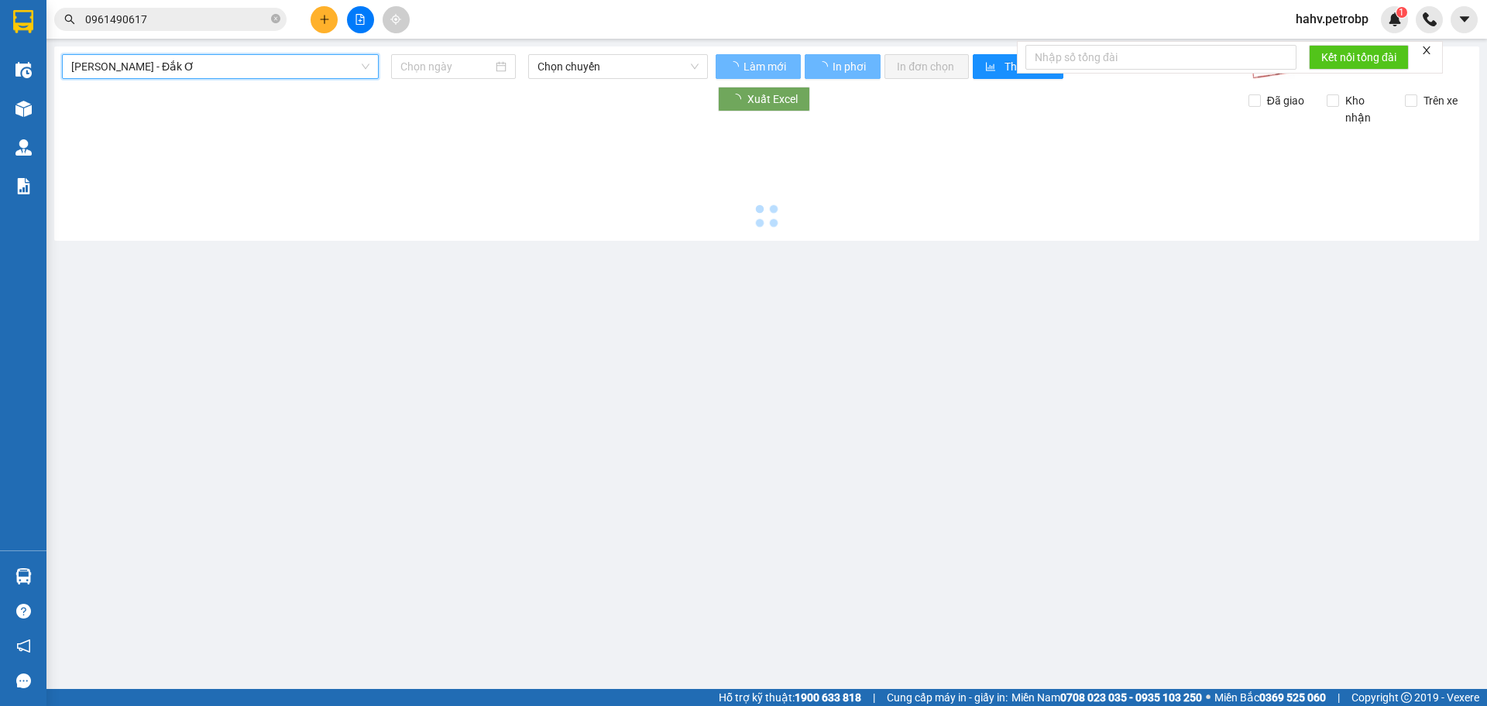
type input "[DATE]"
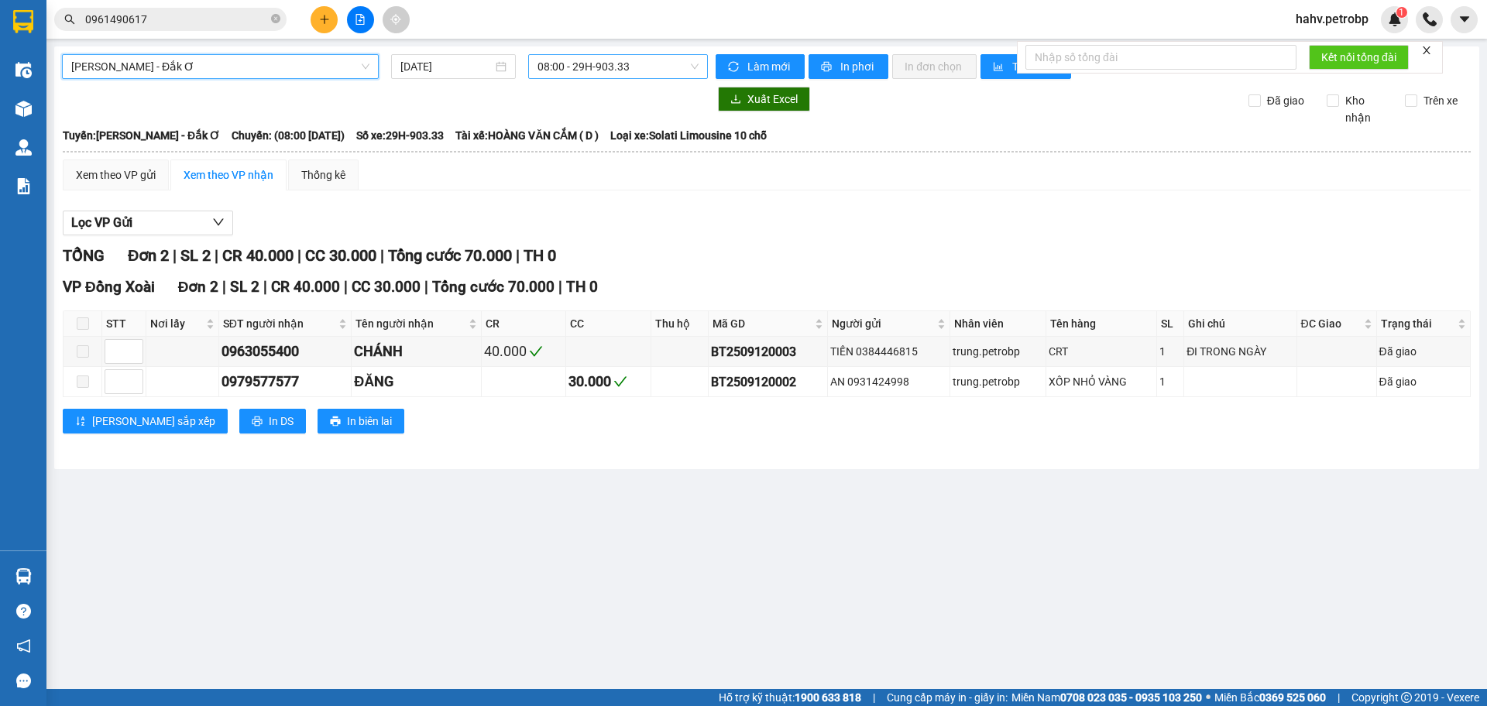
click at [654, 68] on span "08:00 - 29H-903.33" at bounding box center [617, 66] width 161 height 23
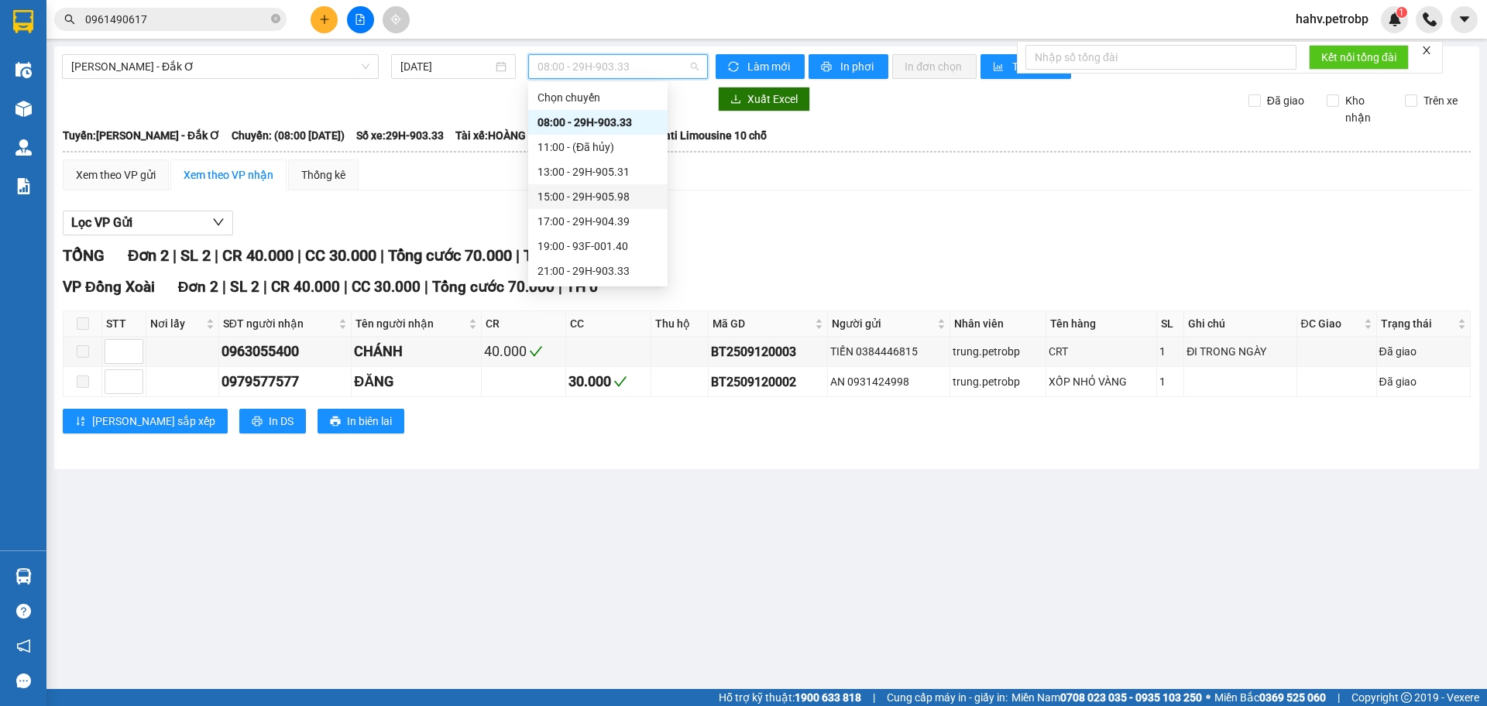
click at [603, 195] on div "15:00 - 29H-905.98" at bounding box center [597, 196] width 121 height 17
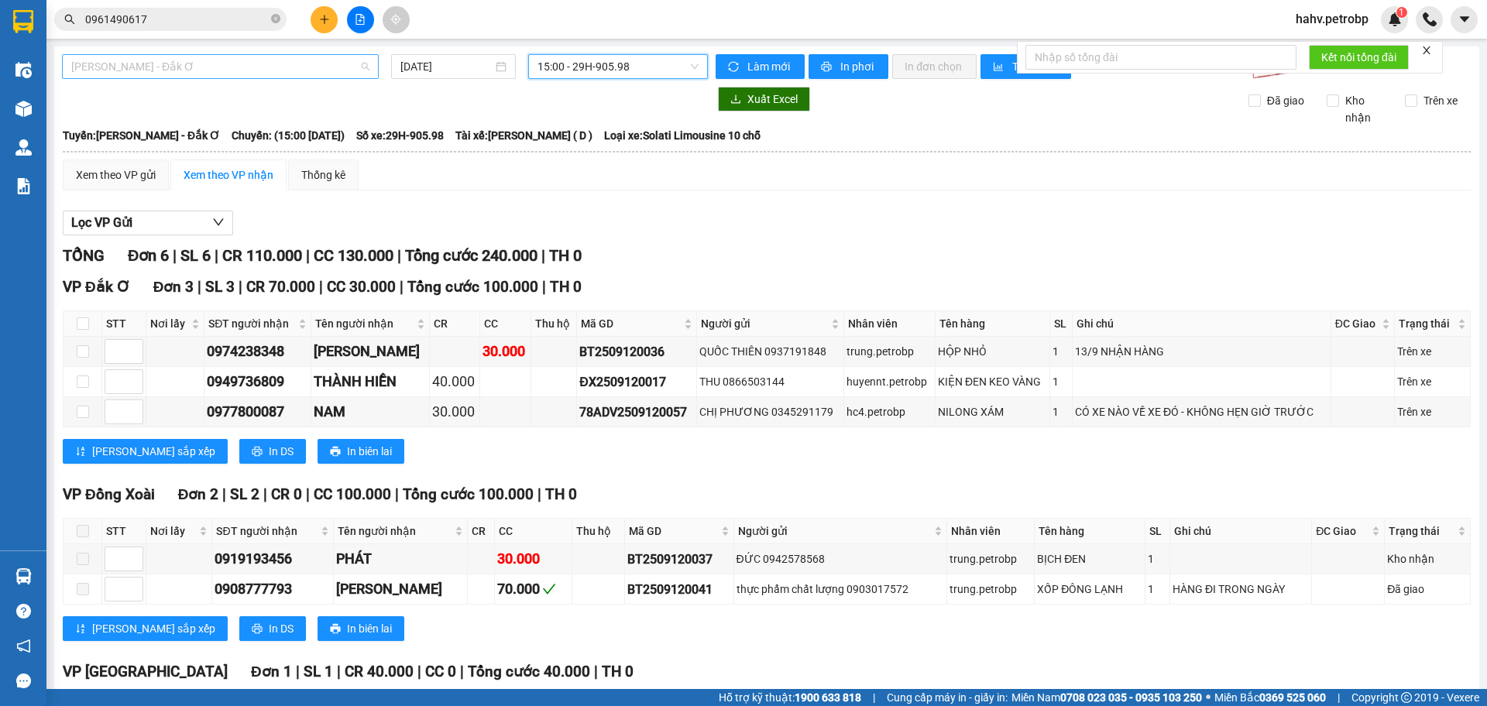
click at [326, 61] on span "[PERSON_NAME] - Đắk Ơ" at bounding box center [220, 66] width 298 height 23
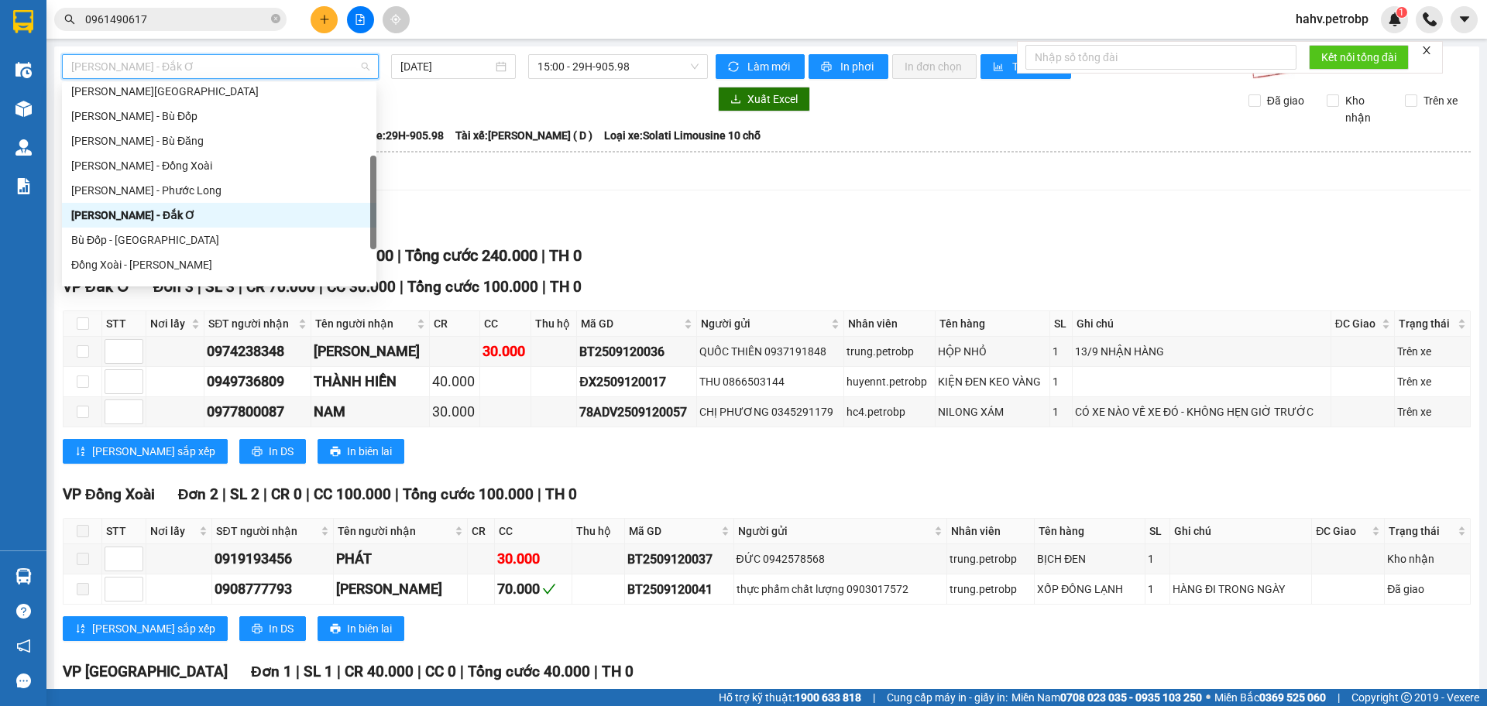
scroll to position [256, 0]
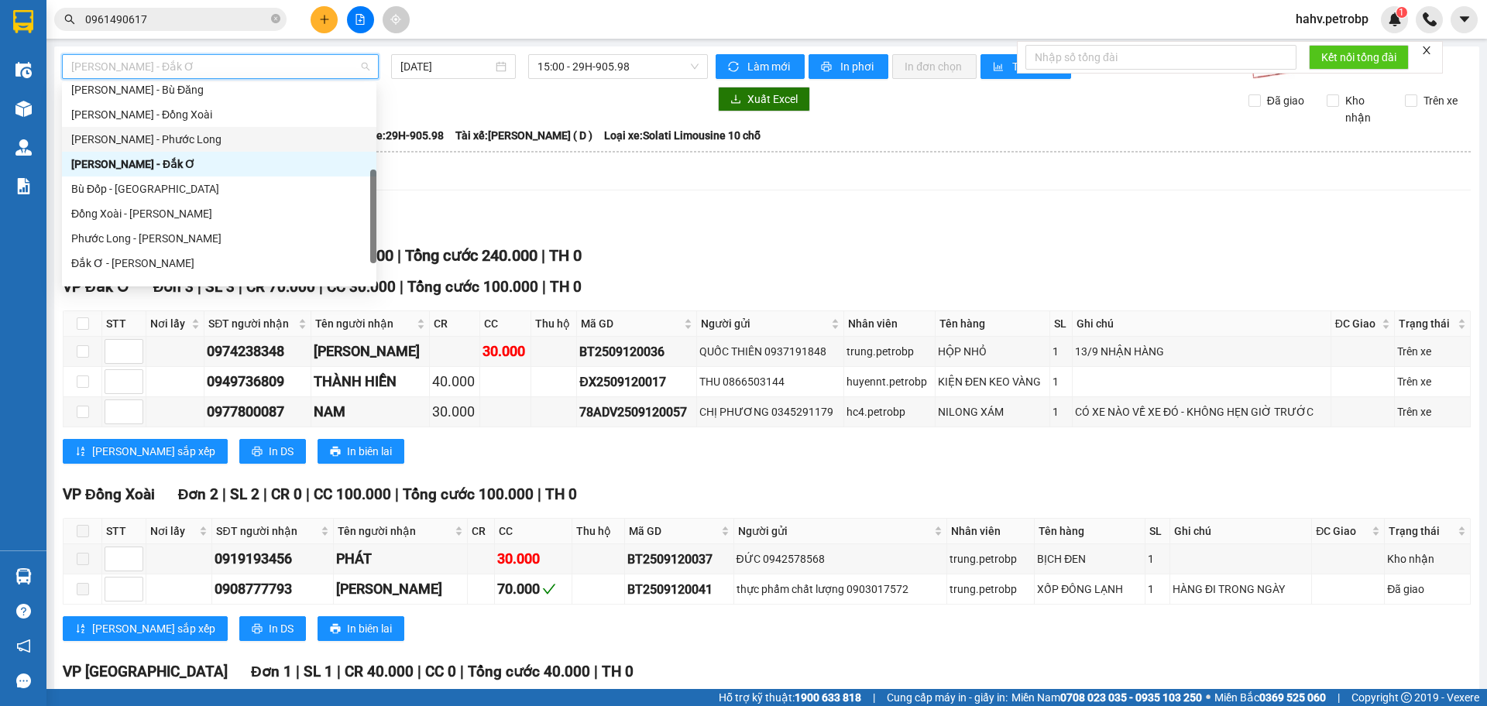
click at [221, 146] on div "[PERSON_NAME] - Phước Long" at bounding box center [219, 139] width 296 height 17
type input "[DATE]"
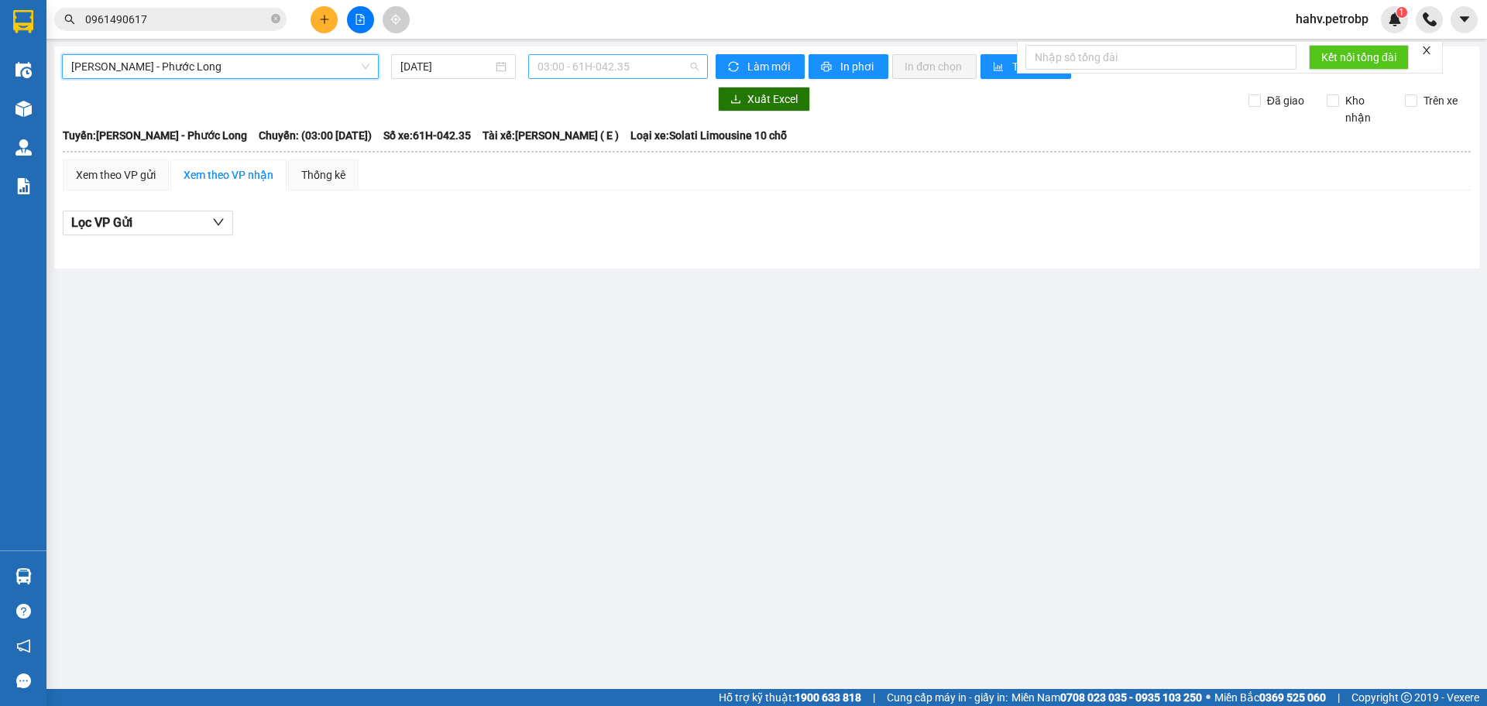
click at [587, 56] on span "03:00 - 61H-042.35" at bounding box center [617, 66] width 161 height 23
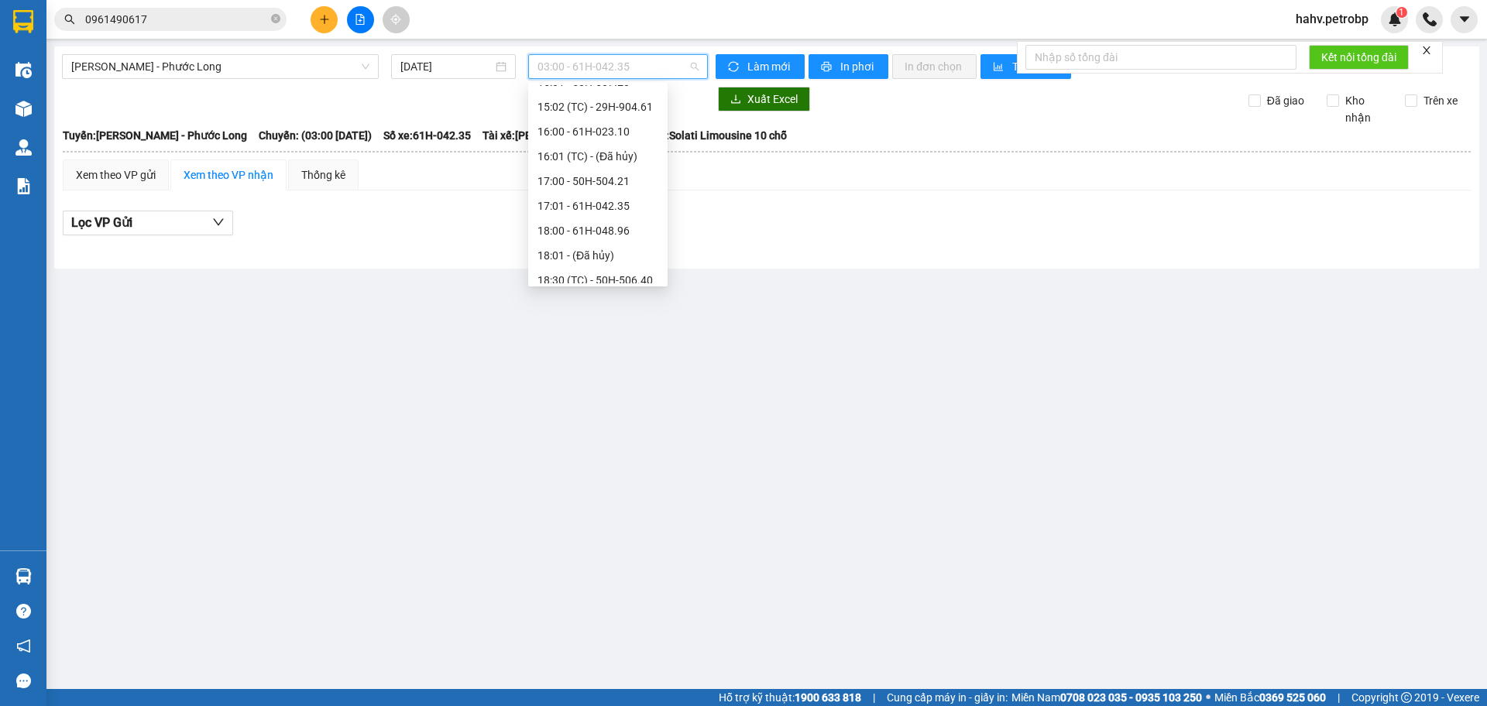
scroll to position [705, 0]
click at [619, 128] on div "16:00 - 61H-023.10" at bounding box center [597, 136] width 121 height 17
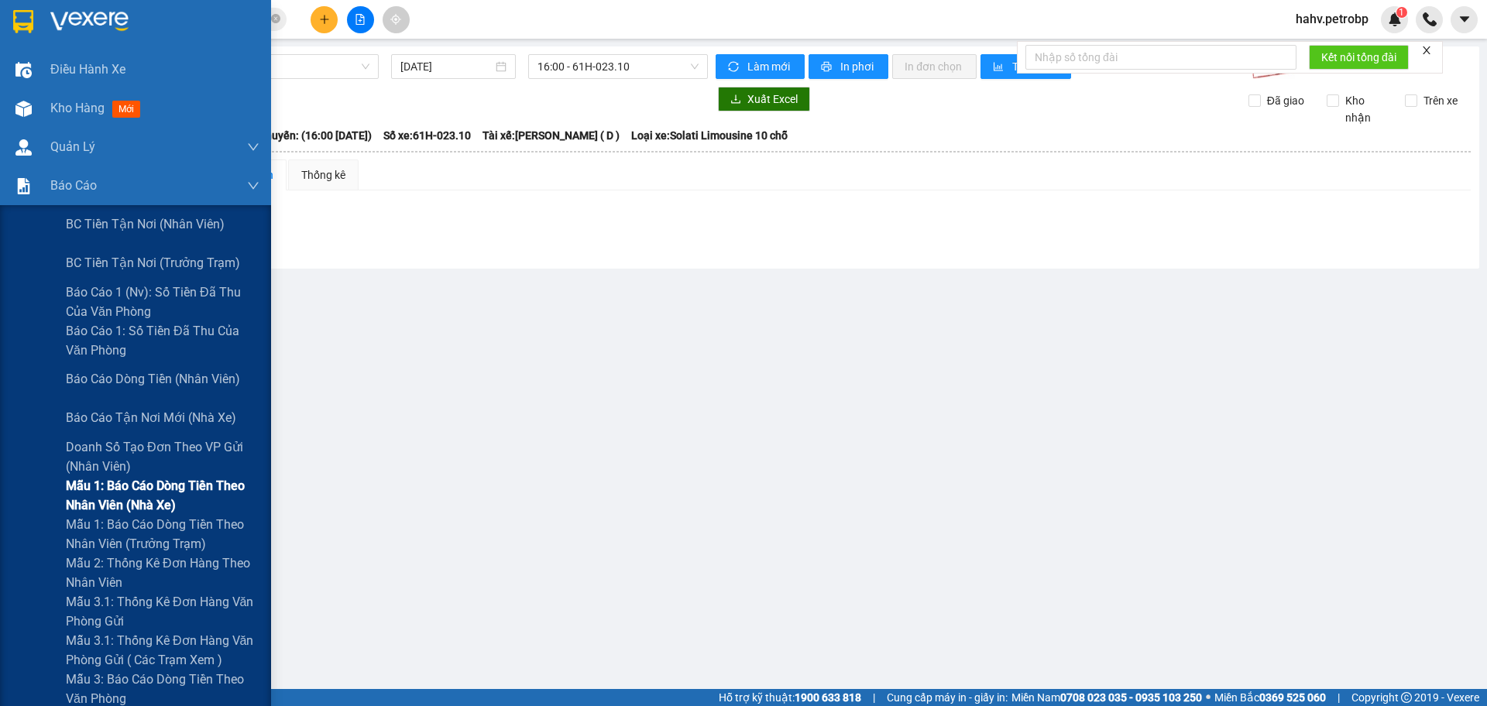
drag, startPoint x: 33, startPoint y: 618, endPoint x: 228, endPoint y: 492, distance: 232.4
click at [36, 614] on div "Mẫu 3.1: Thống kê đơn hàng văn phòng gửi" at bounding box center [135, 611] width 271 height 39
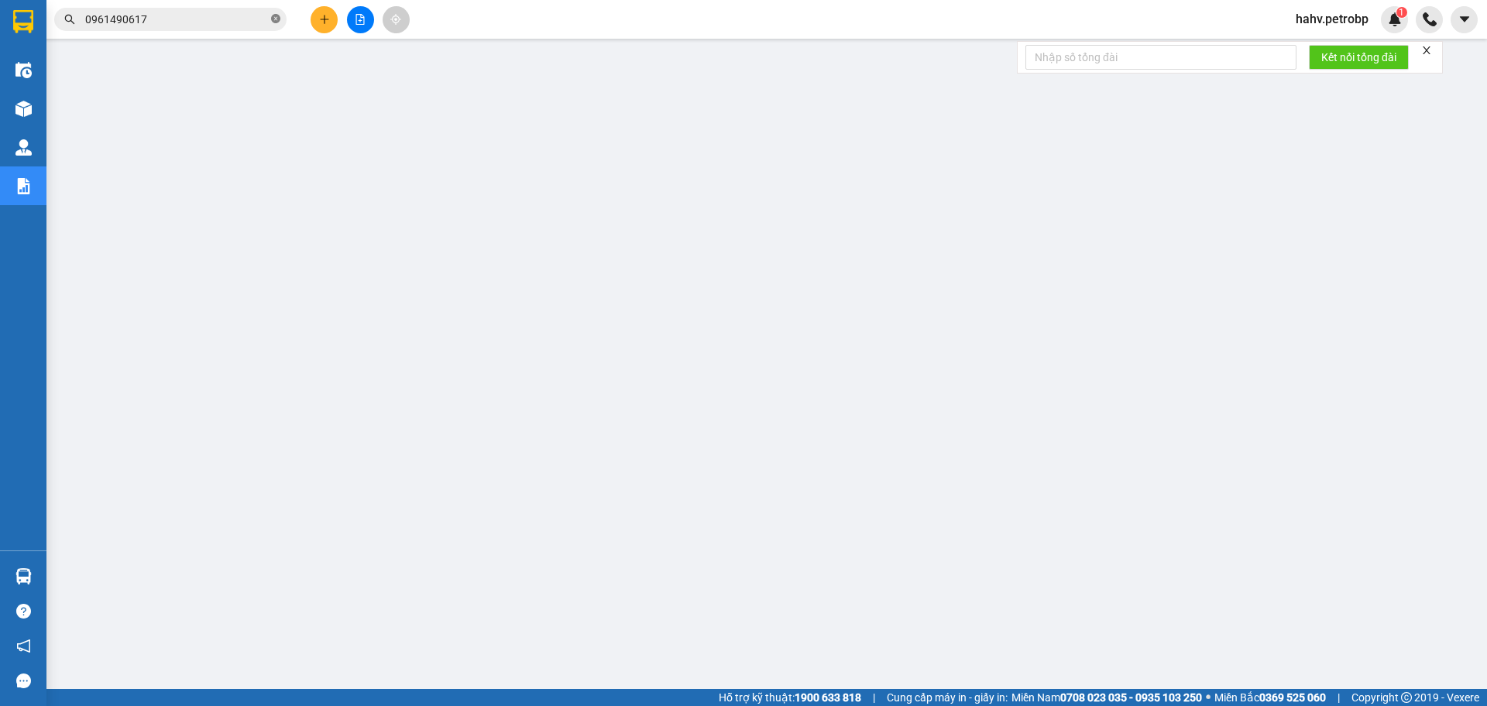
click at [276, 19] on icon "close-circle" at bounding box center [275, 18] width 9 height 9
paste input "QL132509120008"
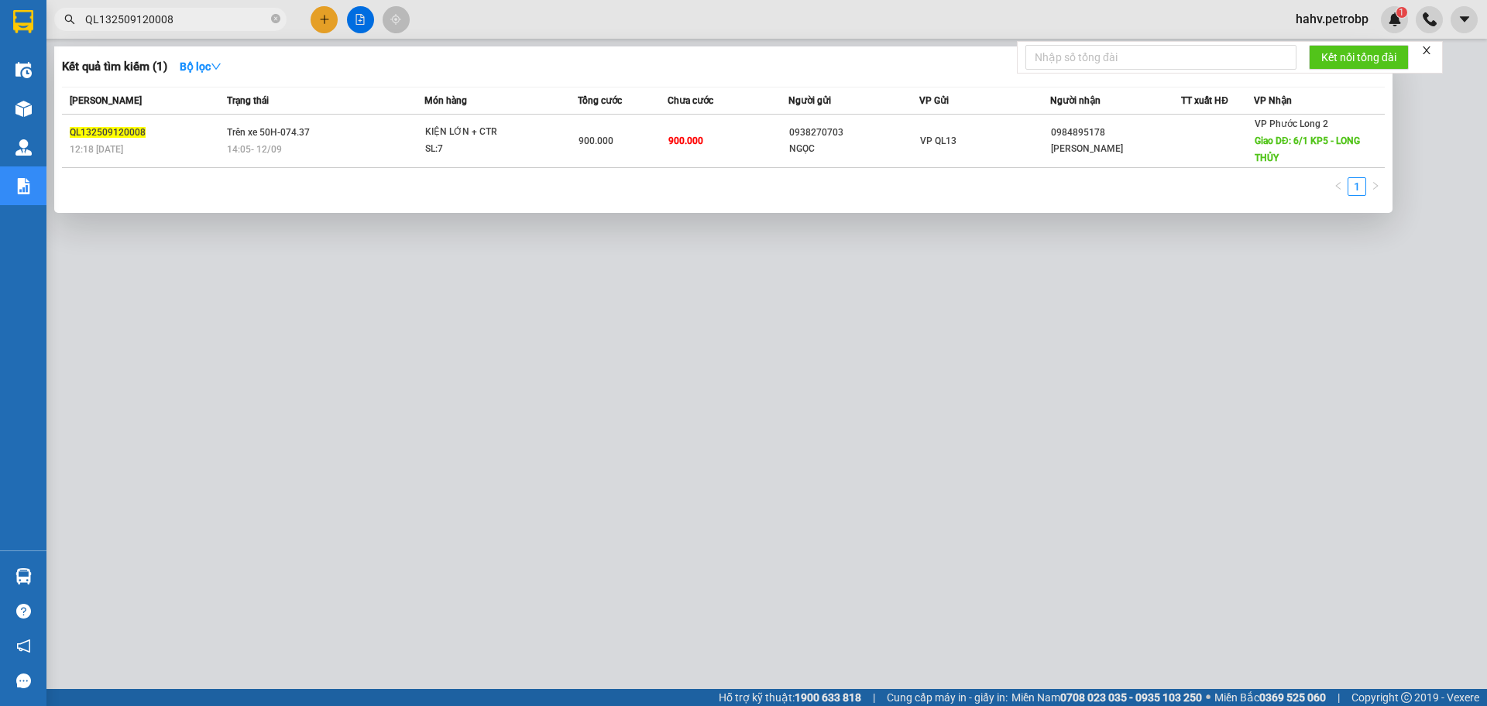
type input "QL132509120008"
click at [530, 573] on div at bounding box center [743, 353] width 1487 height 706
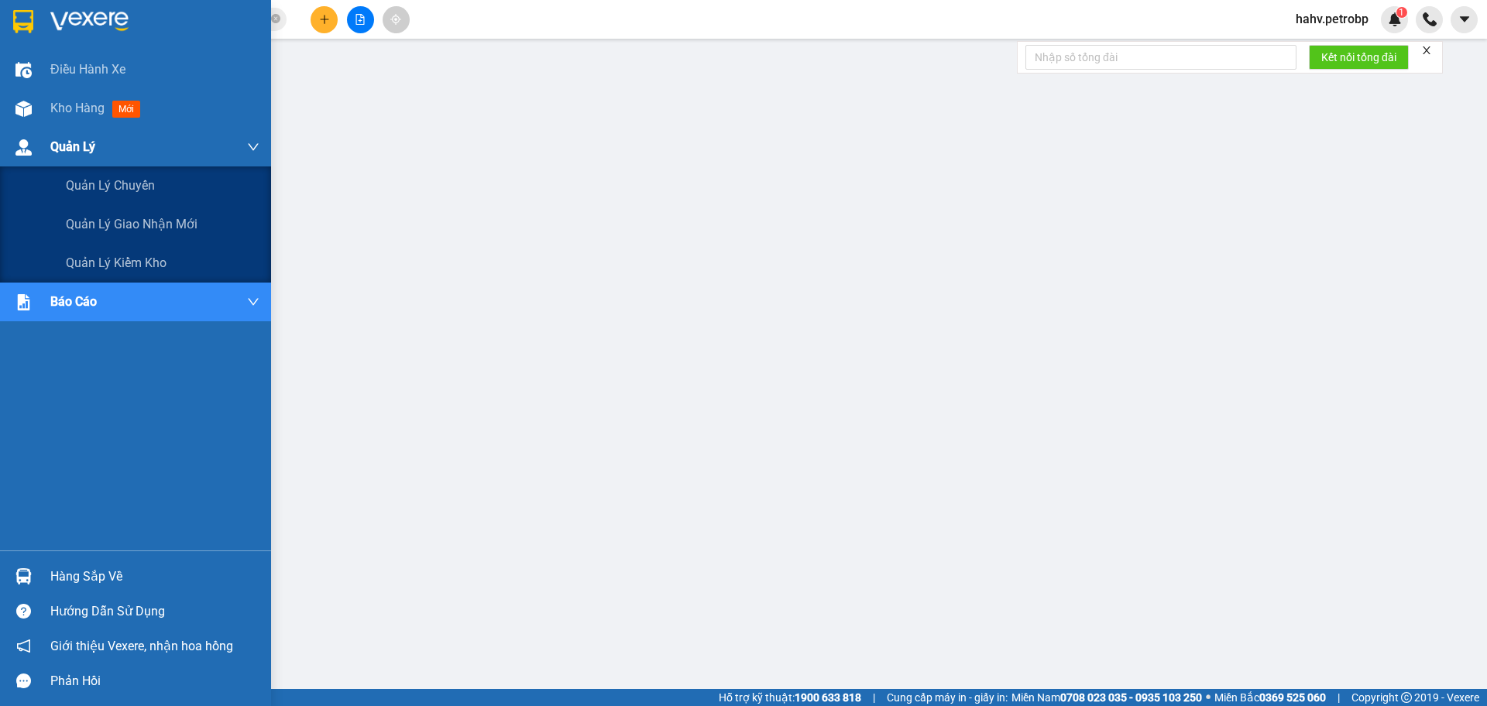
click at [46, 139] on div "Quản Lý" at bounding box center [135, 147] width 271 height 39
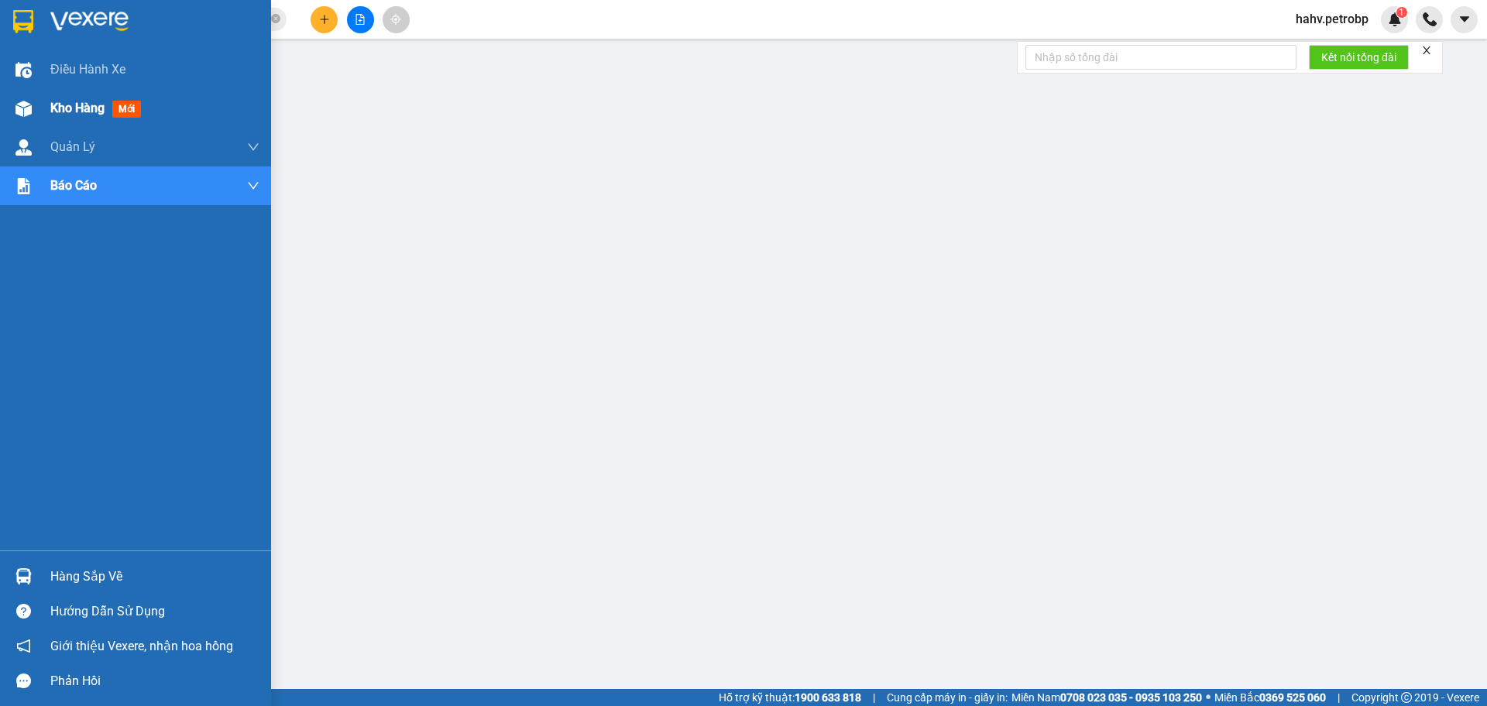
click at [53, 113] on span "Kho hàng" at bounding box center [77, 108] width 54 height 15
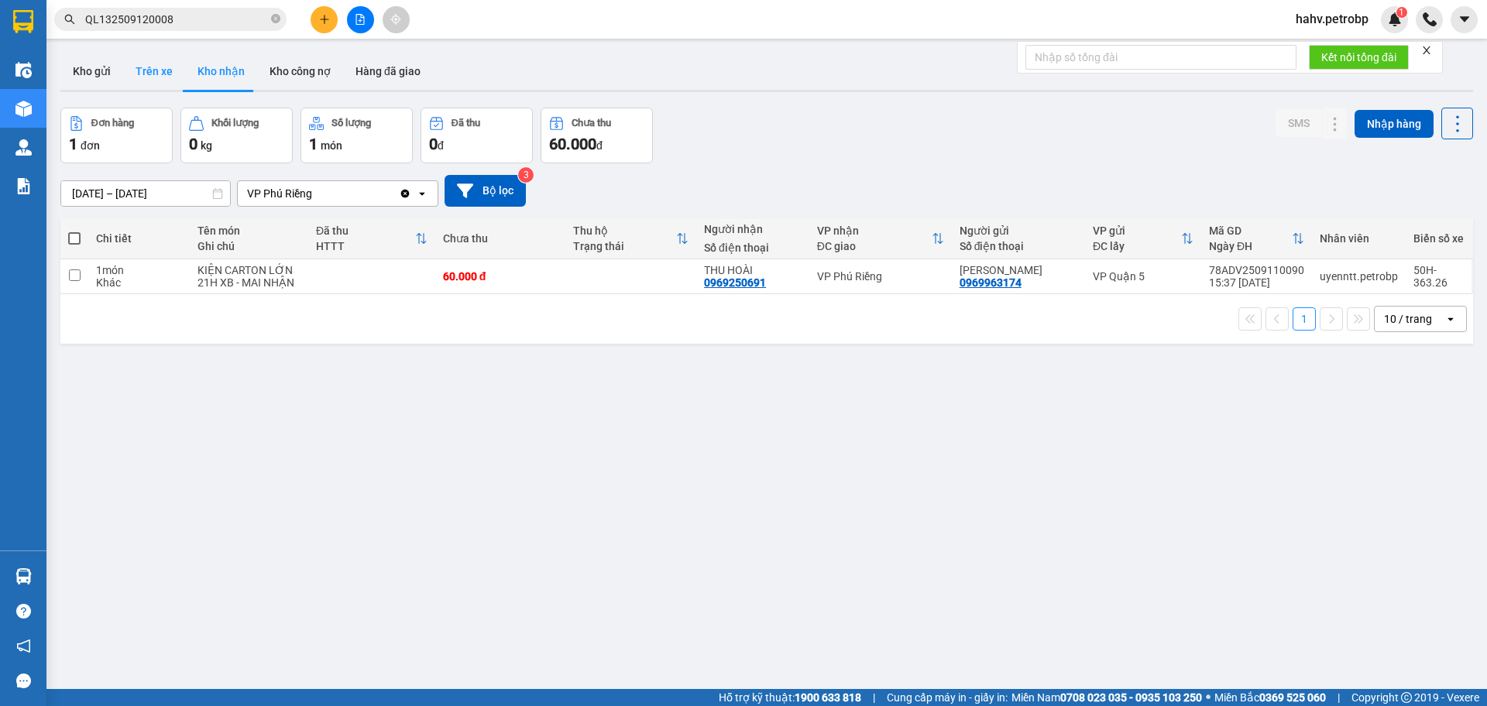
click at [177, 69] on button "Trên xe" at bounding box center [154, 71] width 62 height 37
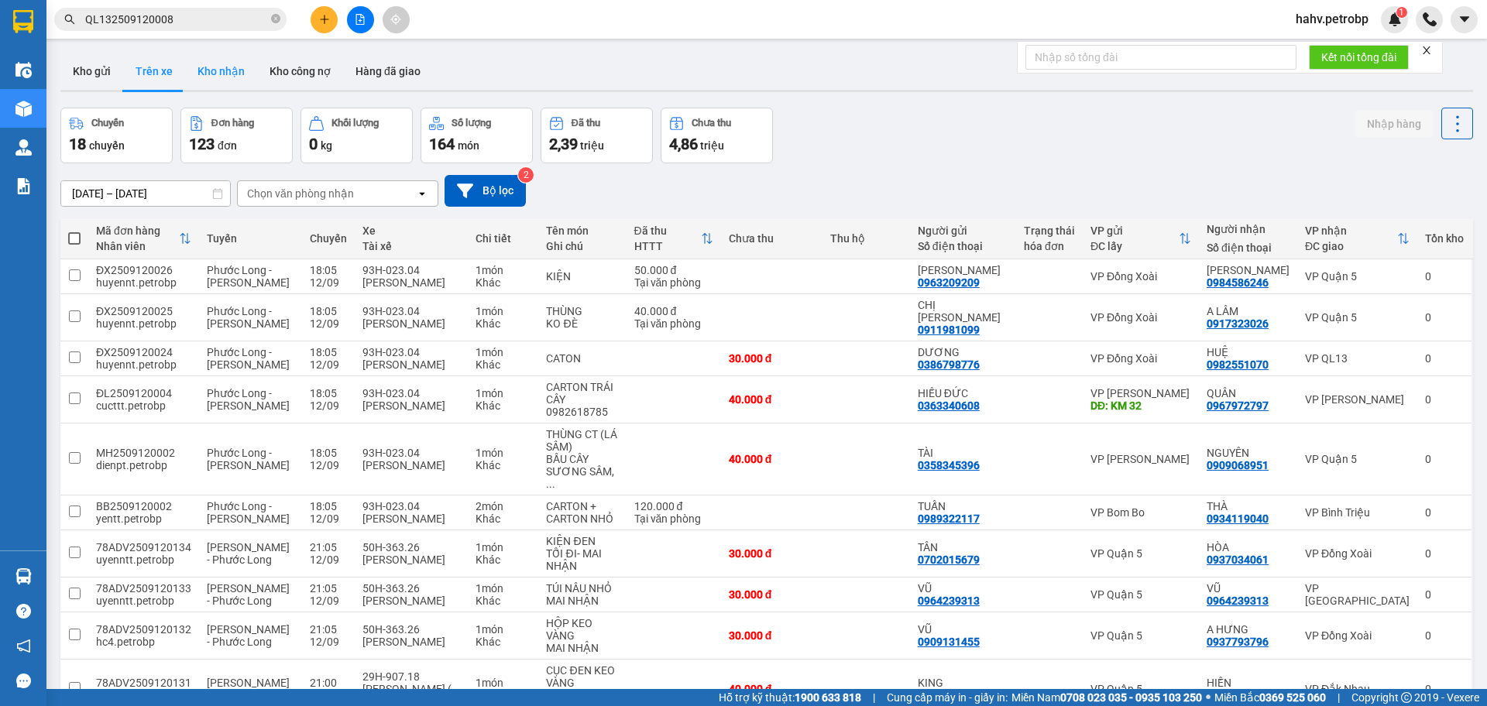
click at [202, 70] on button "Kho nhận" at bounding box center [221, 71] width 72 height 37
type input "[DATE] – [DATE]"
